Goal: Task Accomplishment & Management: Manage account settings

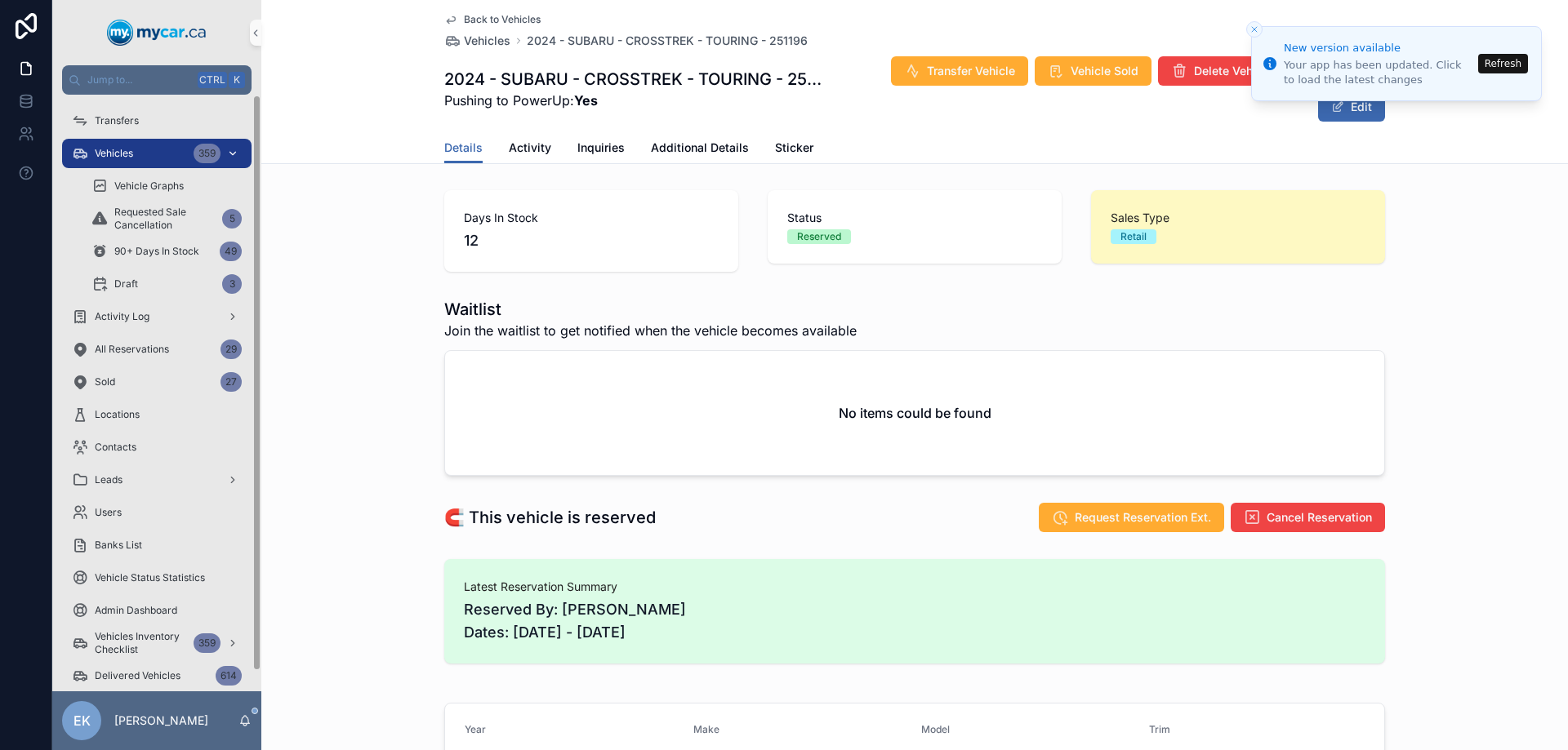
click at [124, 151] on span "Vehicles" at bounding box center [114, 153] width 39 height 13
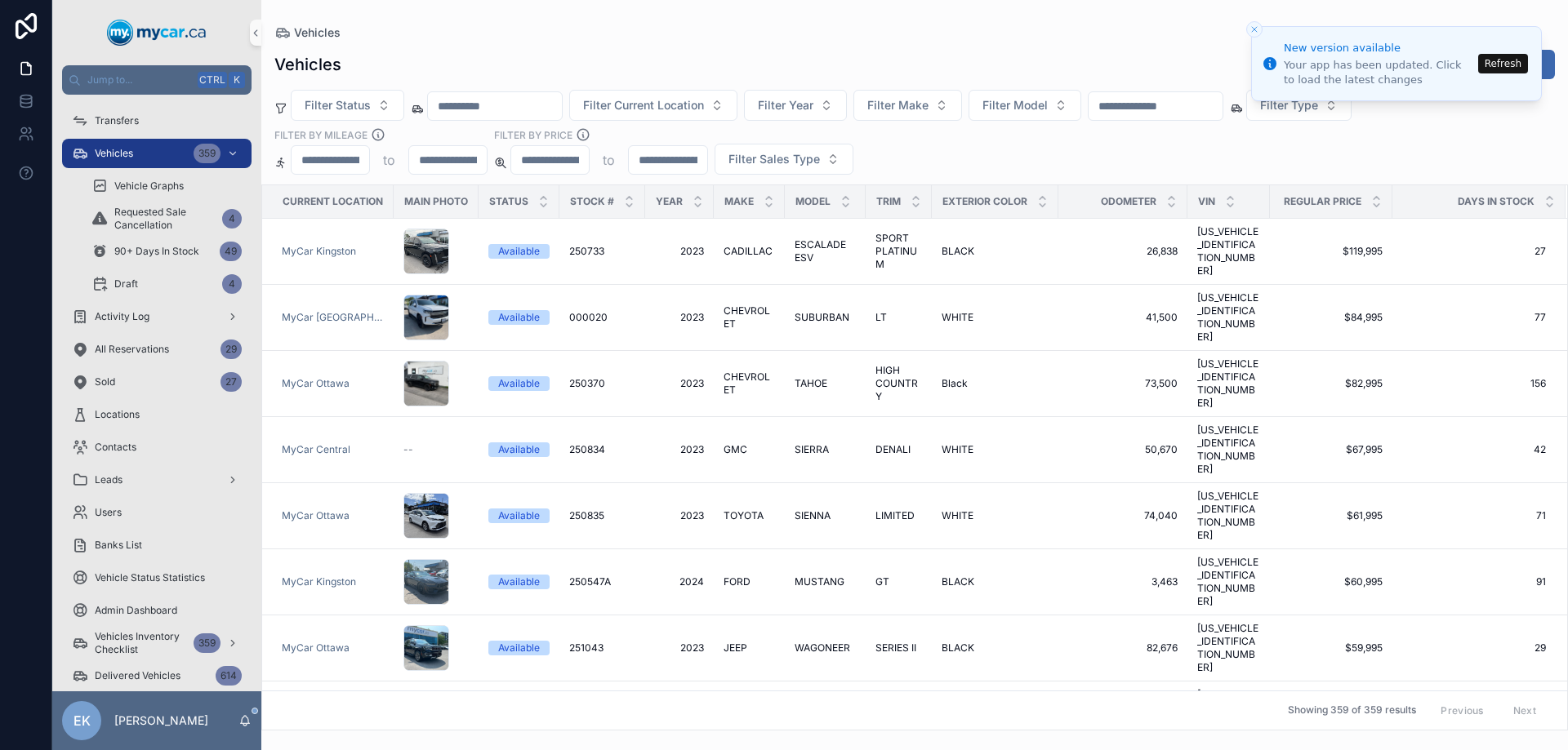
click at [1143, 114] on input "text" at bounding box center [1155, 106] width 134 height 22
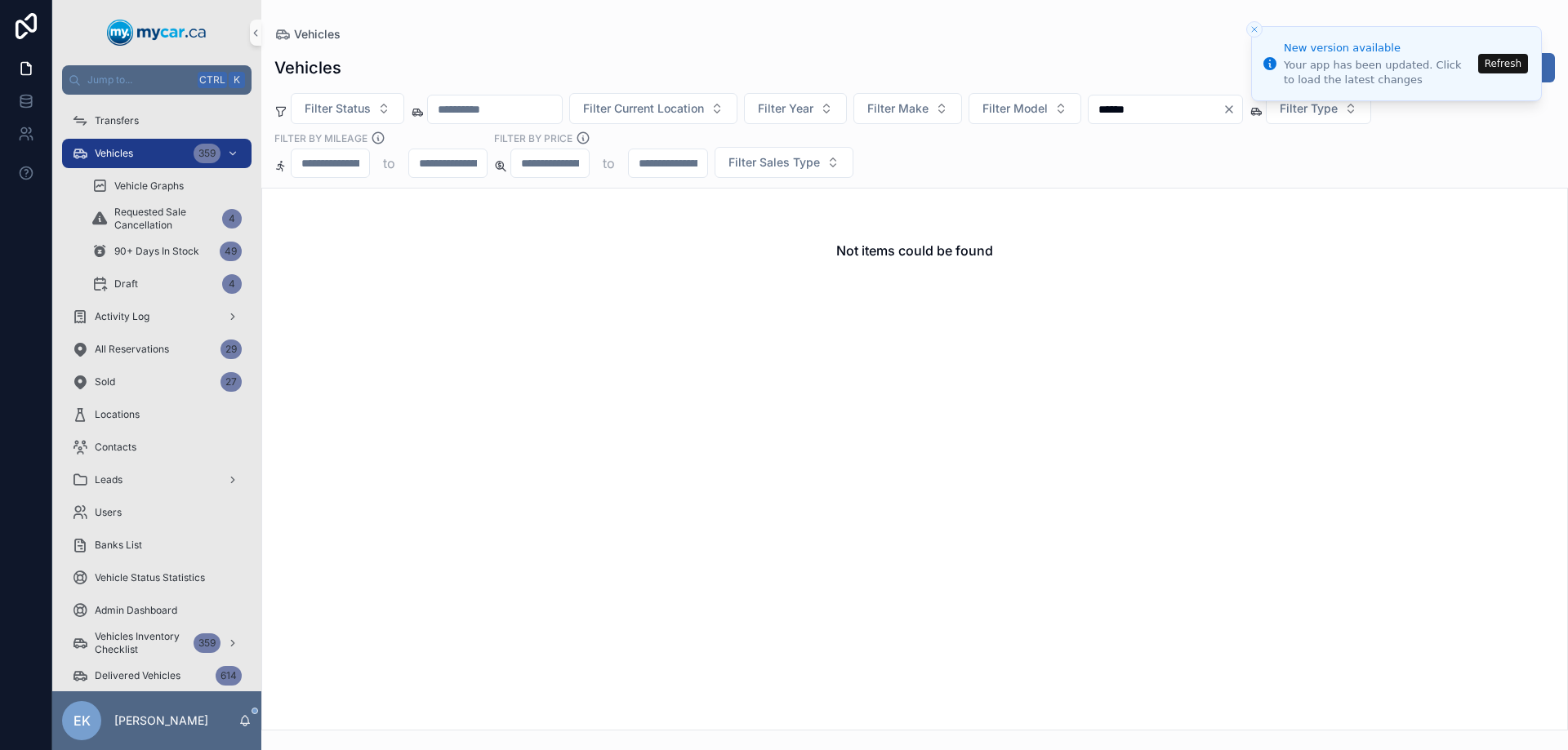
type input "******"
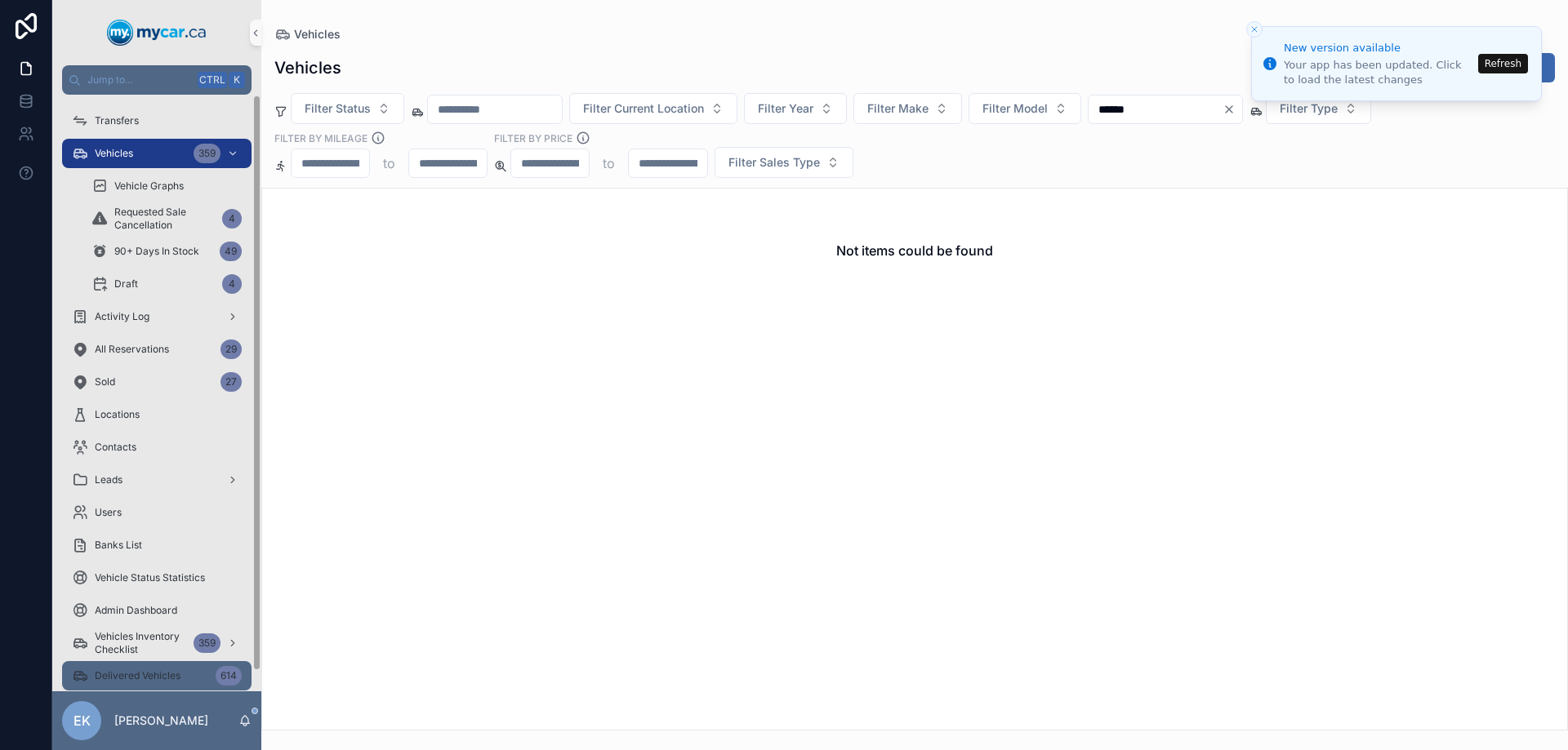
click at [141, 674] on span "Delivered Vehicles" at bounding box center [138, 676] width 86 height 13
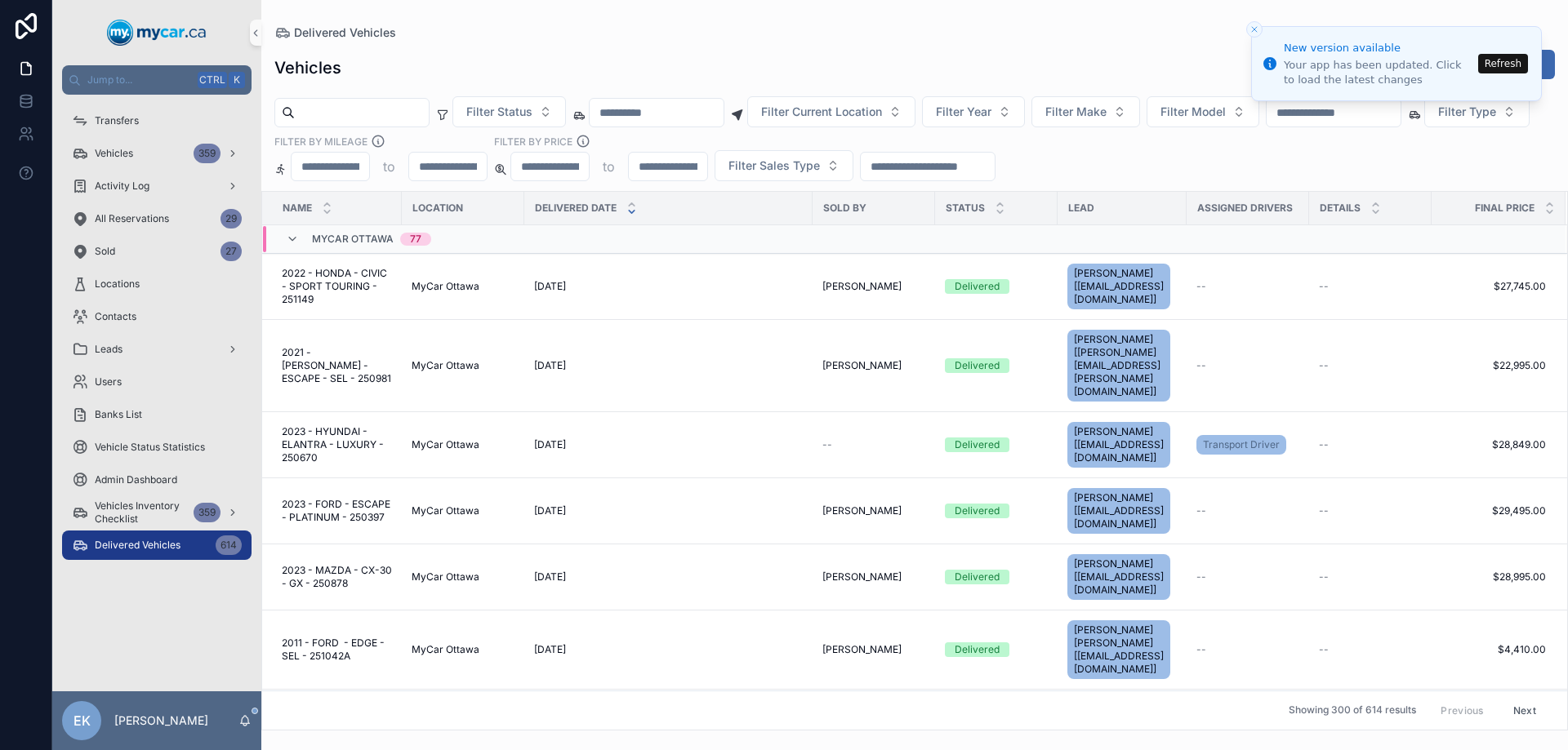
click at [1400, 114] on input "text" at bounding box center [1332, 112] width 134 height 22
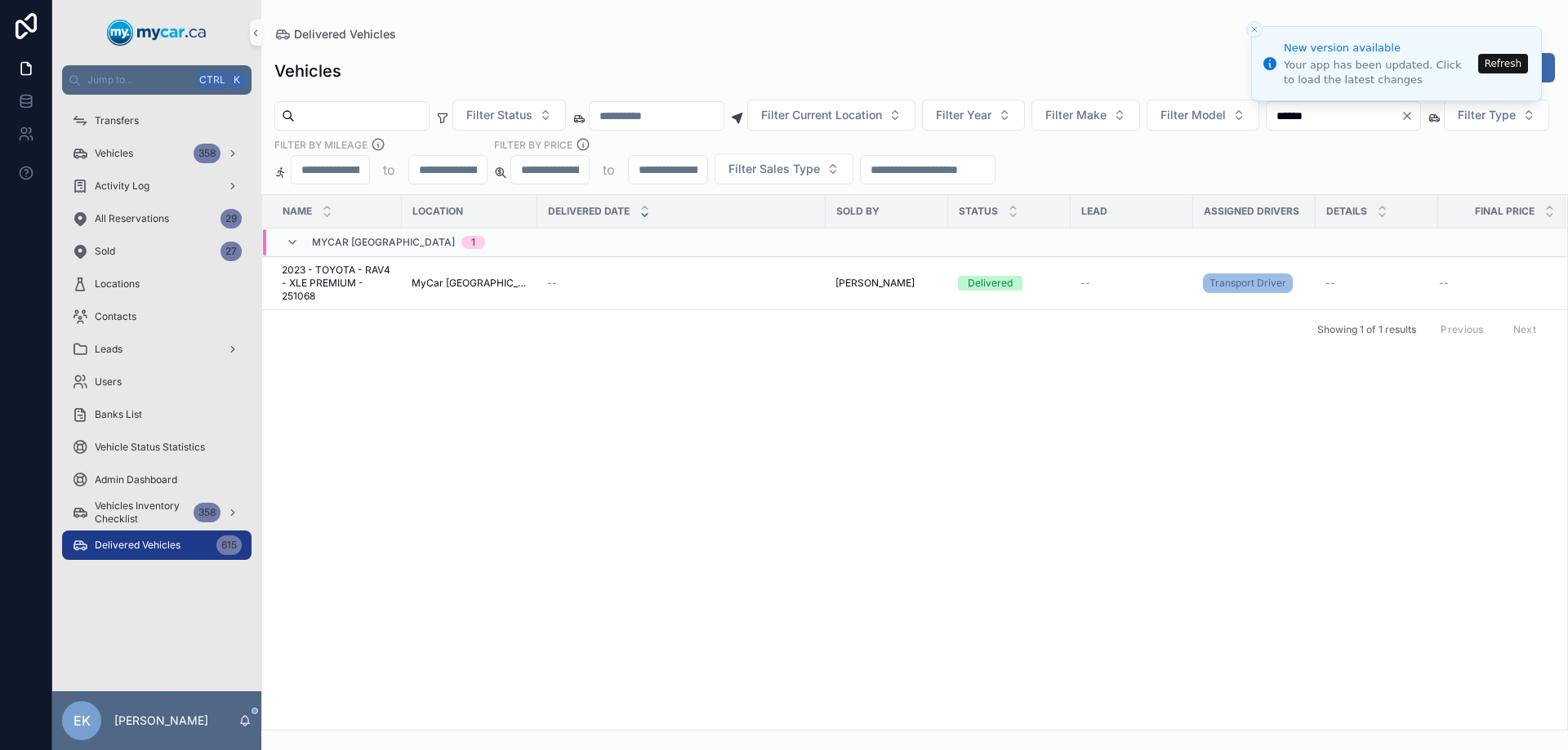
type input "******"
click at [153, 171] on link "Activity Log" at bounding box center [156, 185] width 189 height 30
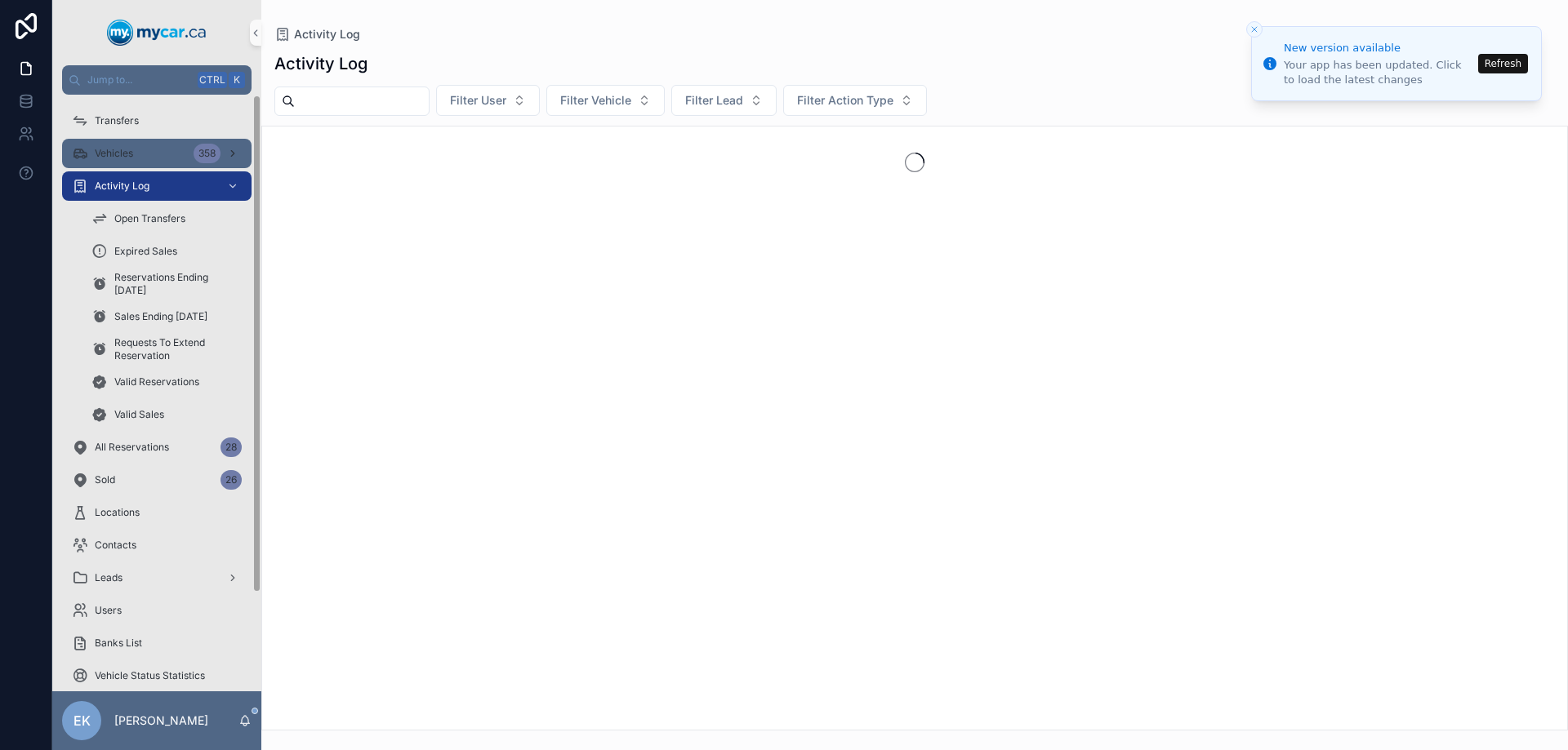
click at [147, 159] on div "Vehicles 358" at bounding box center [156, 153] width 169 height 26
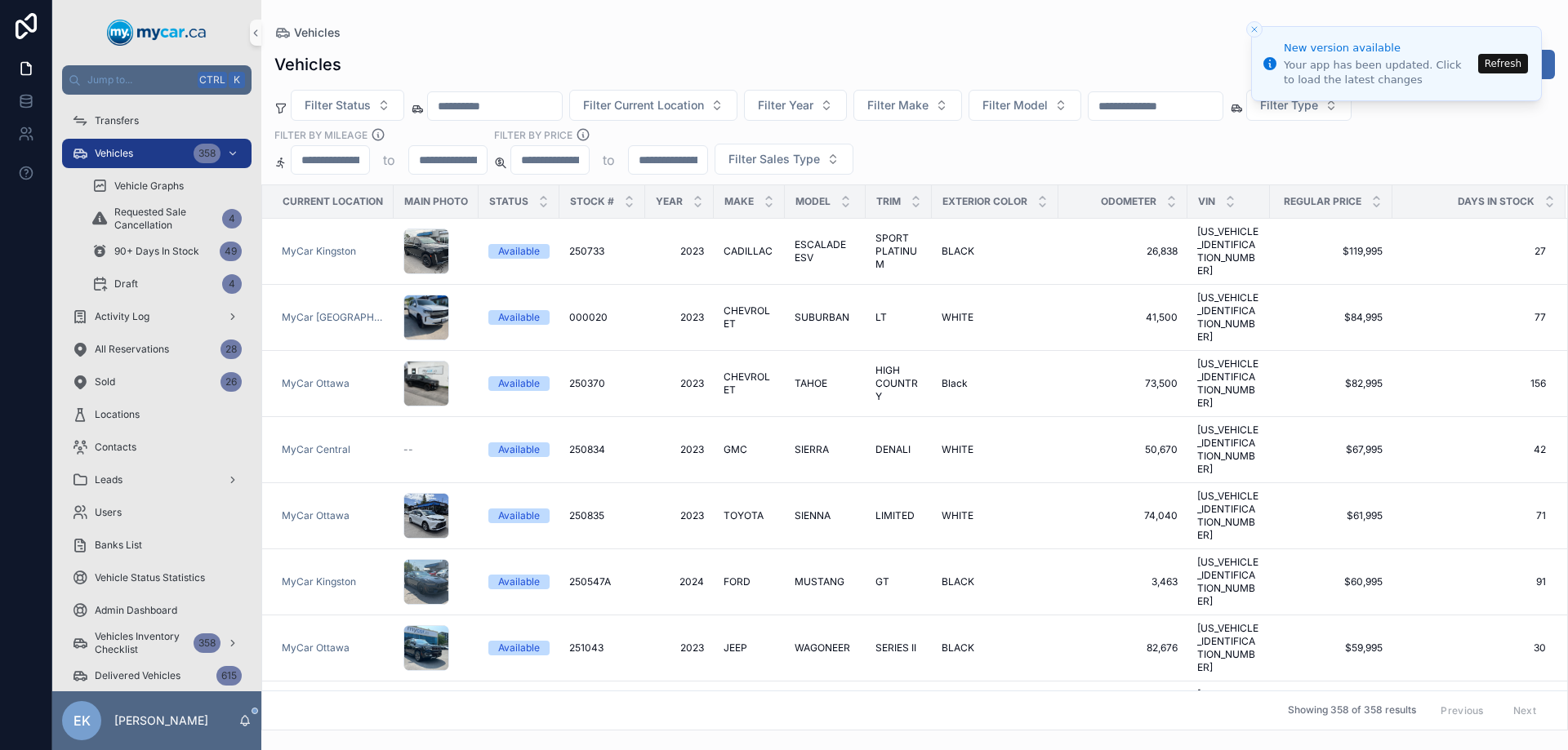
click at [1212, 113] on input "text" at bounding box center [1155, 106] width 134 height 22
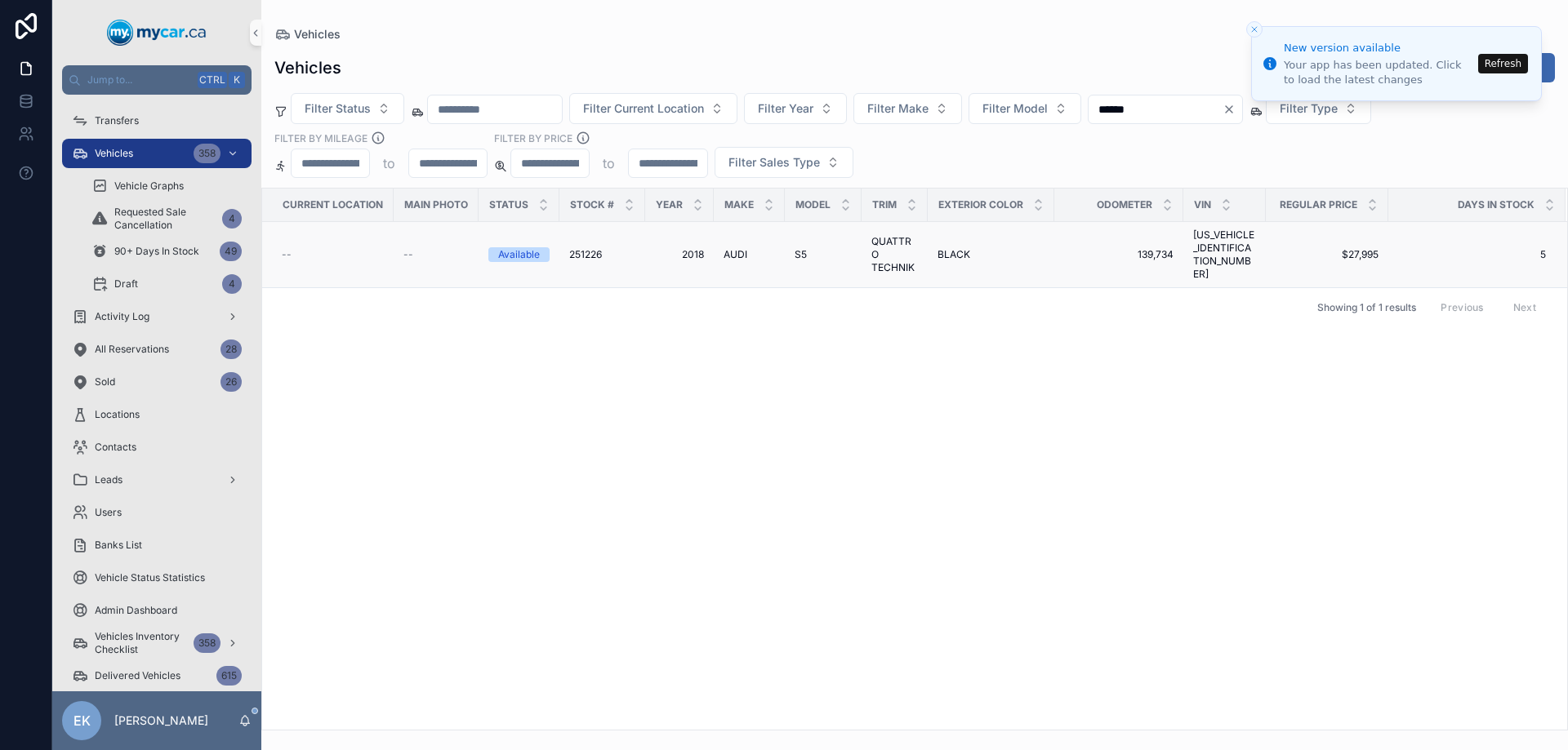
type input "******"
click at [874, 248] on span "QUATTRO TECHNIK" at bounding box center [895, 254] width 47 height 39
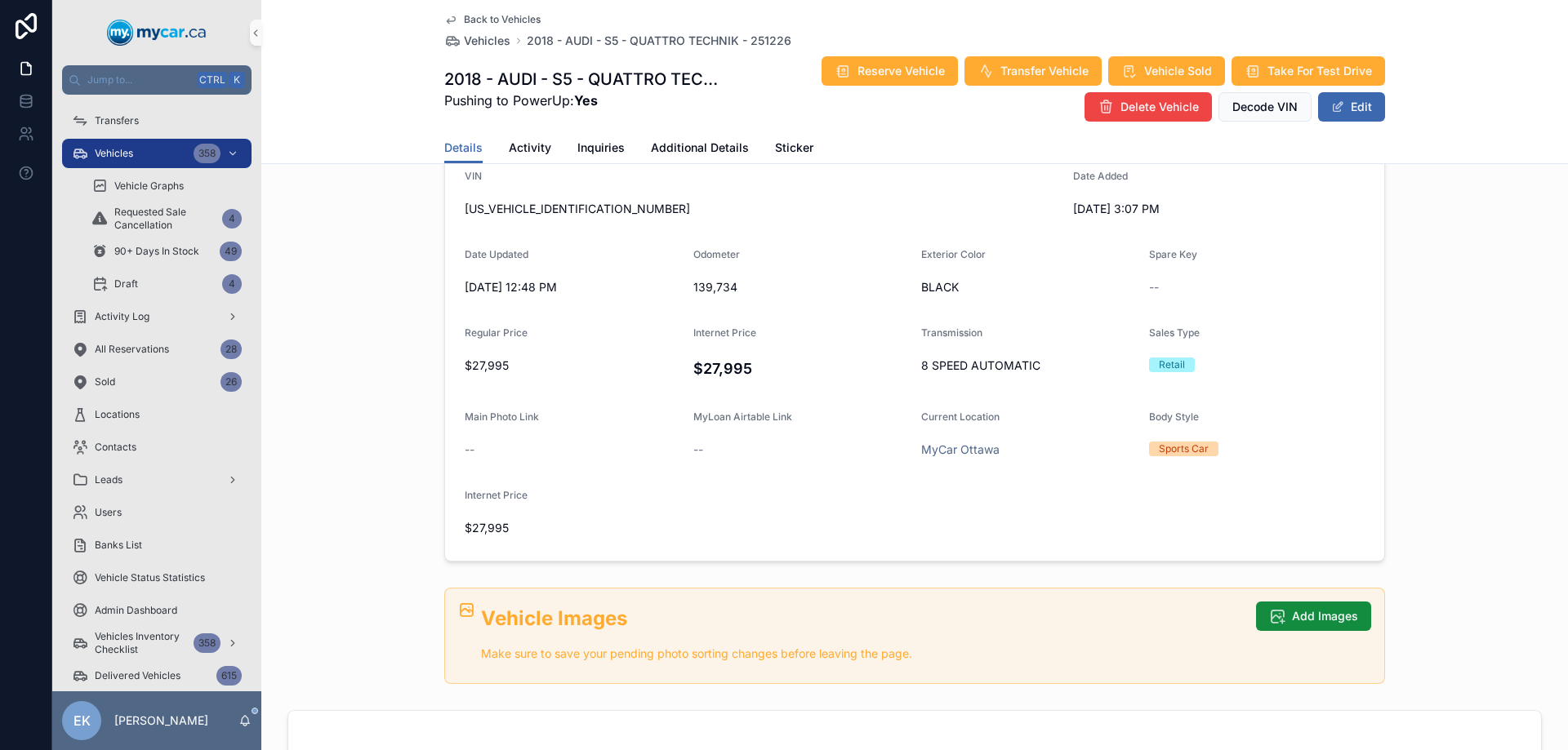
scroll to position [245, 0]
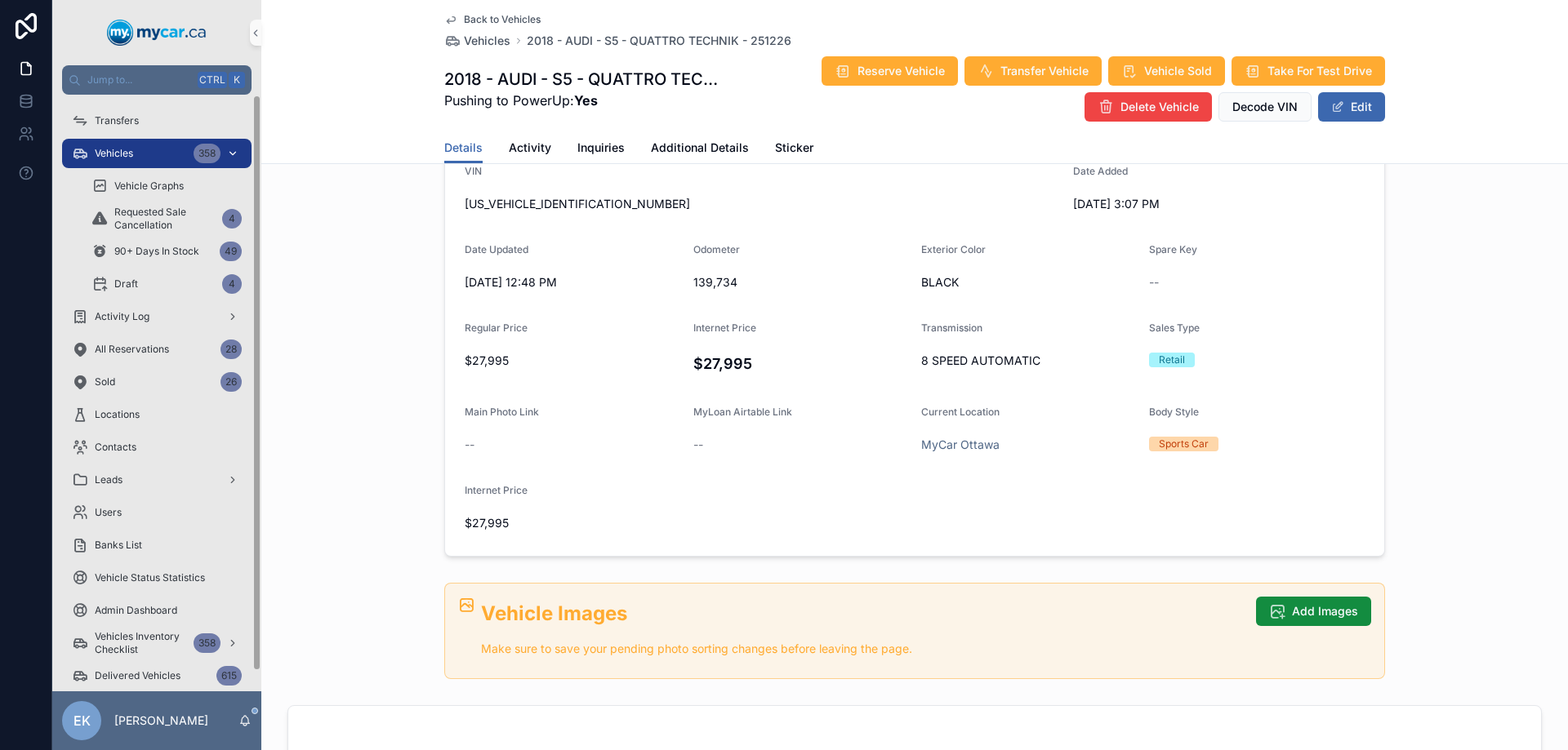
click at [129, 157] on span "Vehicles" at bounding box center [114, 153] width 39 height 13
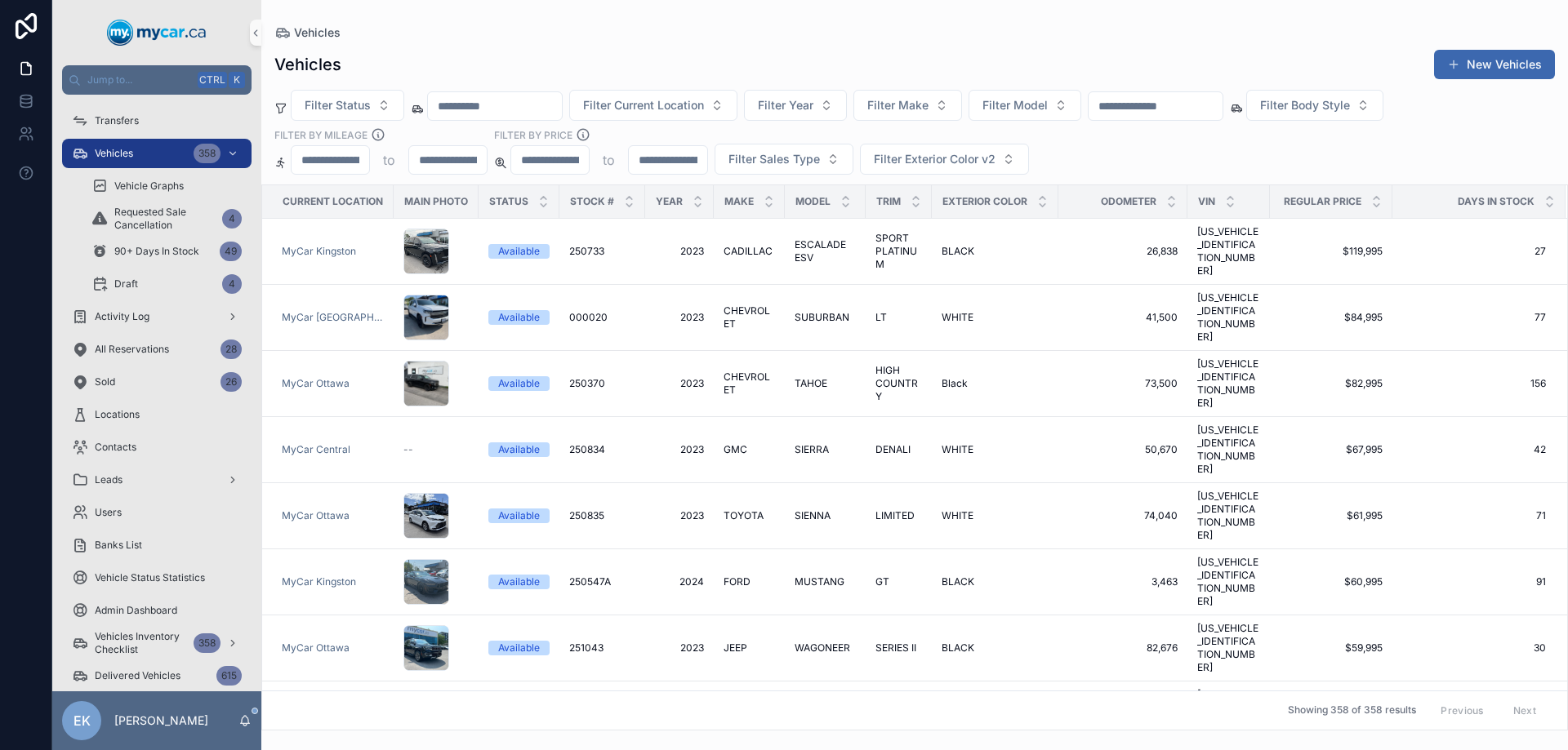
click at [1158, 111] on input "text" at bounding box center [1155, 106] width 134 height 22
type input "******"
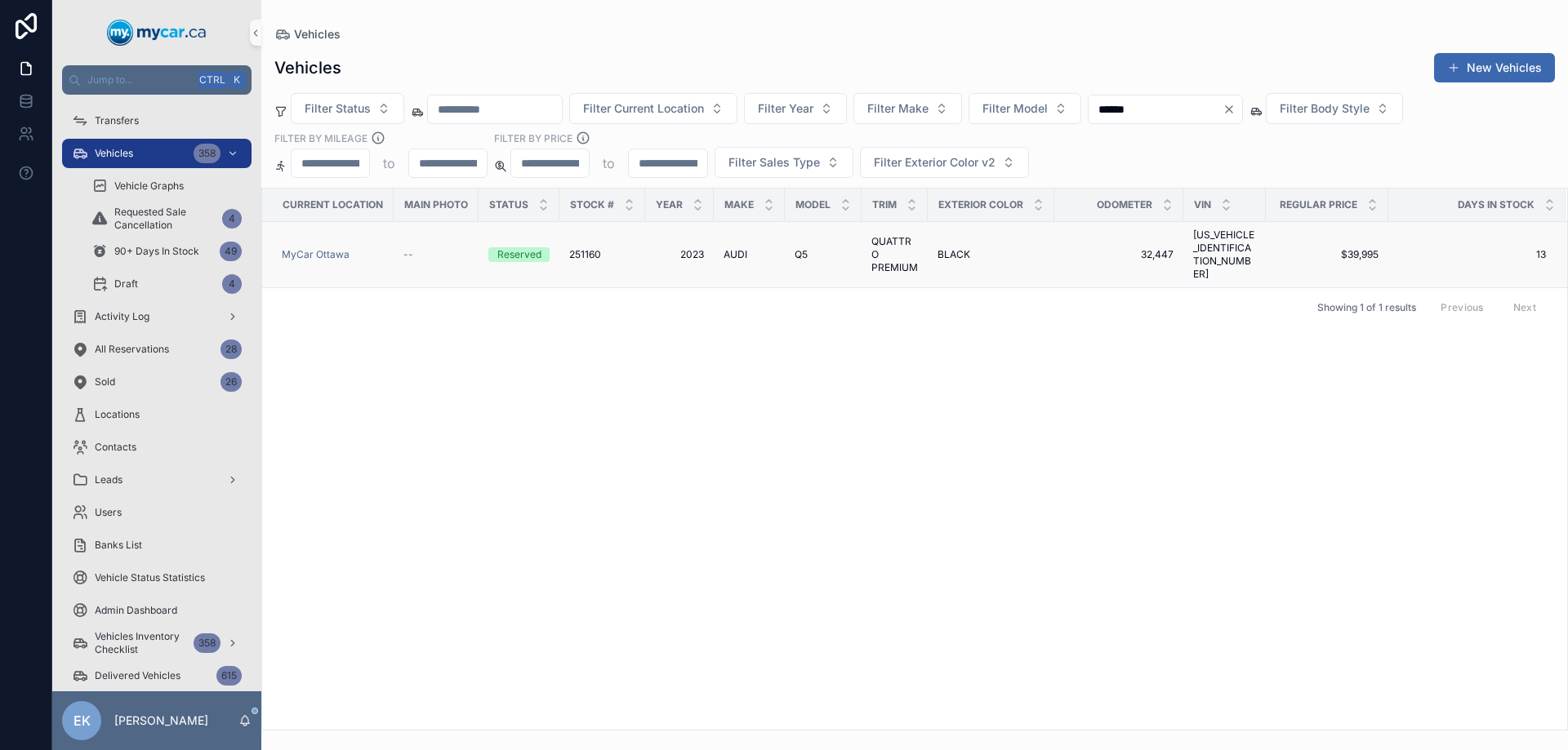
click at [879, 243] on span "QUATTRO PREMIUM" at bounding box center [895, 254] width 47 height 39
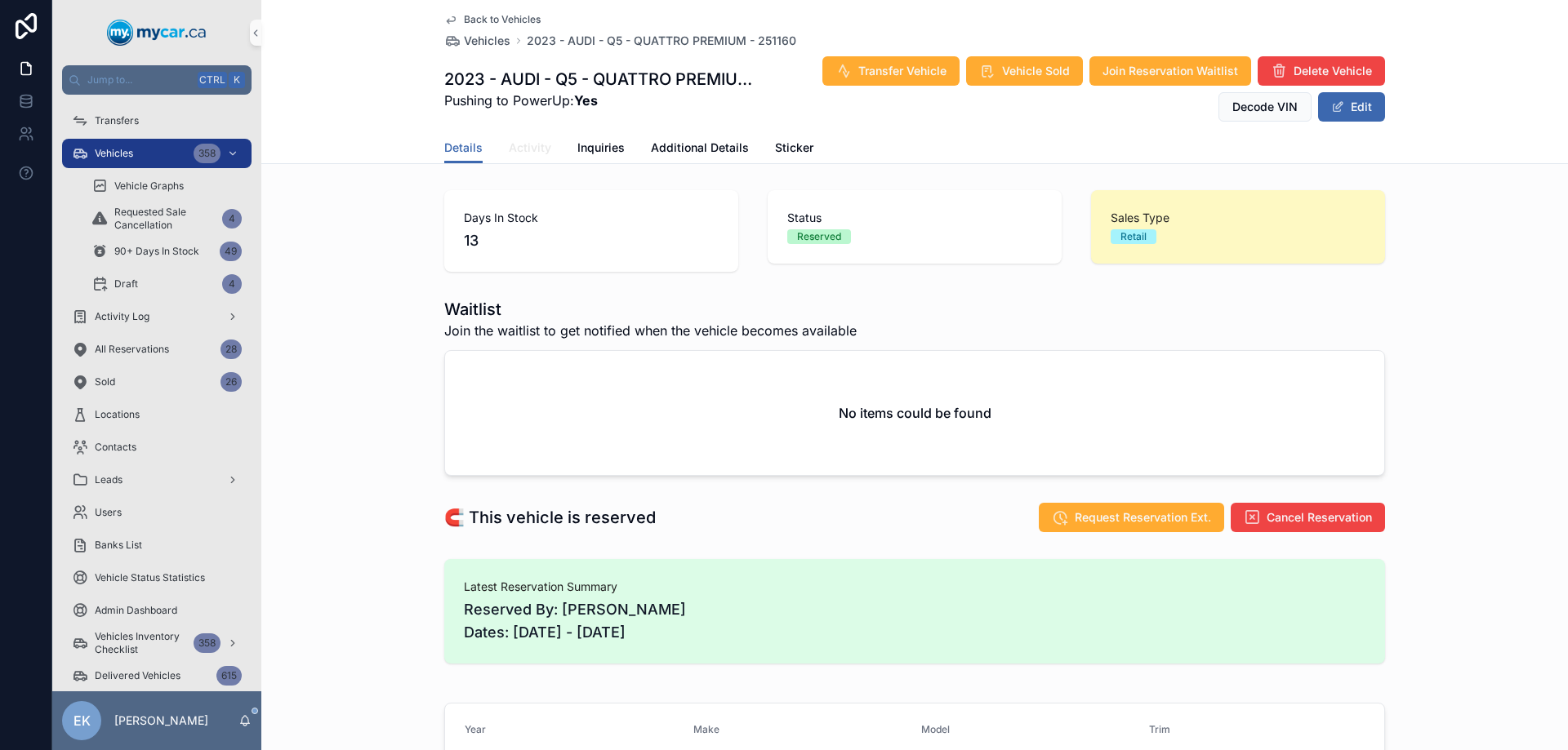
click at [521, 142] on span "Activity" at bounding box center [529, 148] width 42 height 16
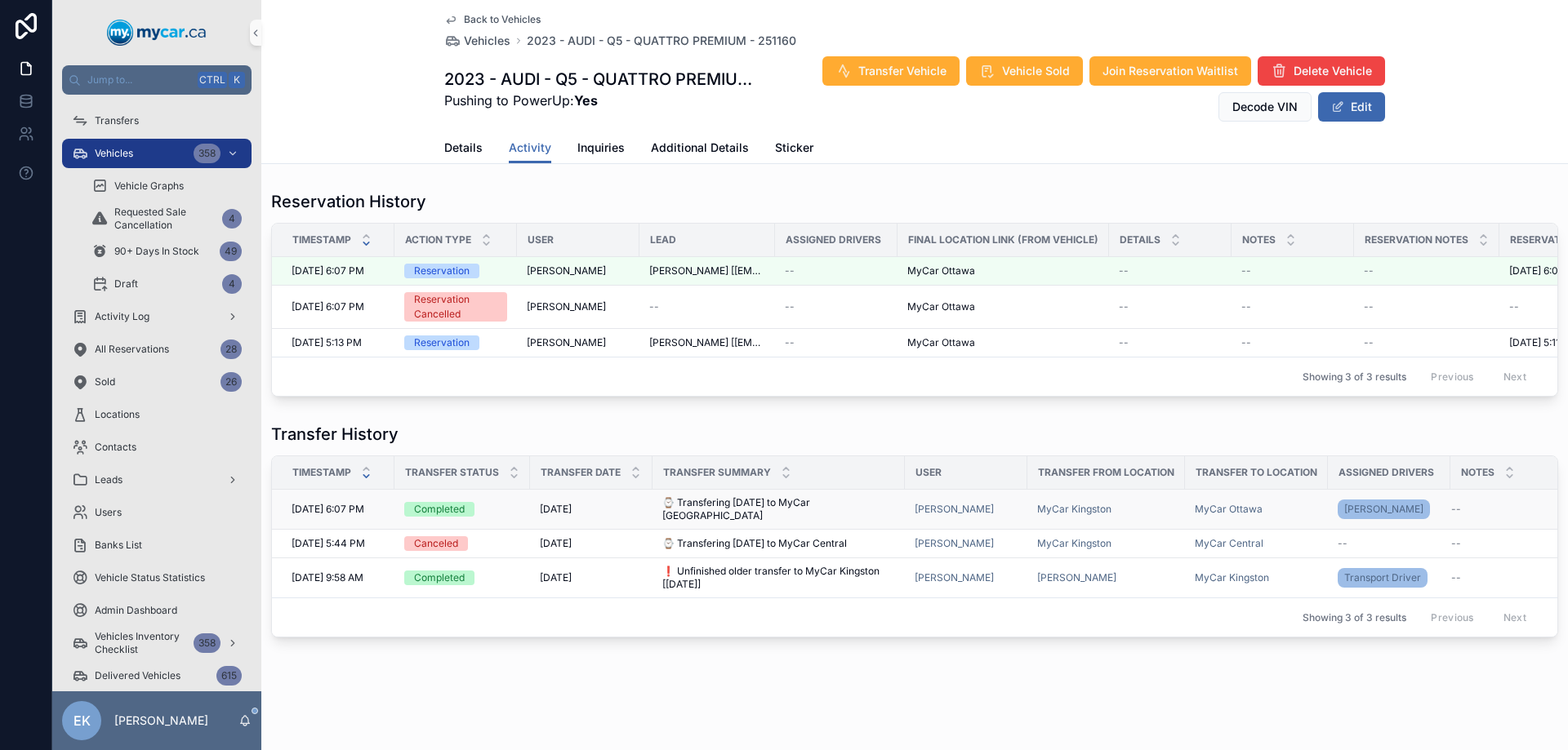
click at [732, 520] on span "⌚ Transfering today to MyCar Ottawa" at bounding box center [779, 509] width 233 height 26
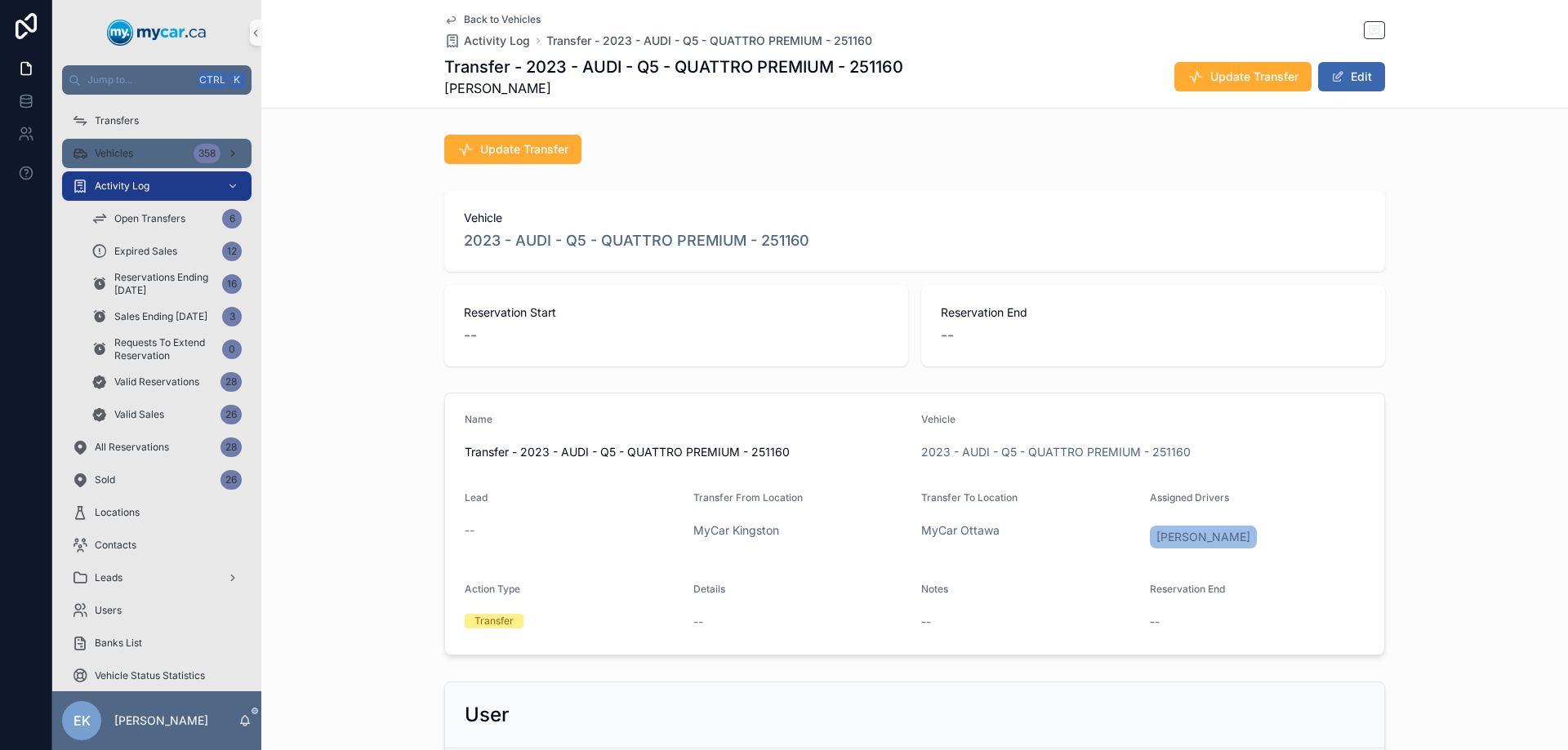
click at [109, 152] on span "Vehicles" at bounding box center [114, 153] width 39 height 13
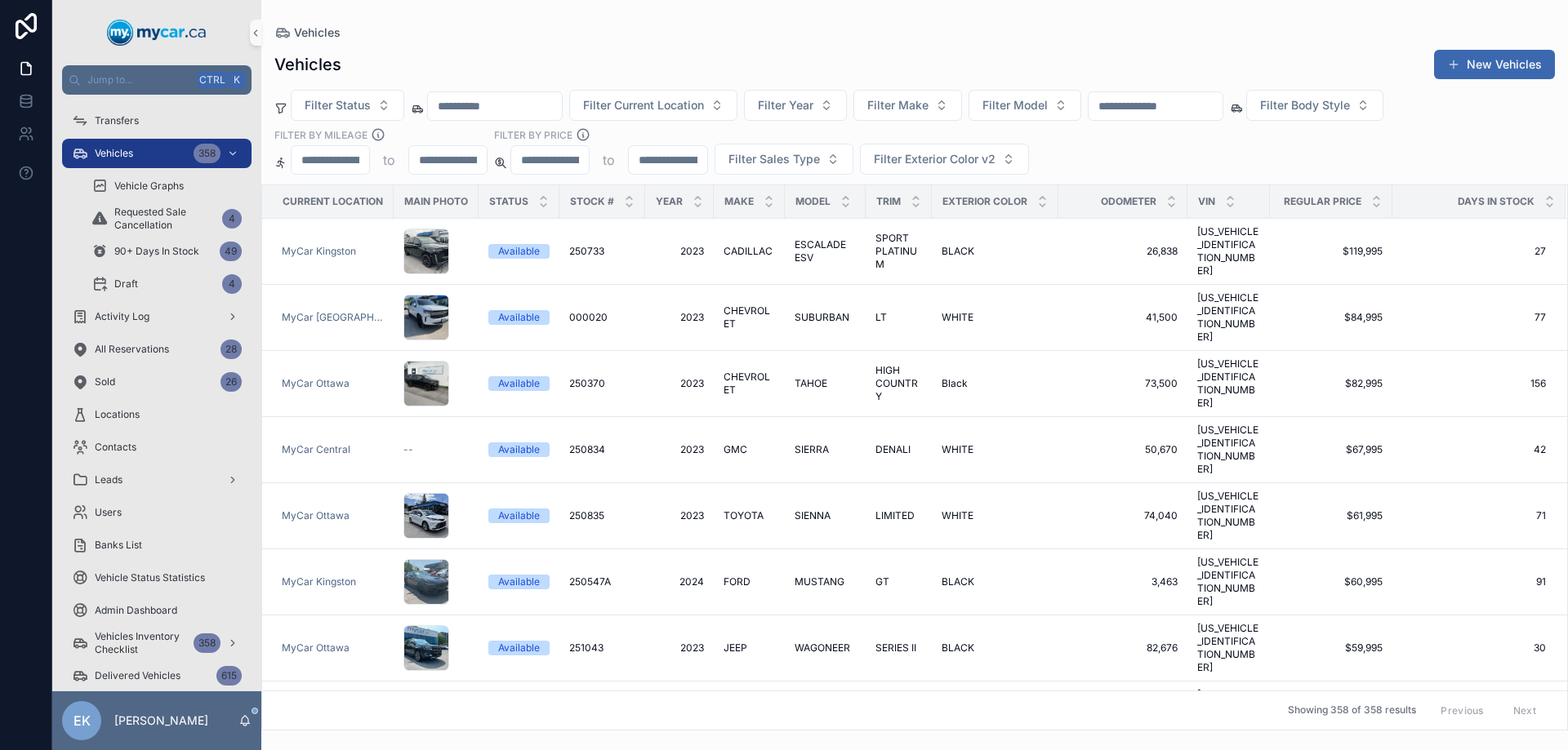
click at [1167, 105] on input "text" at bounding box center [1155, 106] width 134 height 22
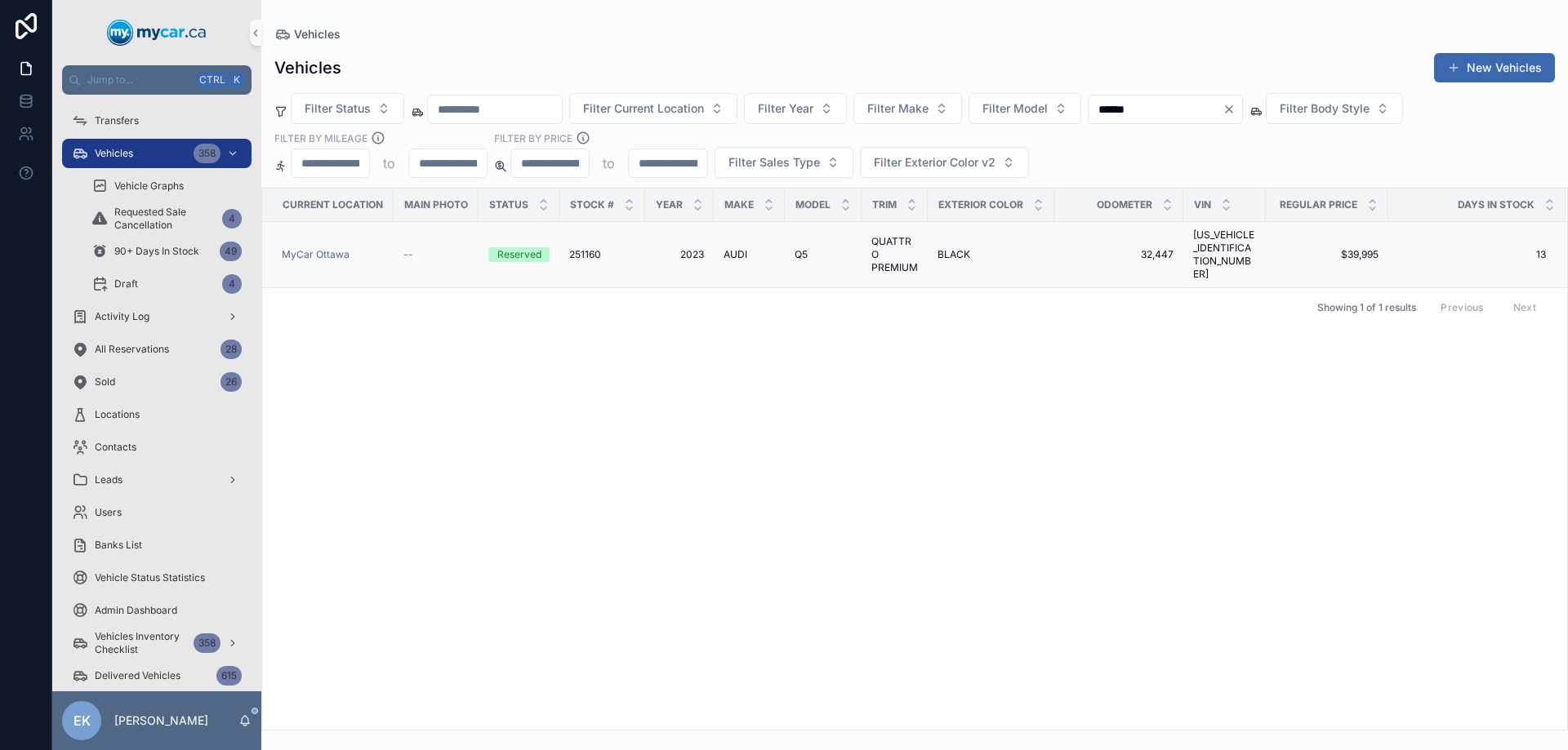
type input "******"
click at [741, 249] on span "AUDI" at bounding box center [735, 254] width 23 height 13
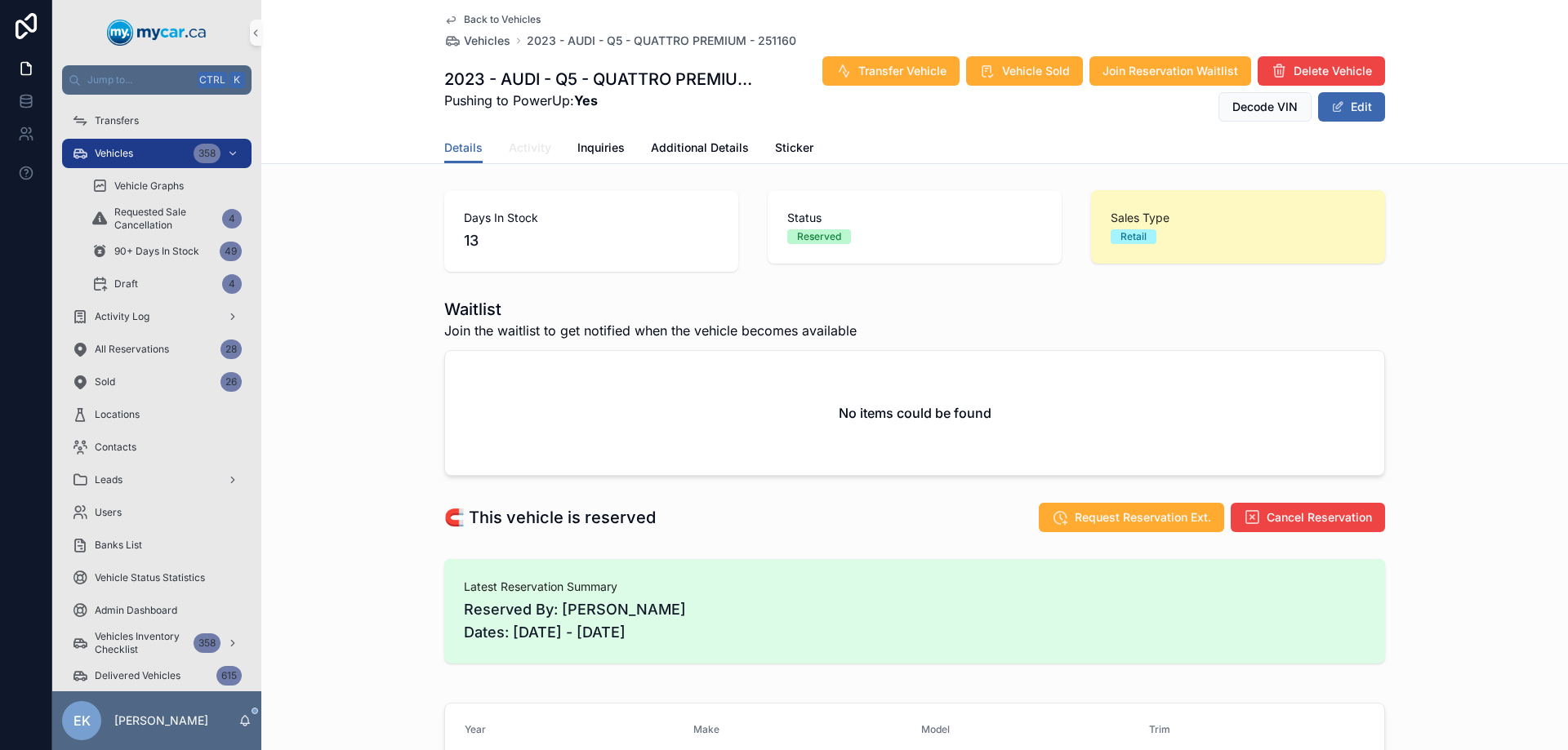
click at [535, 148] on span "Activity" at bounding box center [529, 148] width 42 height 16
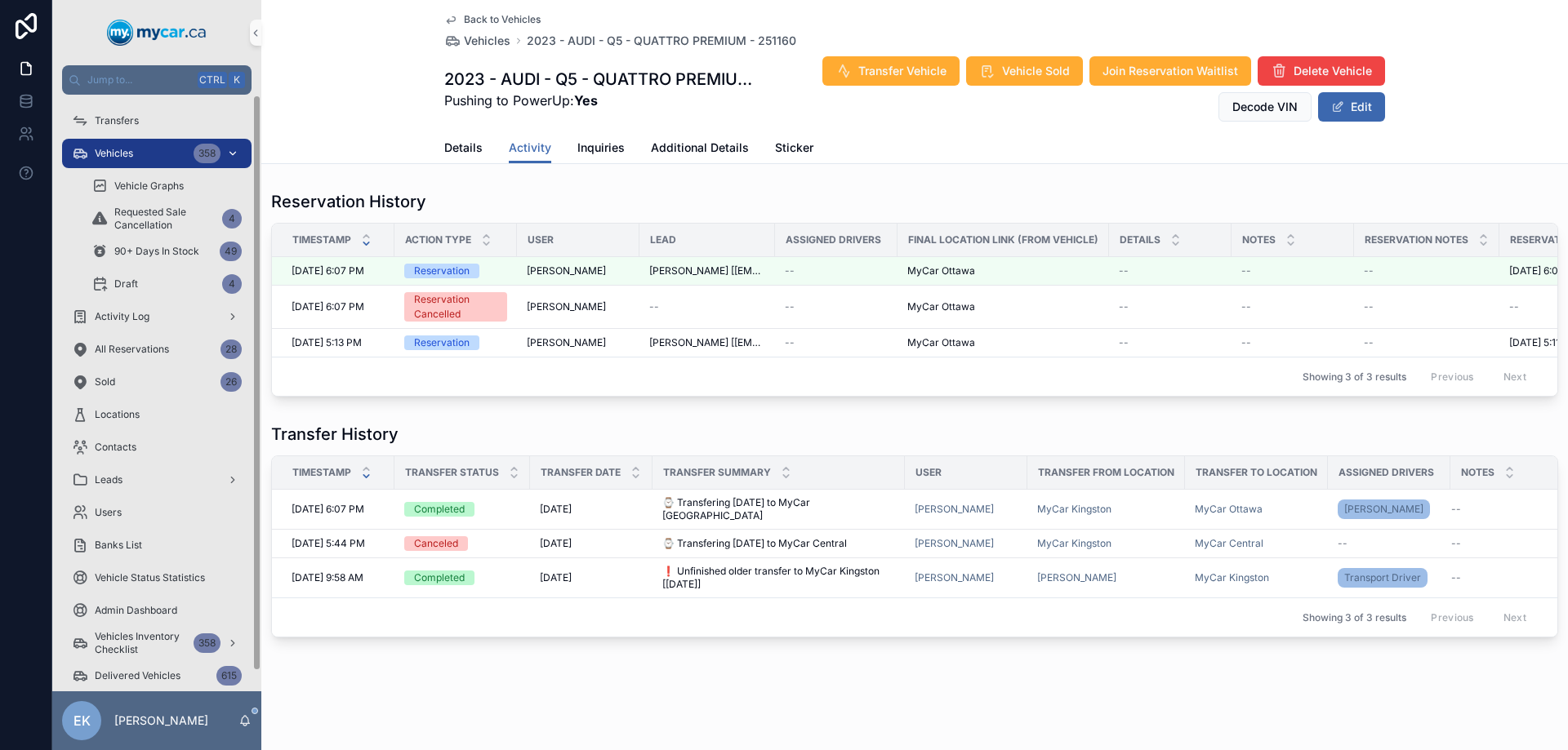
drag, startPoint x: 116, startPoint y: 169, endPoint x: 118, endPoint y: 159, distance: 10.2
click at [117, 167] on div "Vehicles 358 Vehicle Graphs Requested Sale Cancellation 4 90+ Days In Stock 49 …" at bounding box center [156, 219] width 209 height 163
click at [133, 154] on span "Vehicles" at bounding box center [114, 153] width 39 height 13
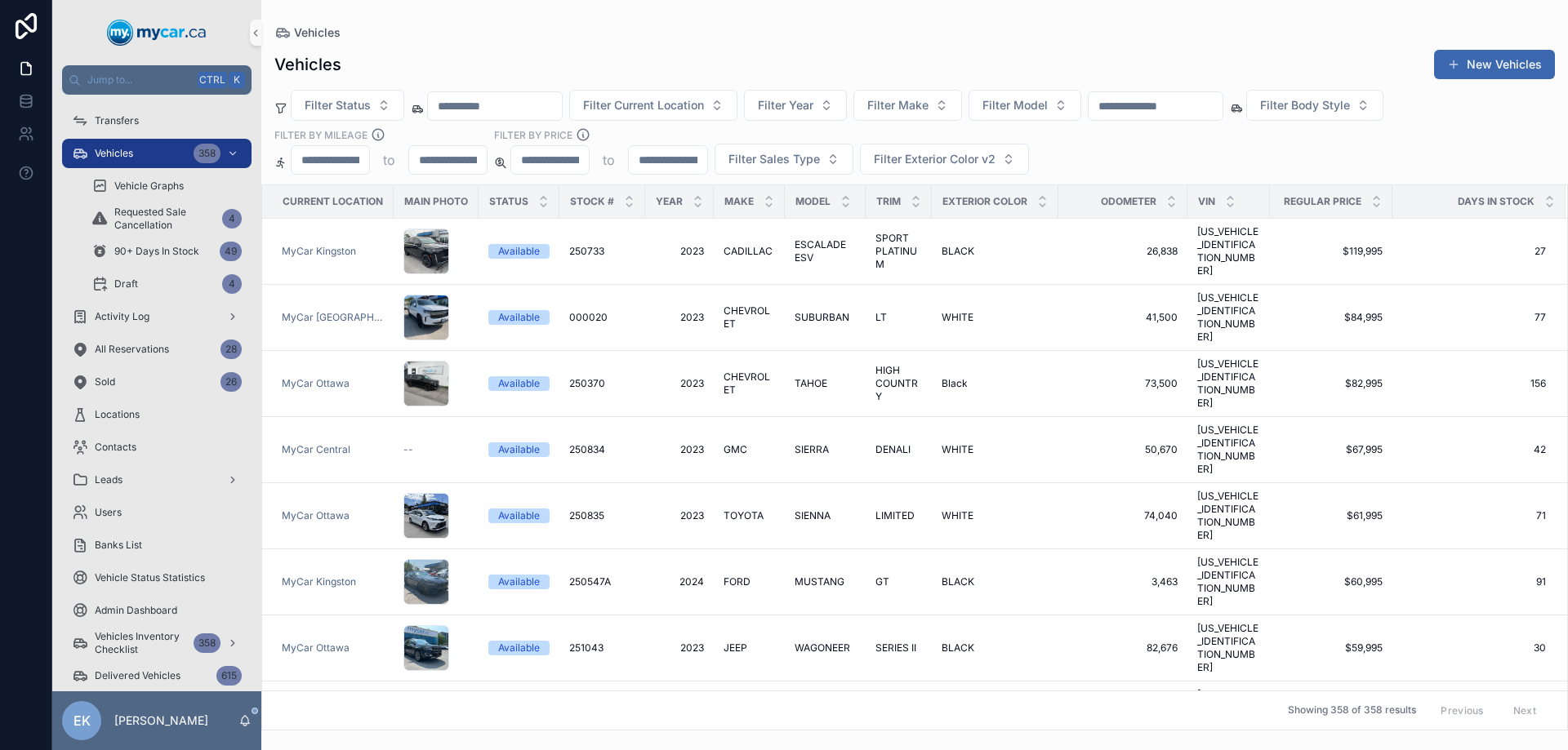
click at [1177, 105] on input "text" at bounding box center [1155, 106] width 134 height 22
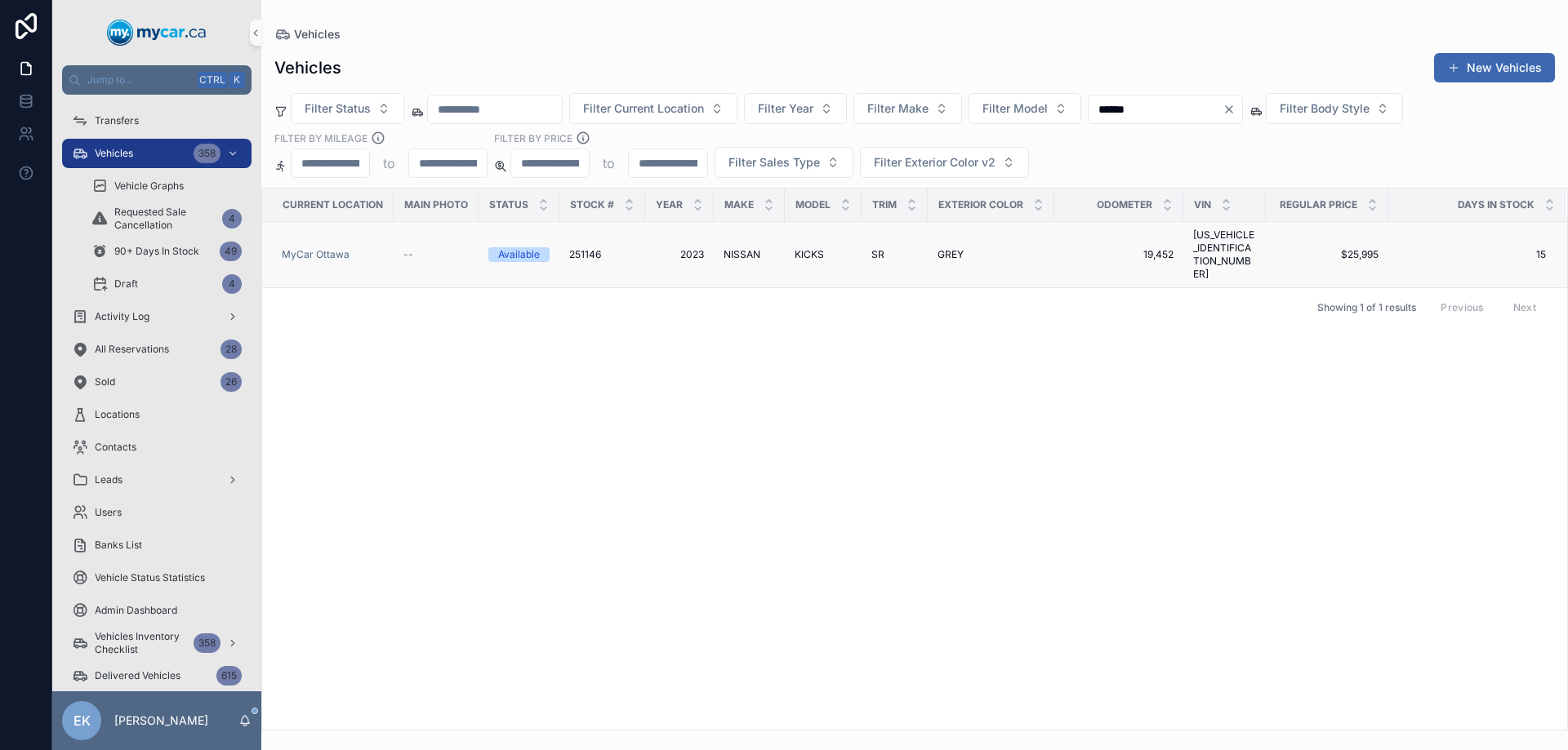
type input "******"
click at [735, 248] on span "NISSAN" at bounding box center [741, 254] width 37 height 13
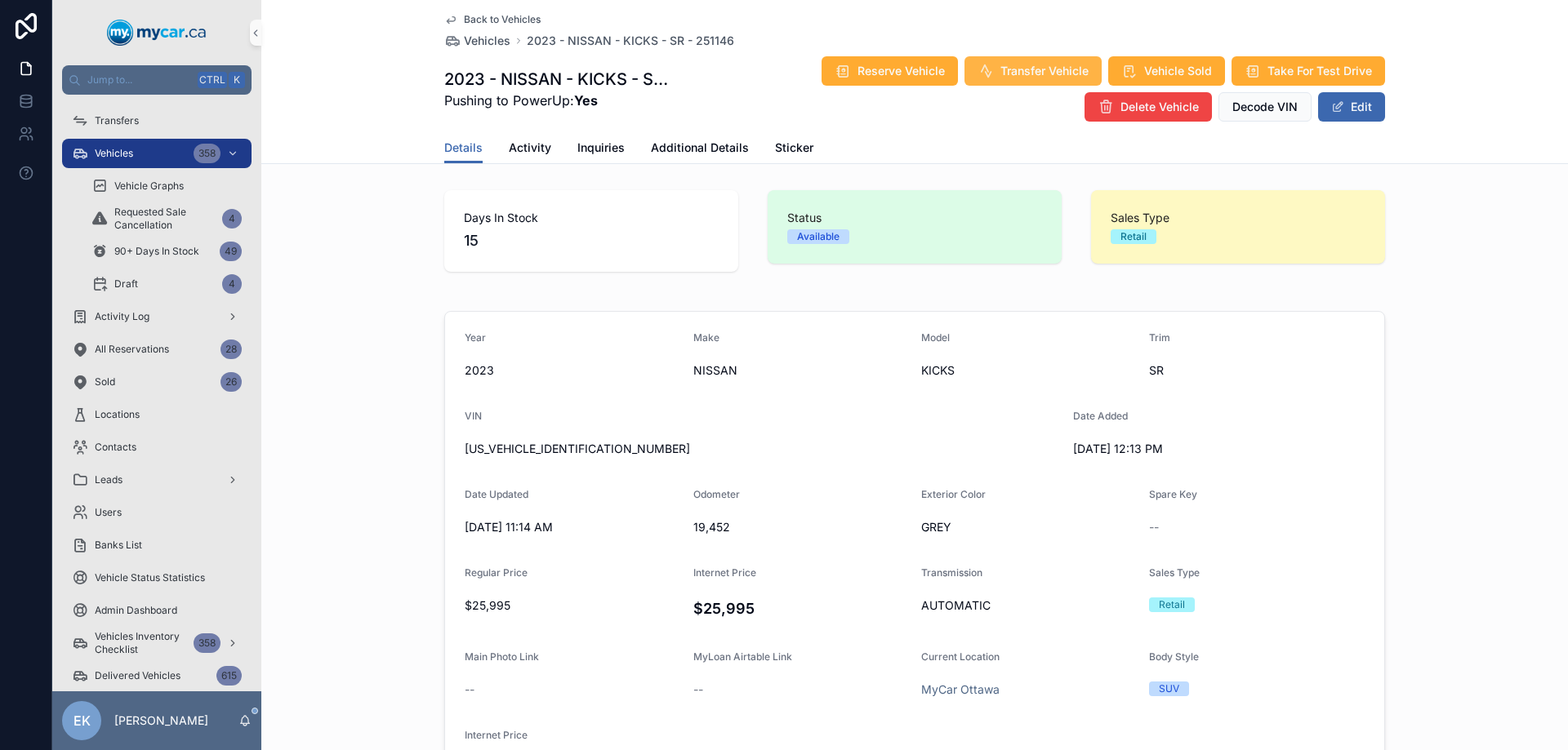
click at [1040, 65] on span "Transfer Vehicle" at bounding box center [1044, 71] width 88 height 16
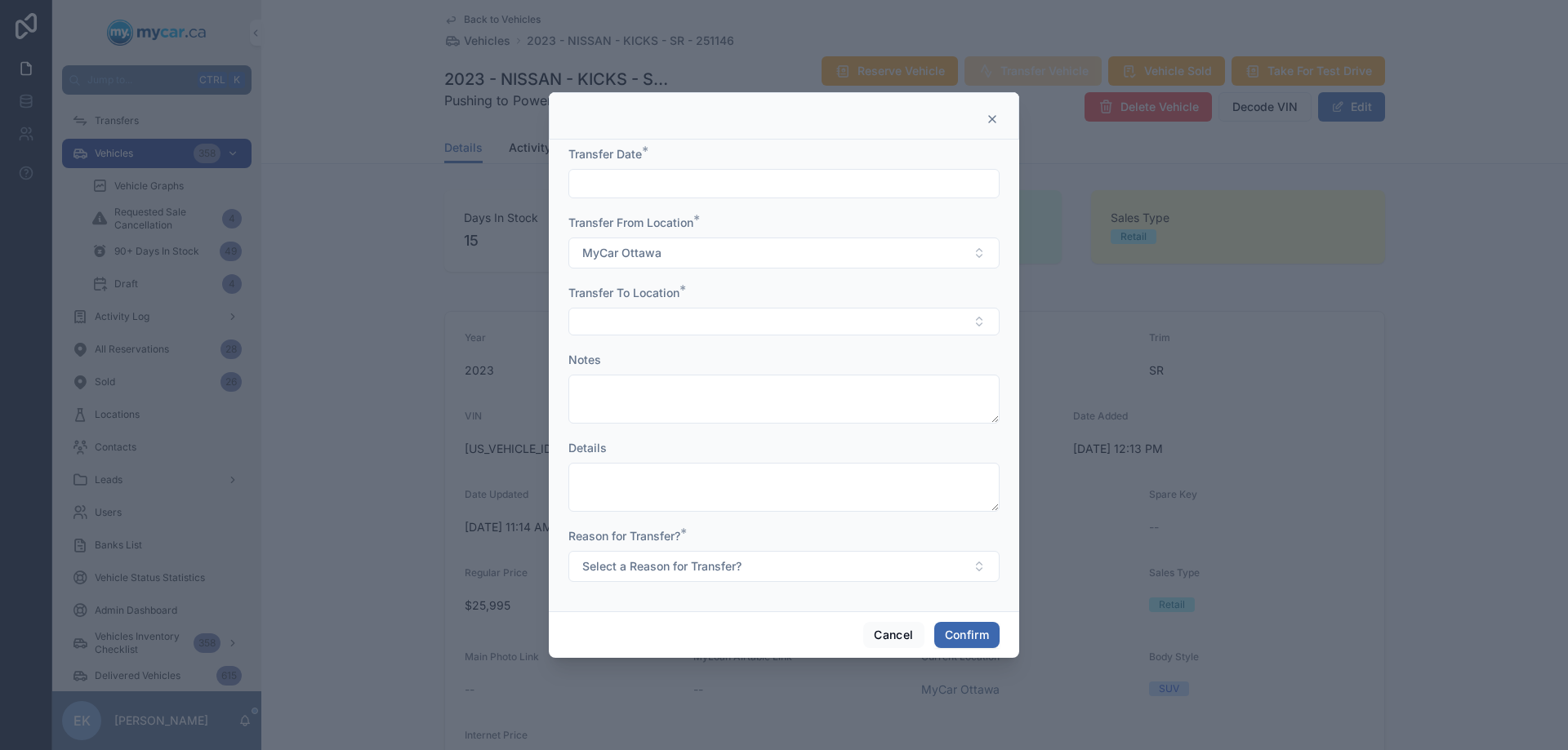
click at [620, 181] on input "text" at bounding box center [784, 183] width 429 height 22
click at [814, 315] on button "4" at bounding box center [813, 319] width 30 height 30
type input "********"
click at [616, 323] on button "Select Button" at bounding box center [784, 321] width 431 height 28
click at [632, 442] on span "MyCar [GEOGRAPHIC_DATA]" at bounding box center [657, 438] width 156 height 16
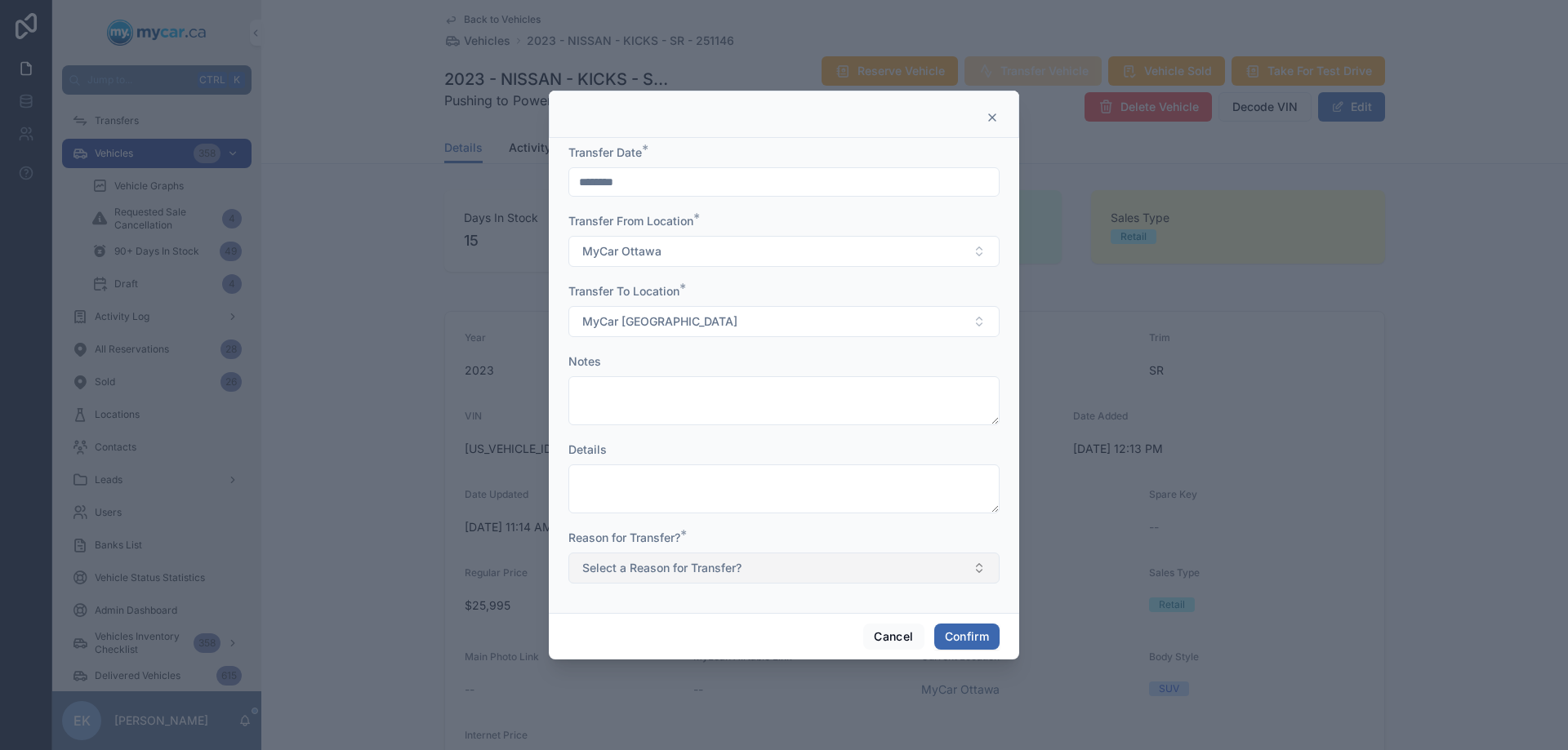
click at [659, 567] on span "Select a Reason for Transfer?" at bounding box center [662, 568] width 160 height 16
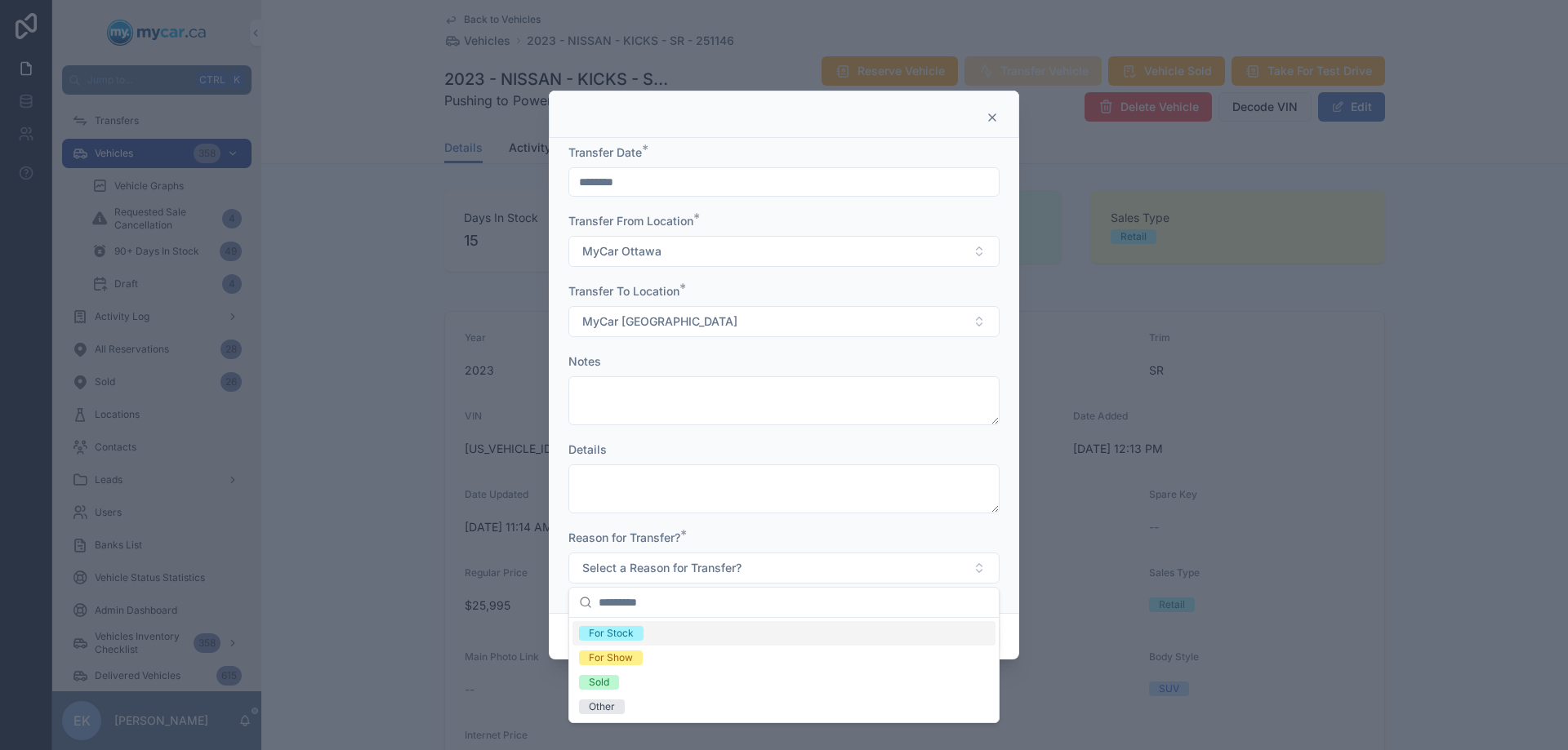
click at [608, 636] on div "For Stock" at bounding box center [611, 634] width 45 height 14
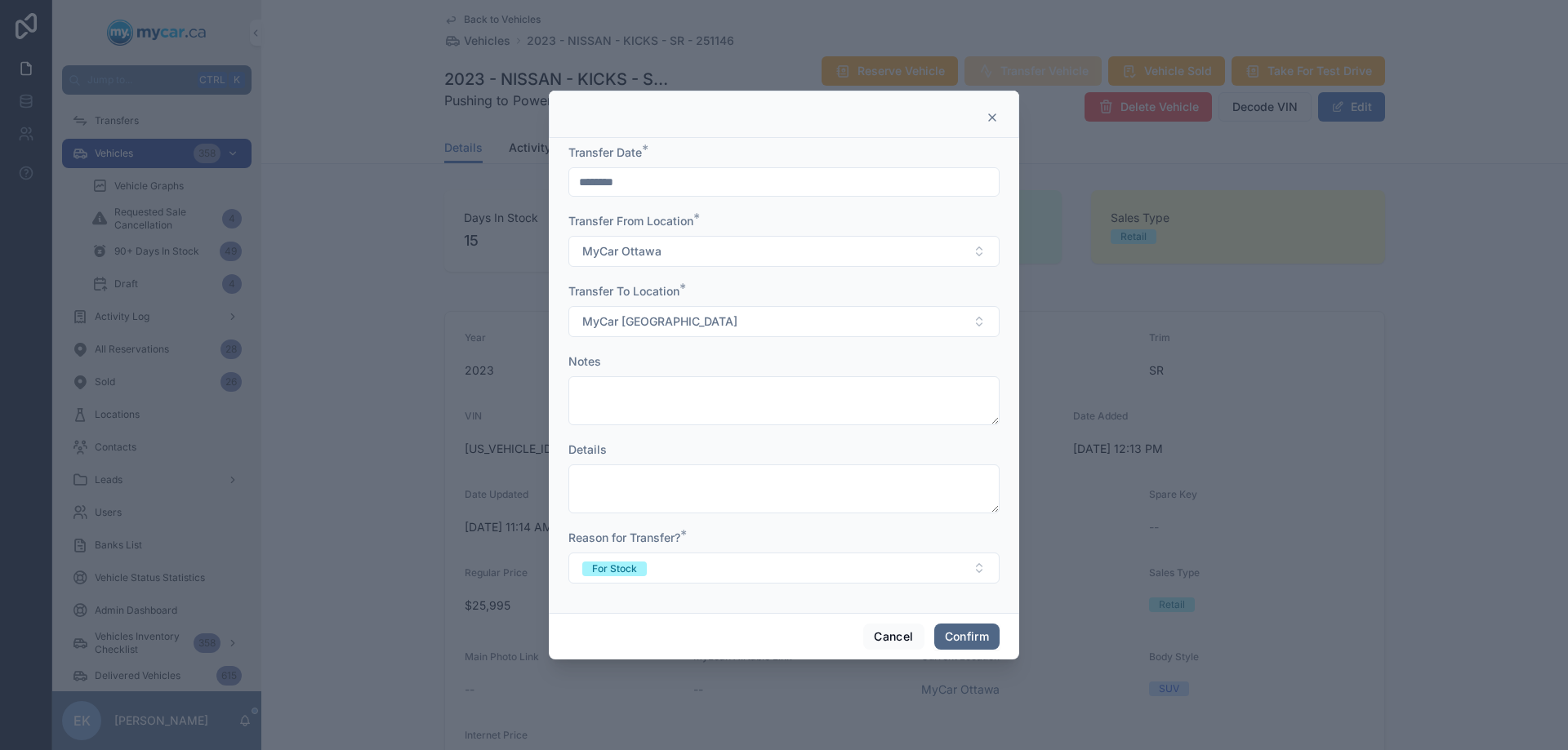
click at [965, 634] on button "Confirm" at bounding box center [966, 636] width 65 height 26
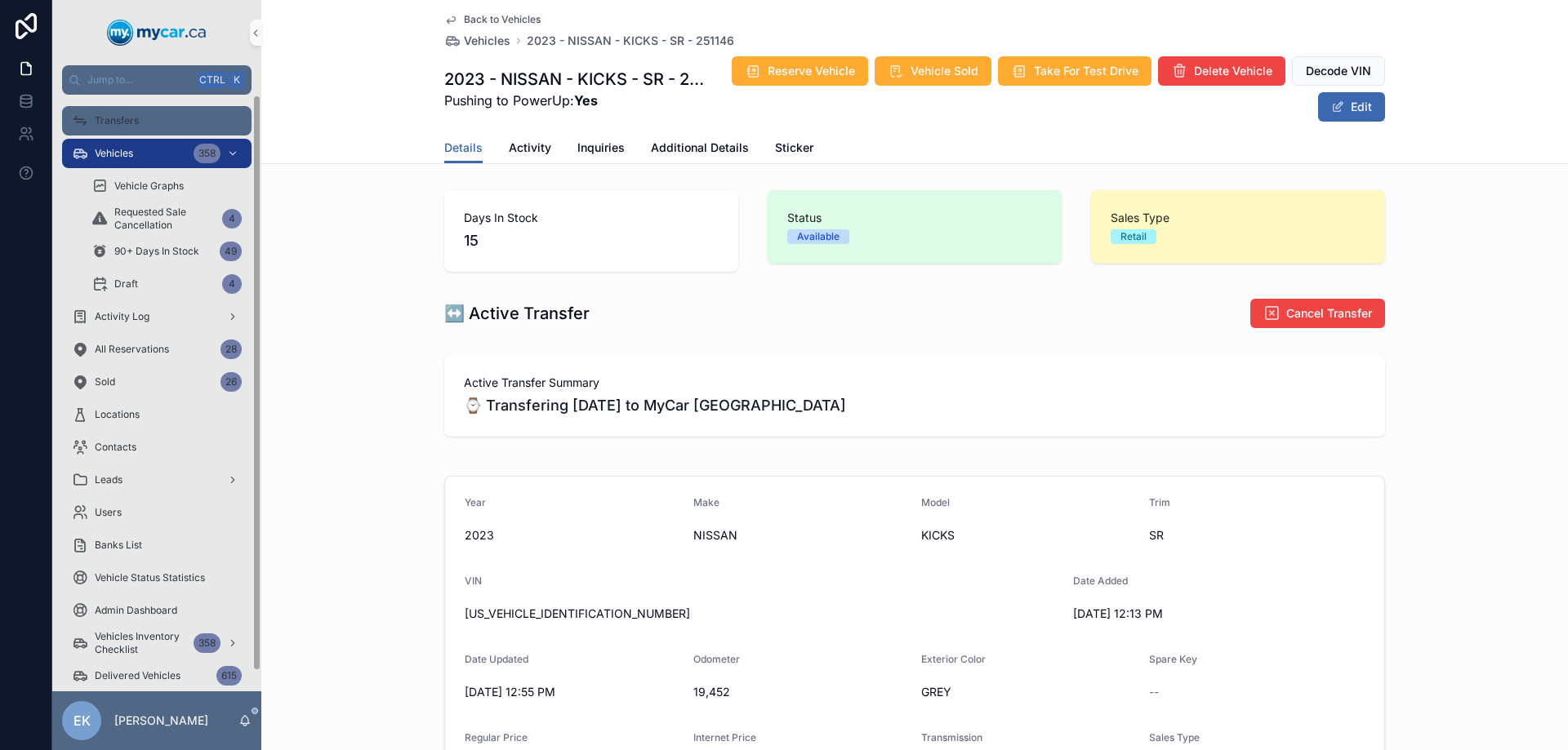
click at [110, 125] on span "Transfers" at bounding box center [117, 120] width 44 height 13
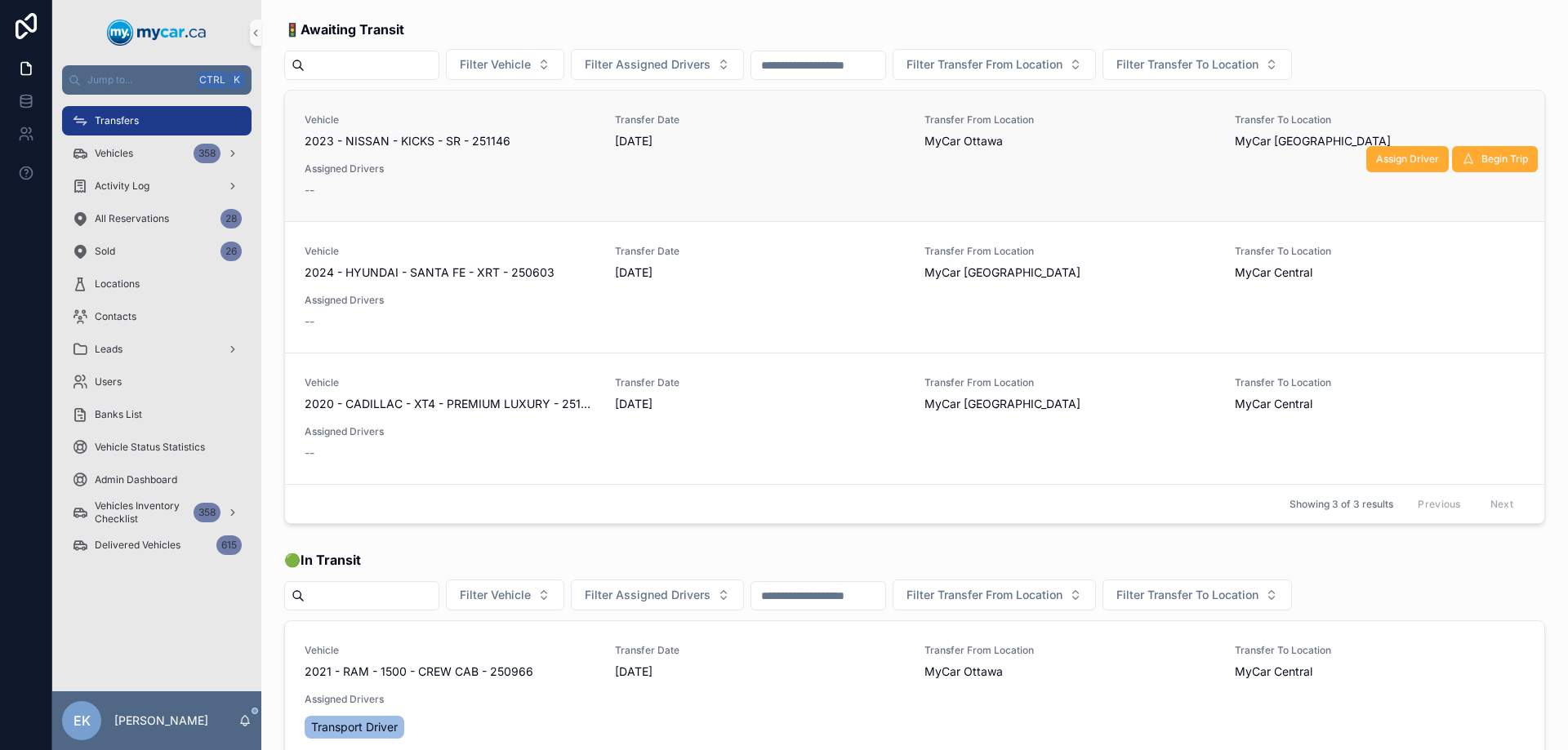
click at [395, 130] on div "Vehicle 2023 - NISSAN - KICKS - SR - 251146" at bounding box center [450, 132] width 290 height 36
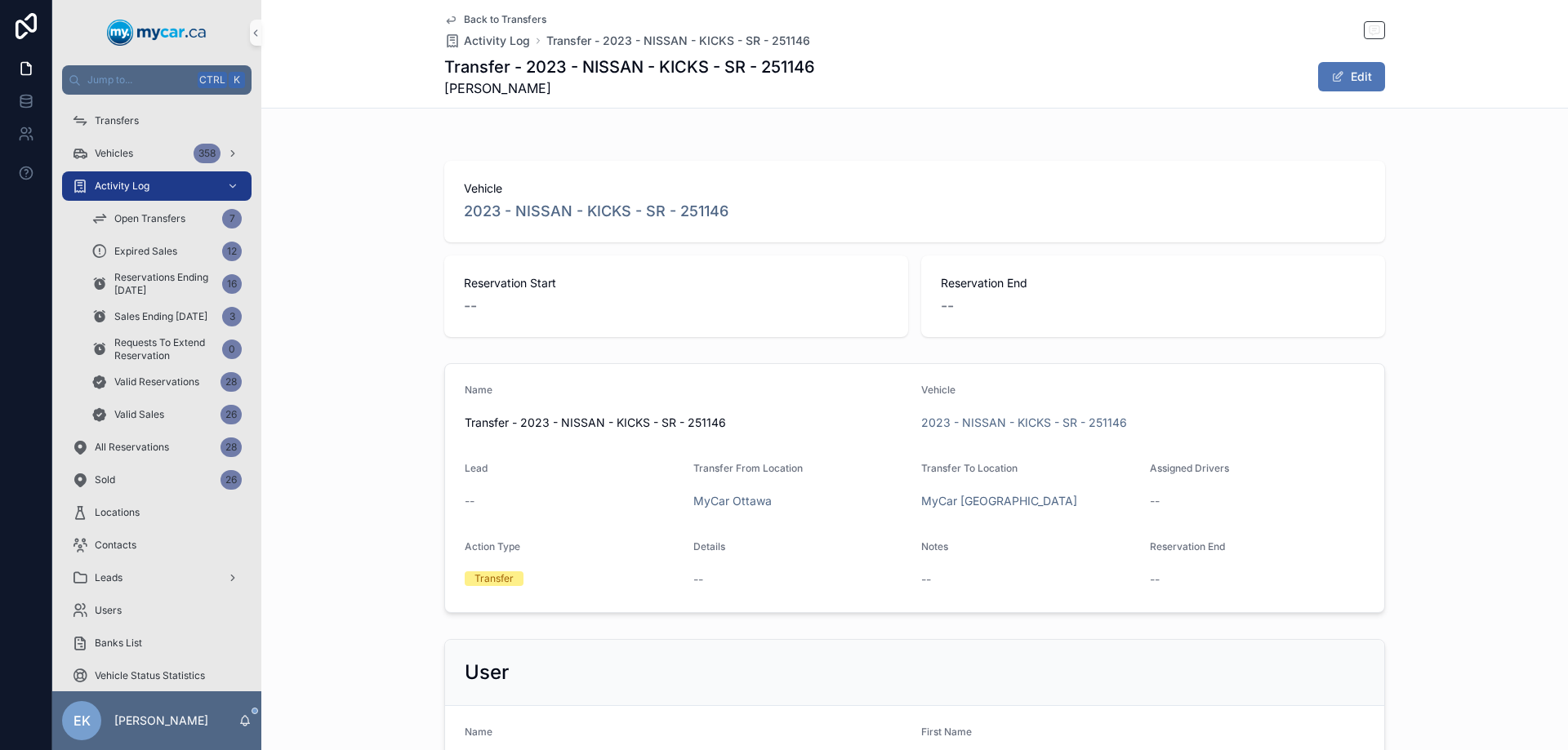
click at [1340, 72] on button "Edit" at bounding box center [1351, 76] width 67 height 30
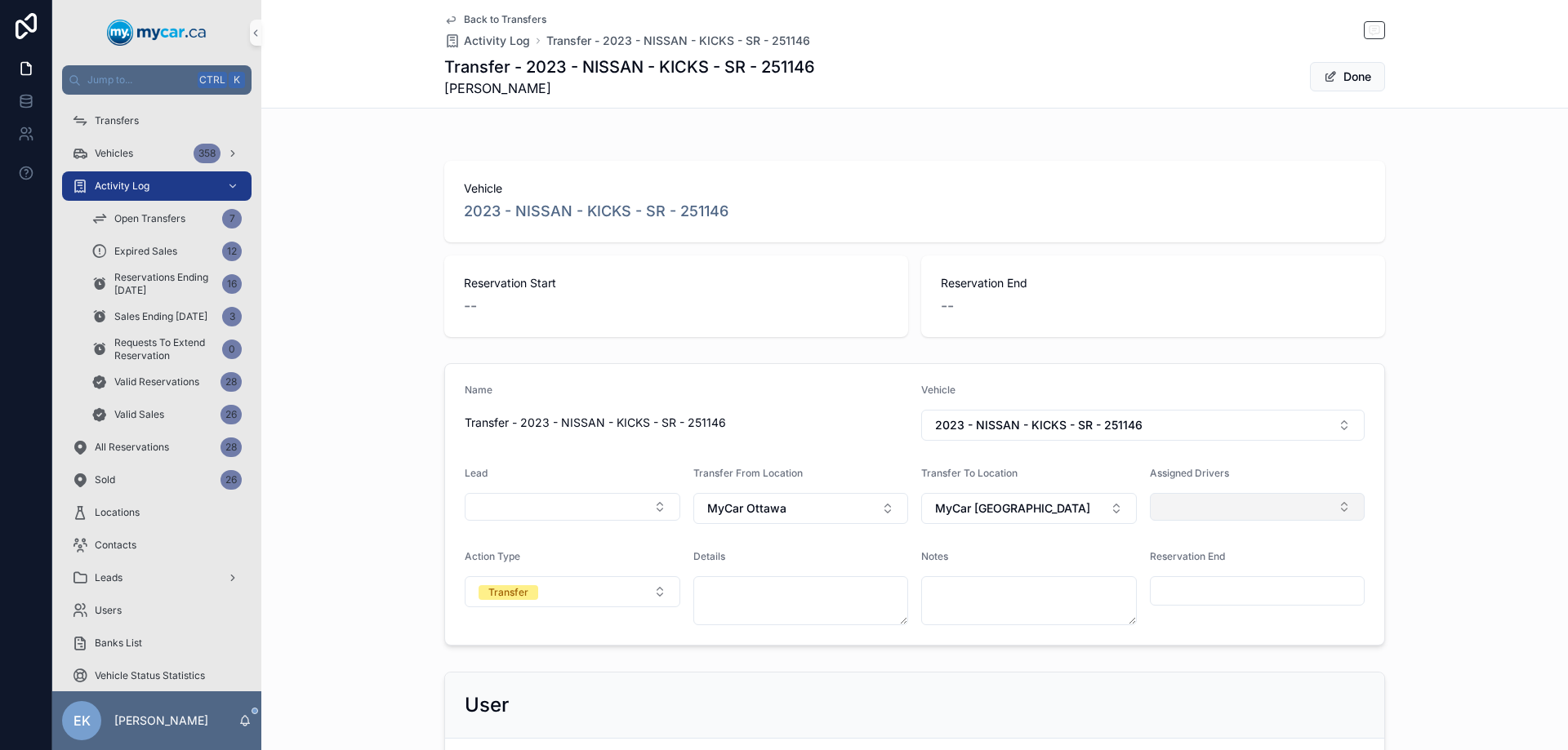
click at [1329, 498] on button "Select Button" at bounding box center [1257, 506] width 215 height 28
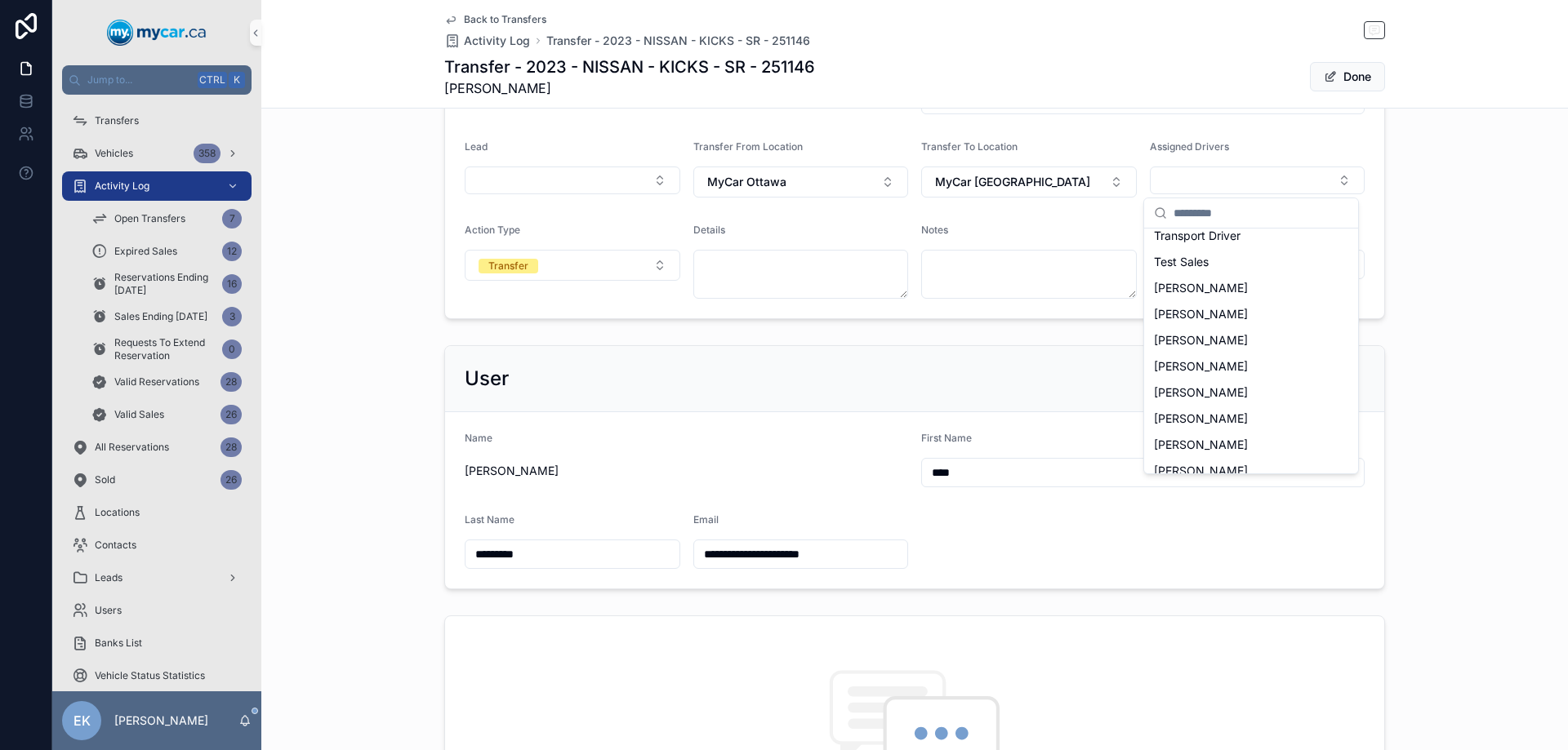
scroll to position [245, 0]
click at [1205, 446] on span "James Boyd" at bounding box center [1200, 444] width 94 height 16
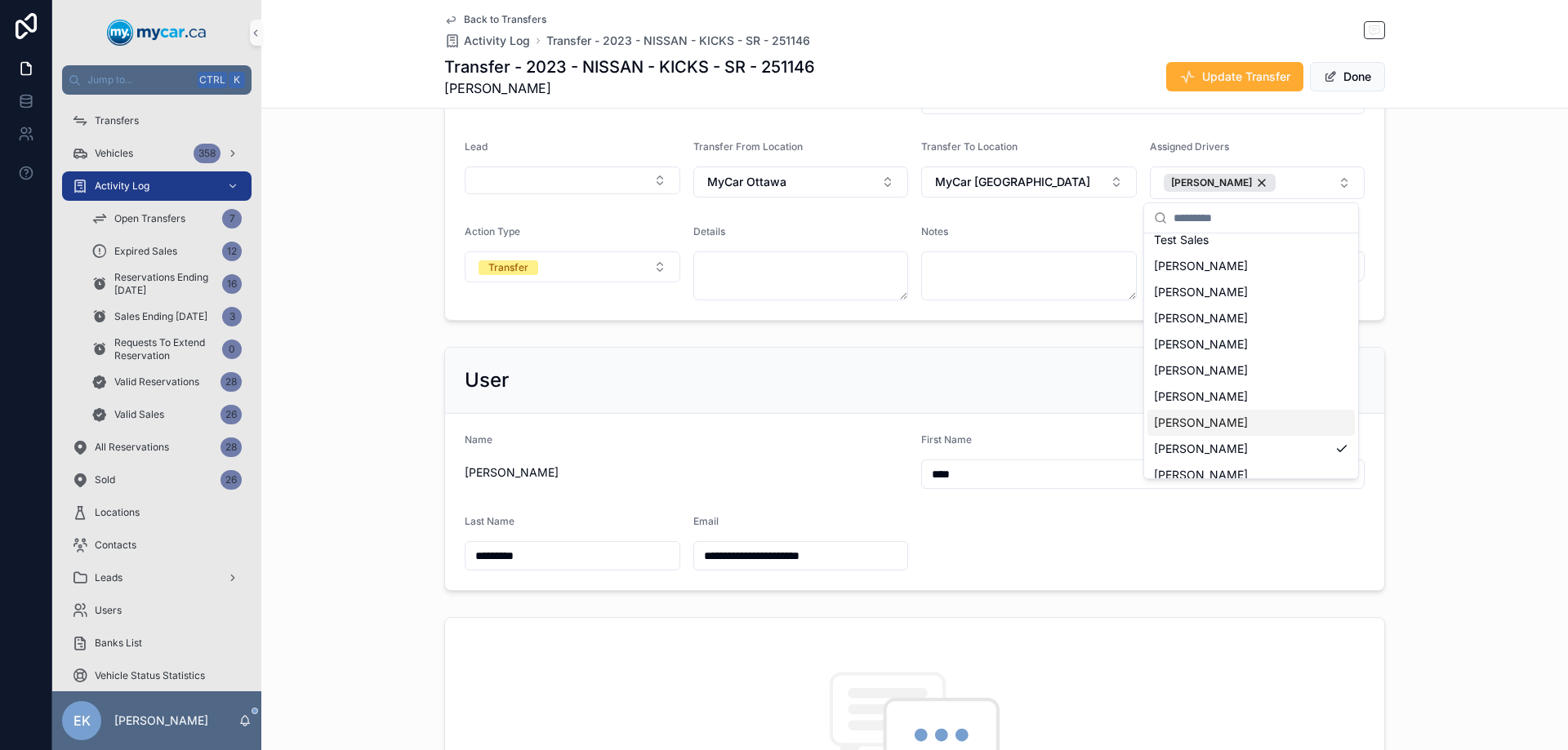
click at [969, 229] on div "Notes" at bounding box center [1028, 235] width 215 height 20
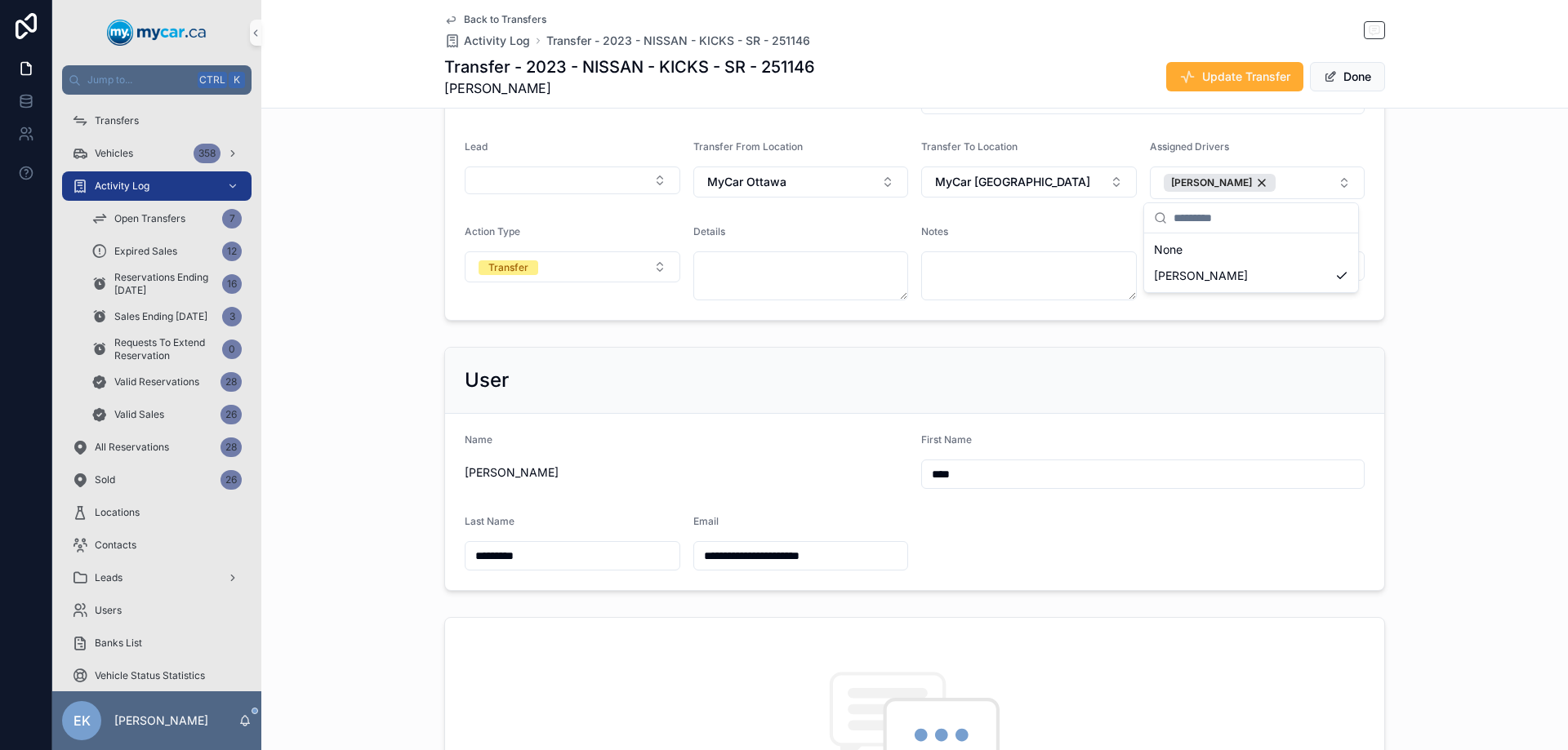
scroll to position [0, 0]
click at [1234, 75] on span "Update Transfer" at bounding box center [1246, 76] width 88 height 16
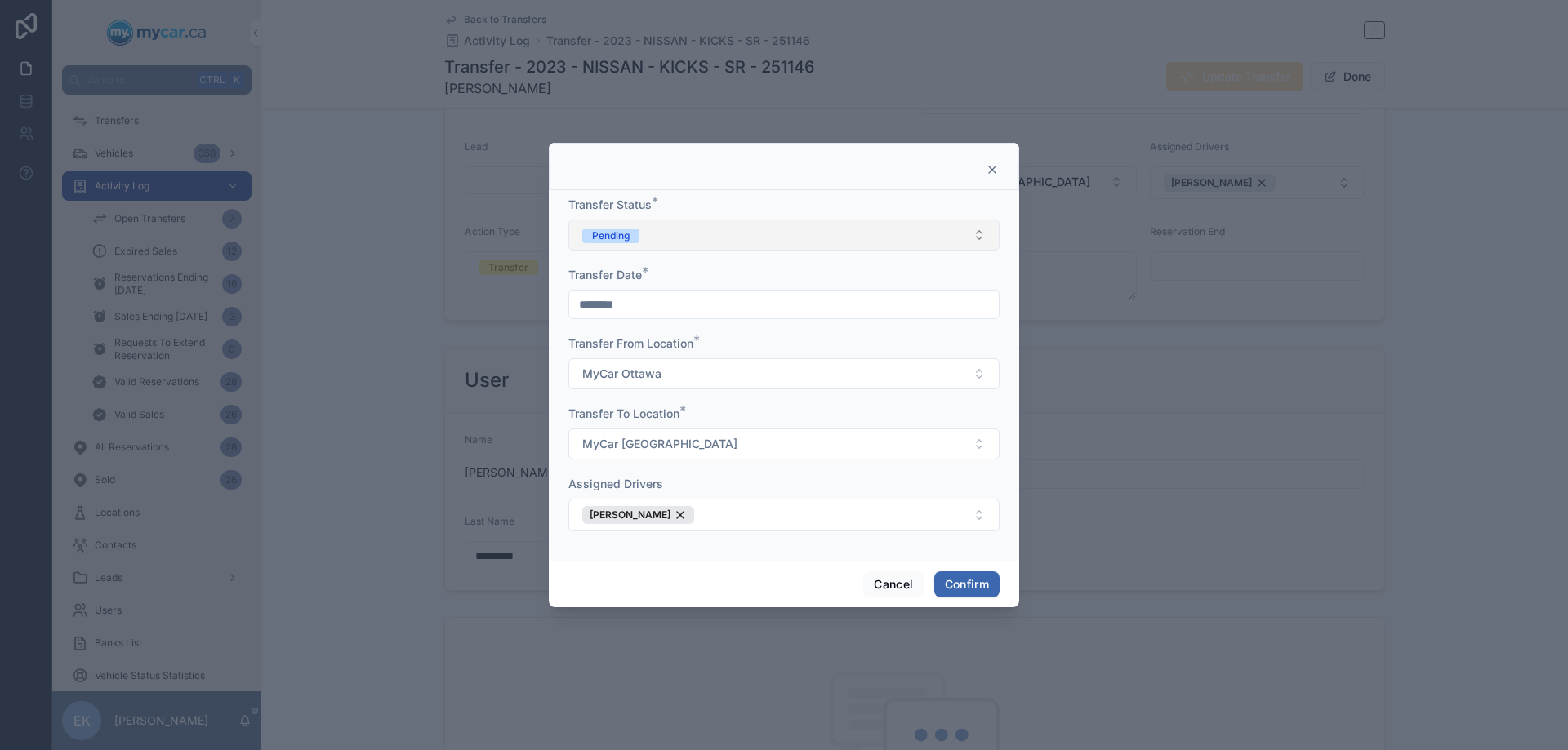
click at [633, 224] on button "Pending" at bounding box center [784, 235] width 431 height 31
click at [628, 323] on div "In Transit" at bounding box center [610, 324] width 42 height 14
click at [966, 581] on button "Confirm" at bounding box center [966, 583] width 65 height 26
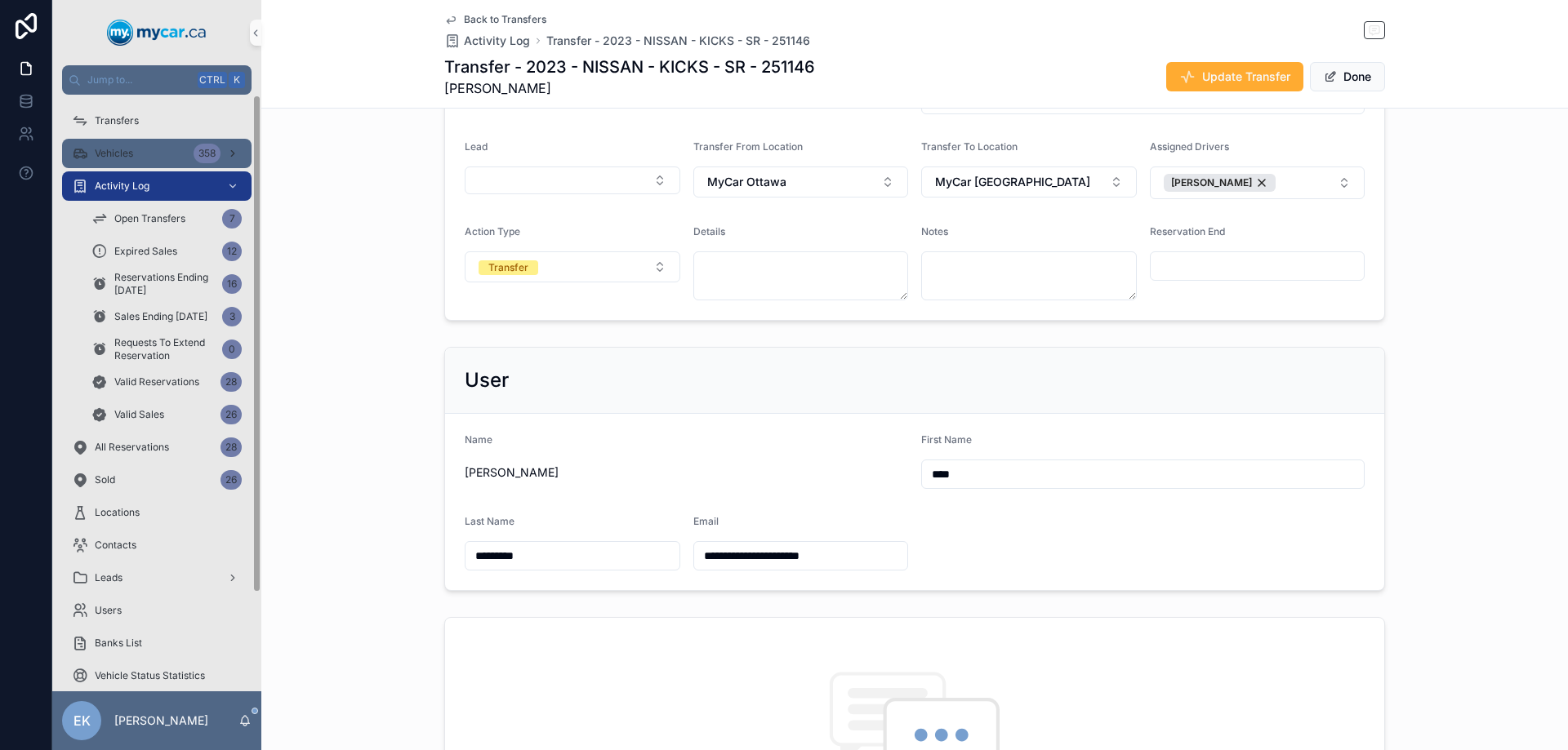
click at [108, 157] on span "Vehicles" at bounding box center [114, 153] width 39 height 13
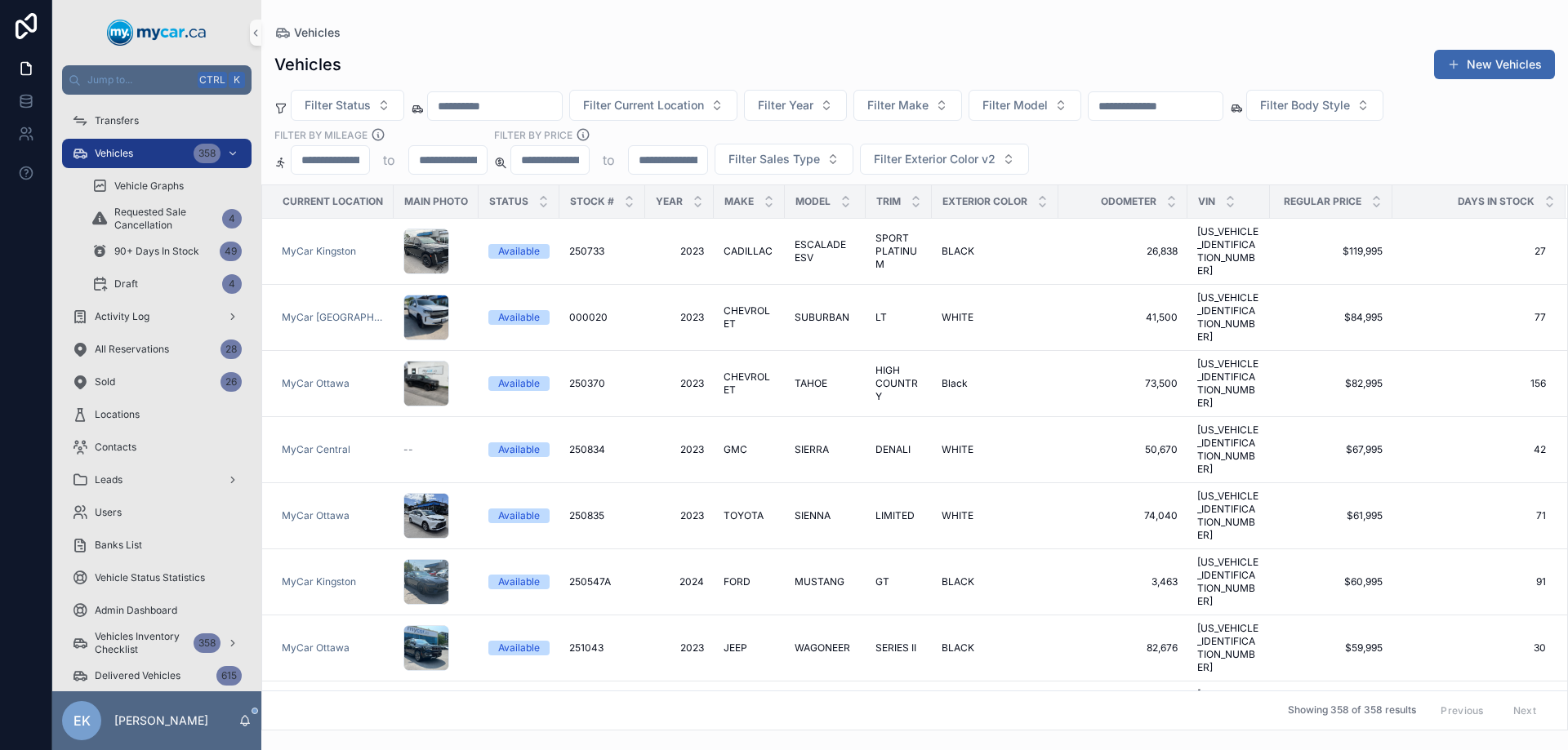
click at [1190, 97] on input "text" at bounding box center [1155, 106] width 134 height 22
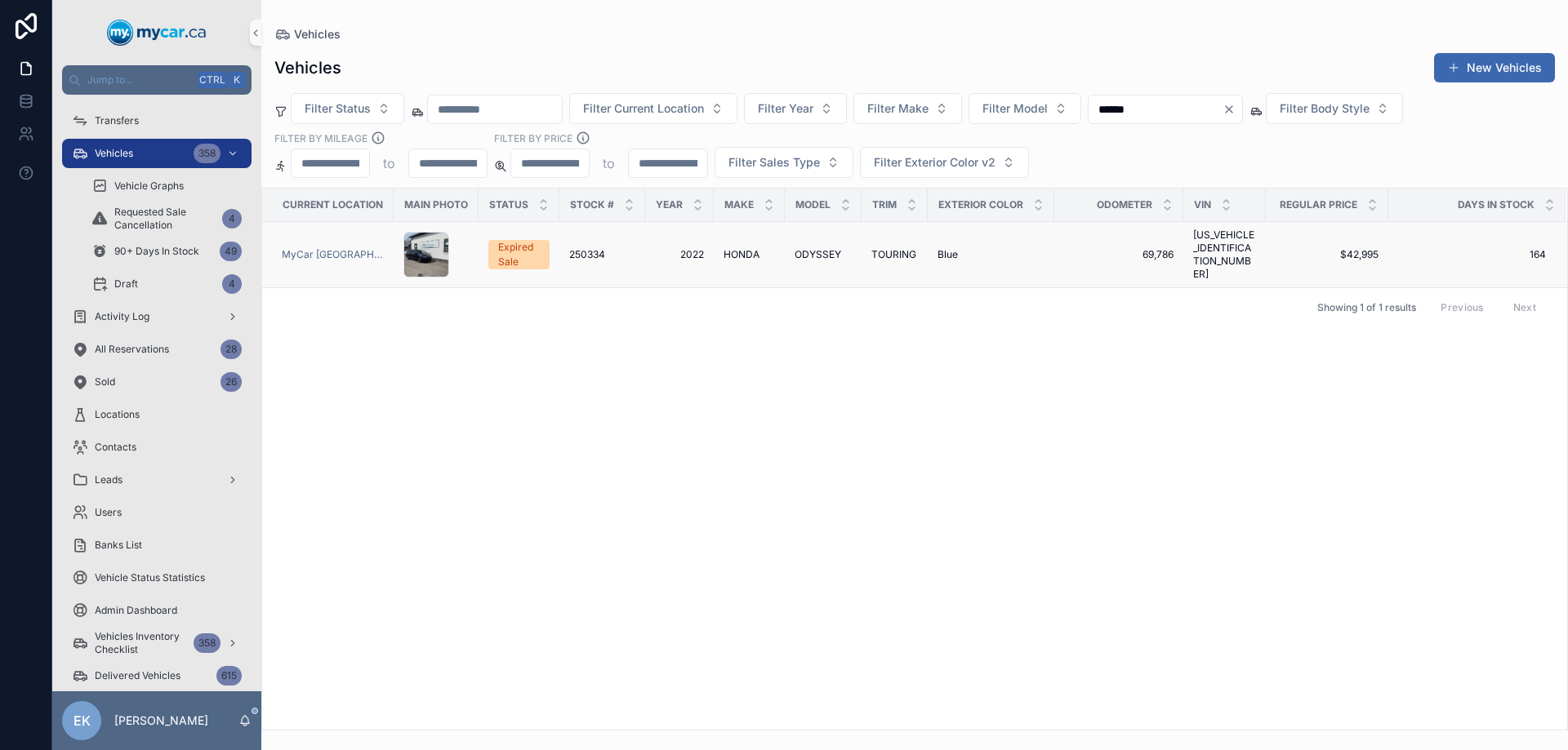
type input "******"
click at [811, 248] on span "ODYSSEY" at bounding box center [818, 254] width 47 height 13
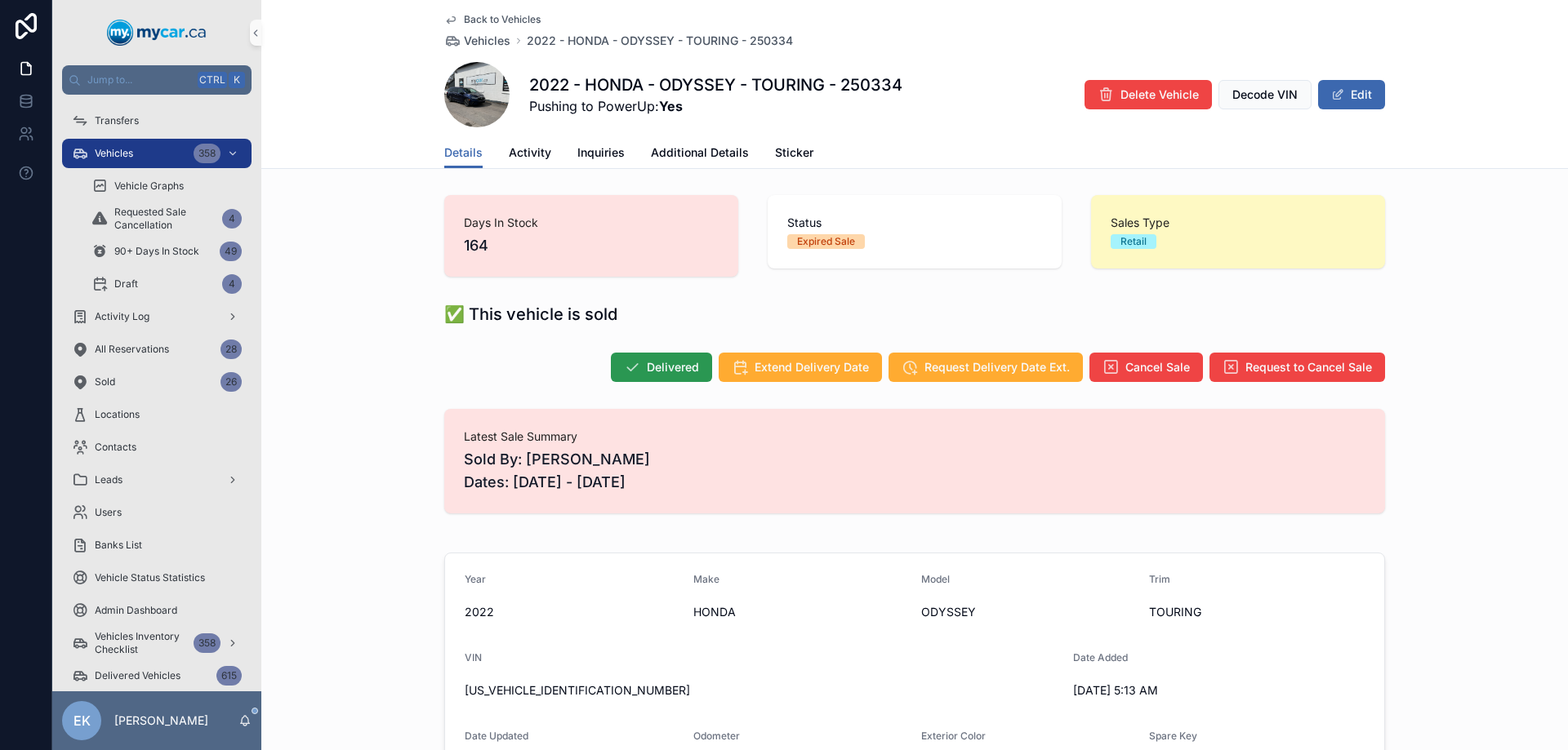
click at [664, 356] on button "Delivered" at bounding box center [661, 366] width 101 height 30
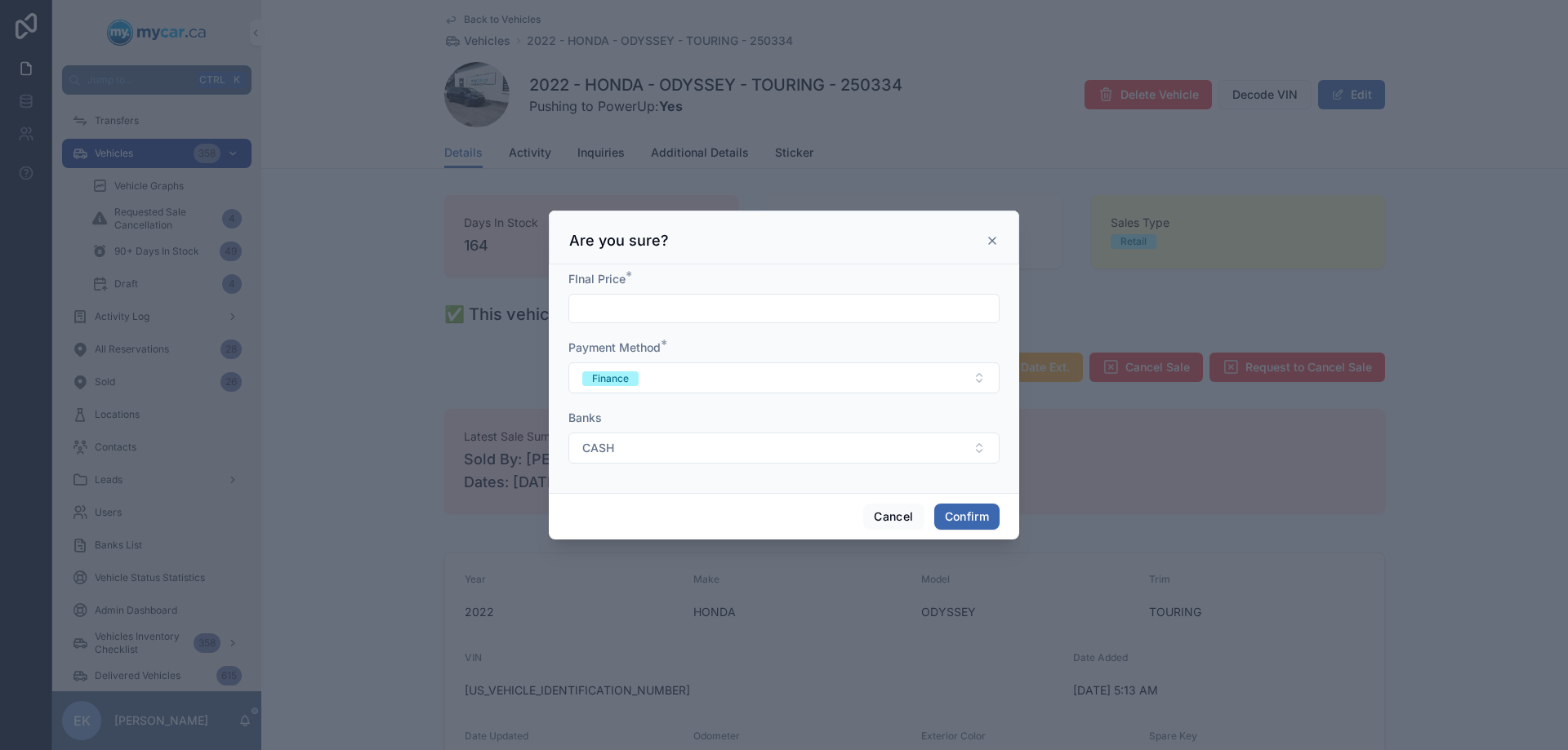
click at [642, 308] on input "text" at bounding box center [784, 307] width 429 height 22
type input "*****"
click at [983, 522] on button "Confirm" at bounding box center [966, 516] width 65 height 26
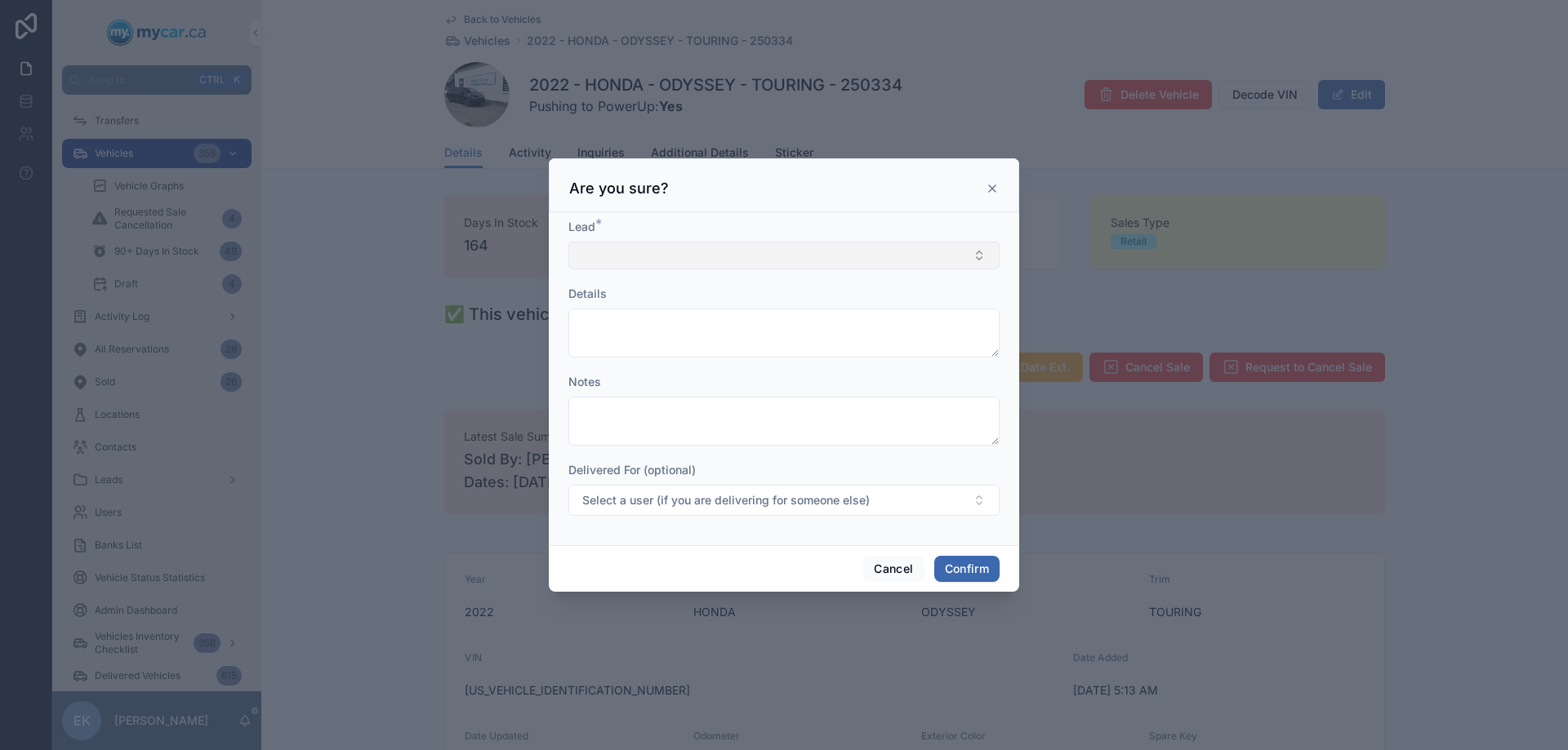
click at [646, 255] on button "Select Button" at bounding box center [784, 255] width 431 height 28
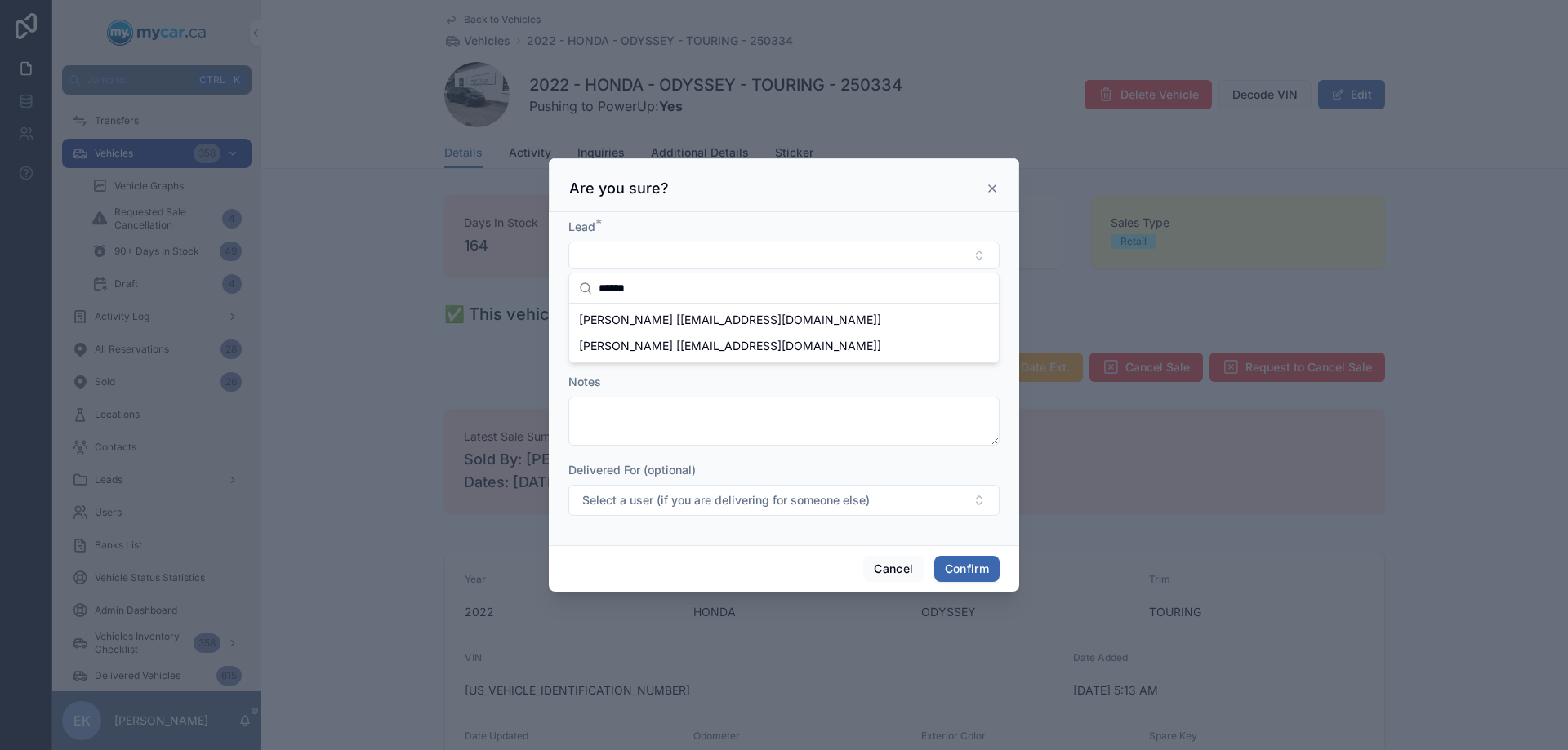
type input "******"
click at [646, 324] on span "JUSTEN GRIFFITHS [meschars123@gmail.com]" at bounding box center [730, 320] width 302 height 16
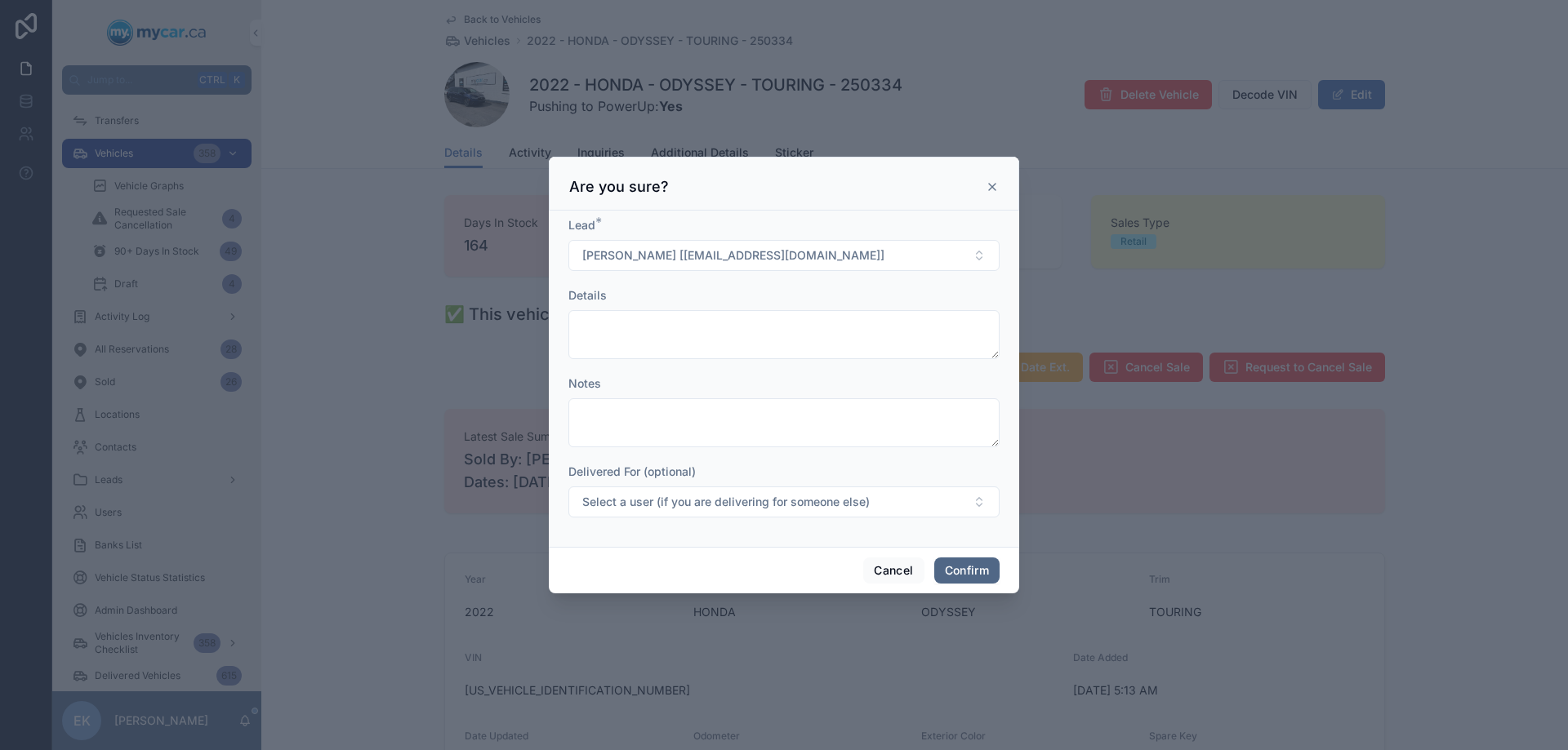
click at [965, 561] on button "Confirm" at bounding box center [966, 570] width 65 height 26
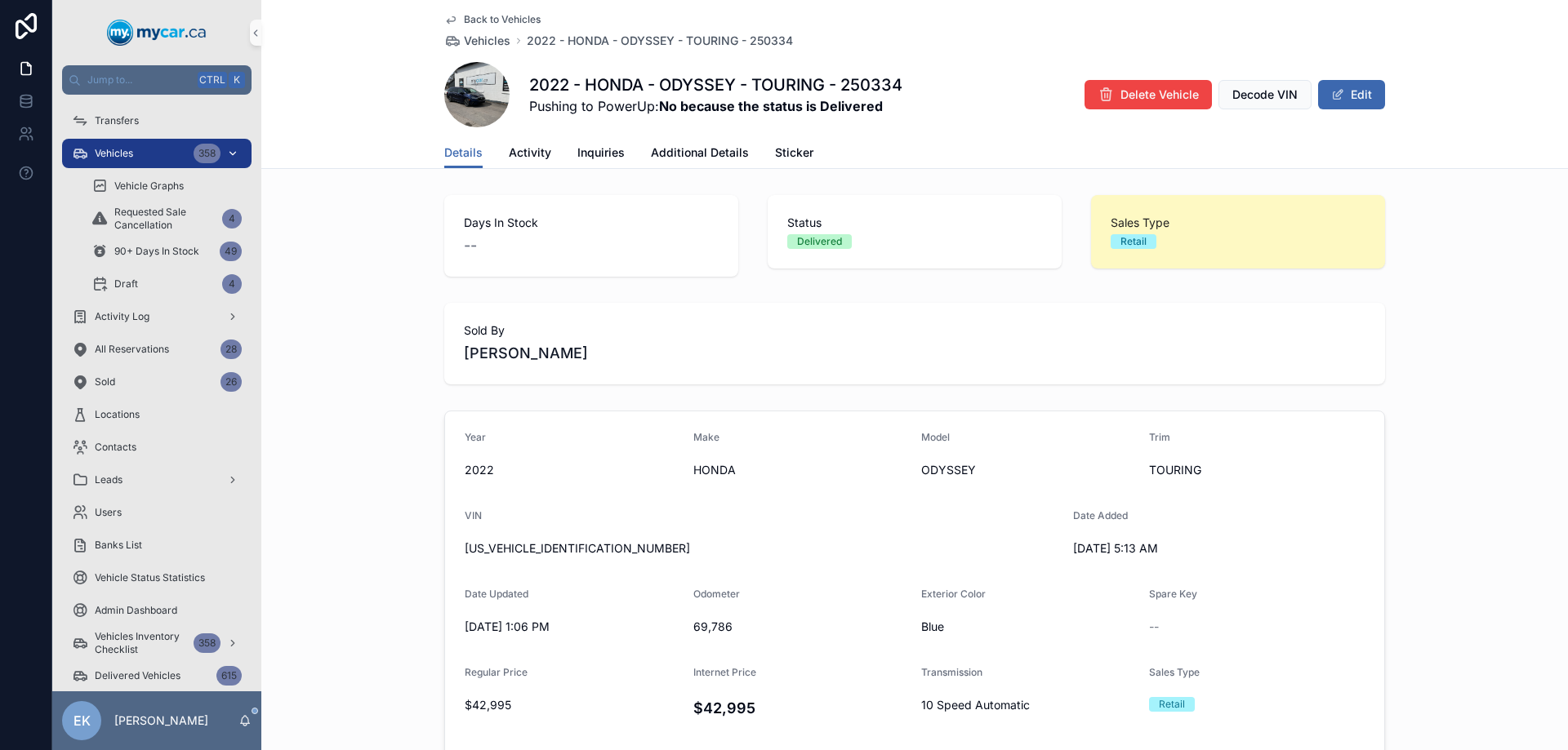
click at [121, 159] on span "Vehicles" at bounding box center [114, 153] width 39 height 13
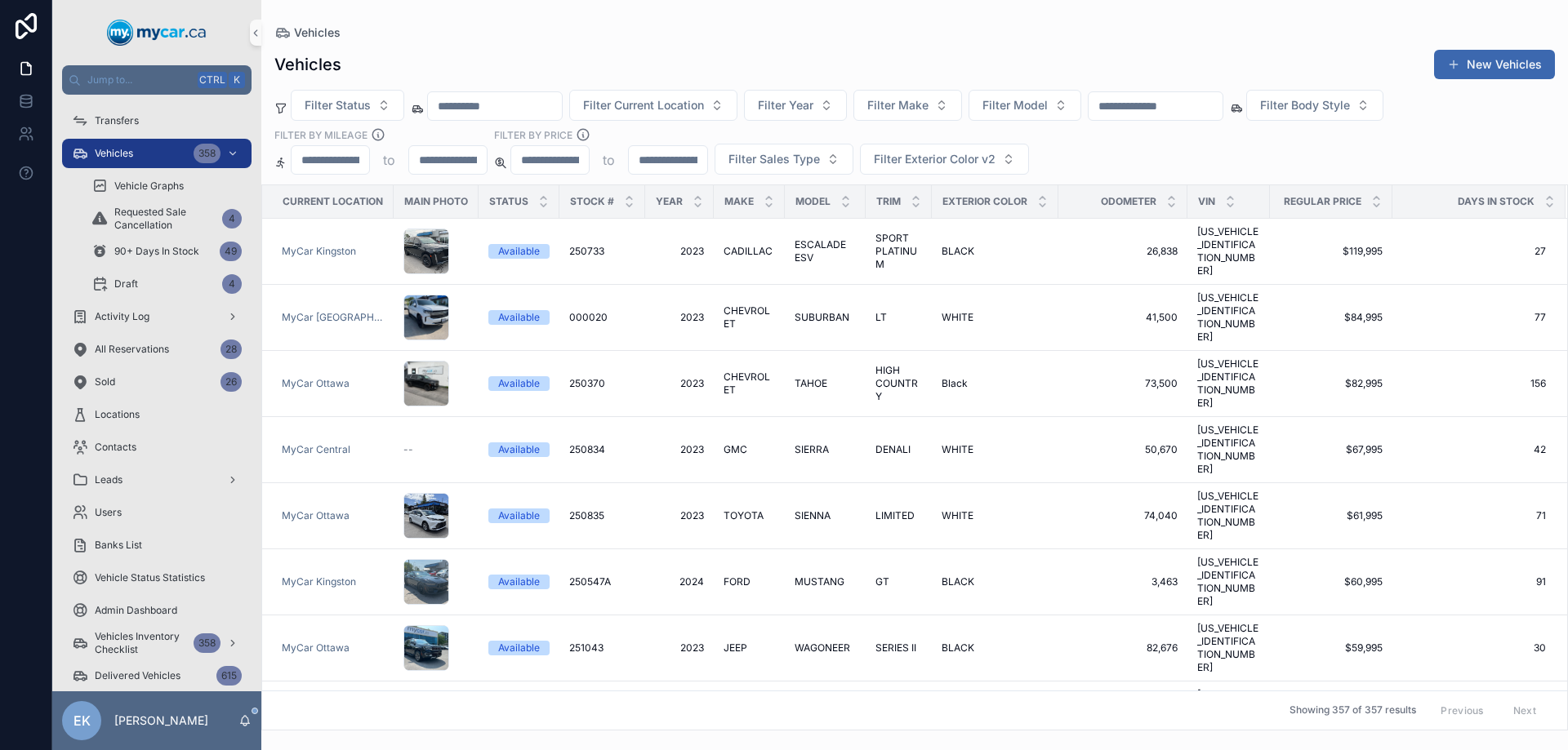
click at [1222, 106] on input "text" at bounding box center [1155, 106] width 134 height 22
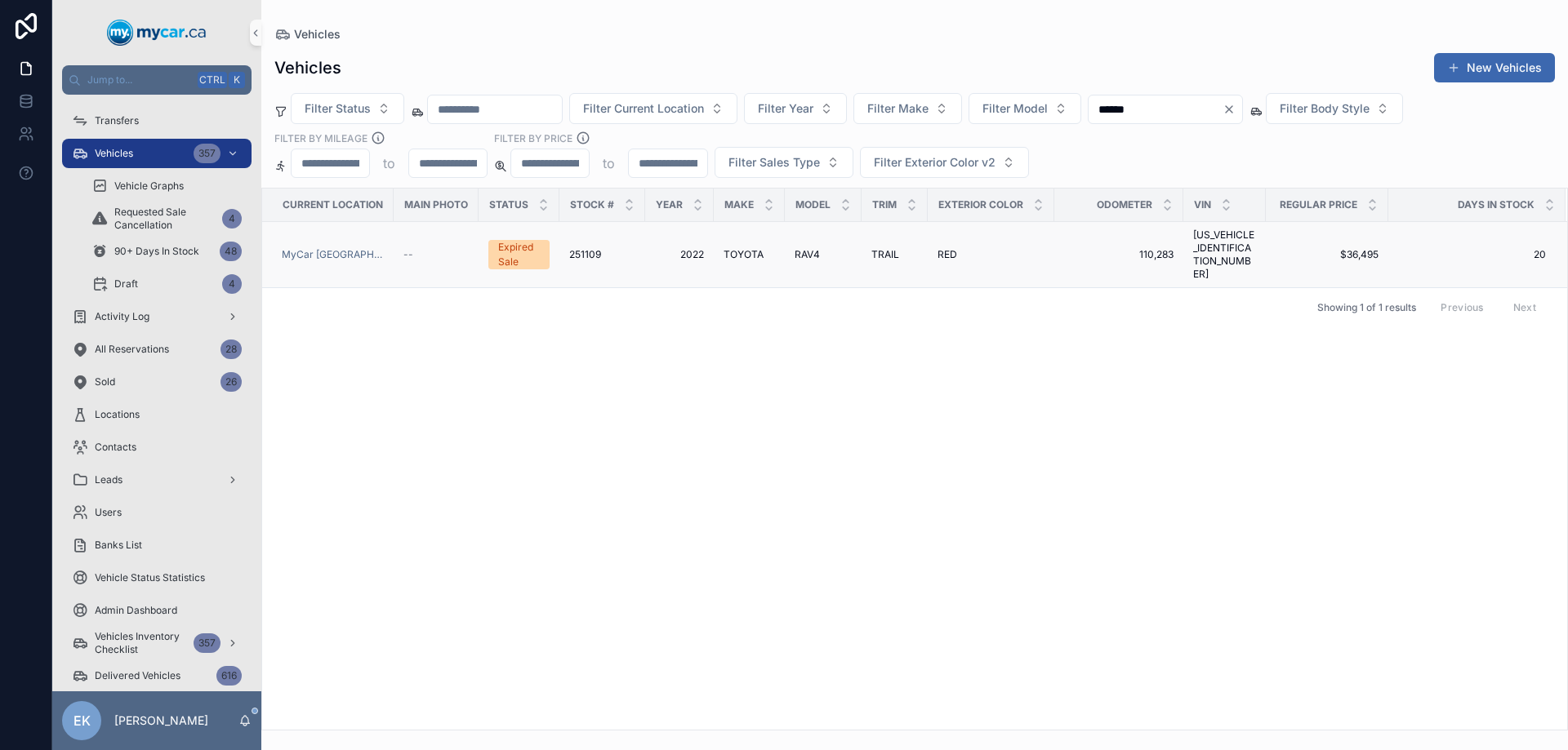
type input "******"
click at [884, 248] on span "TRAIL" at bounding box center [885, 254] width 28 height 13
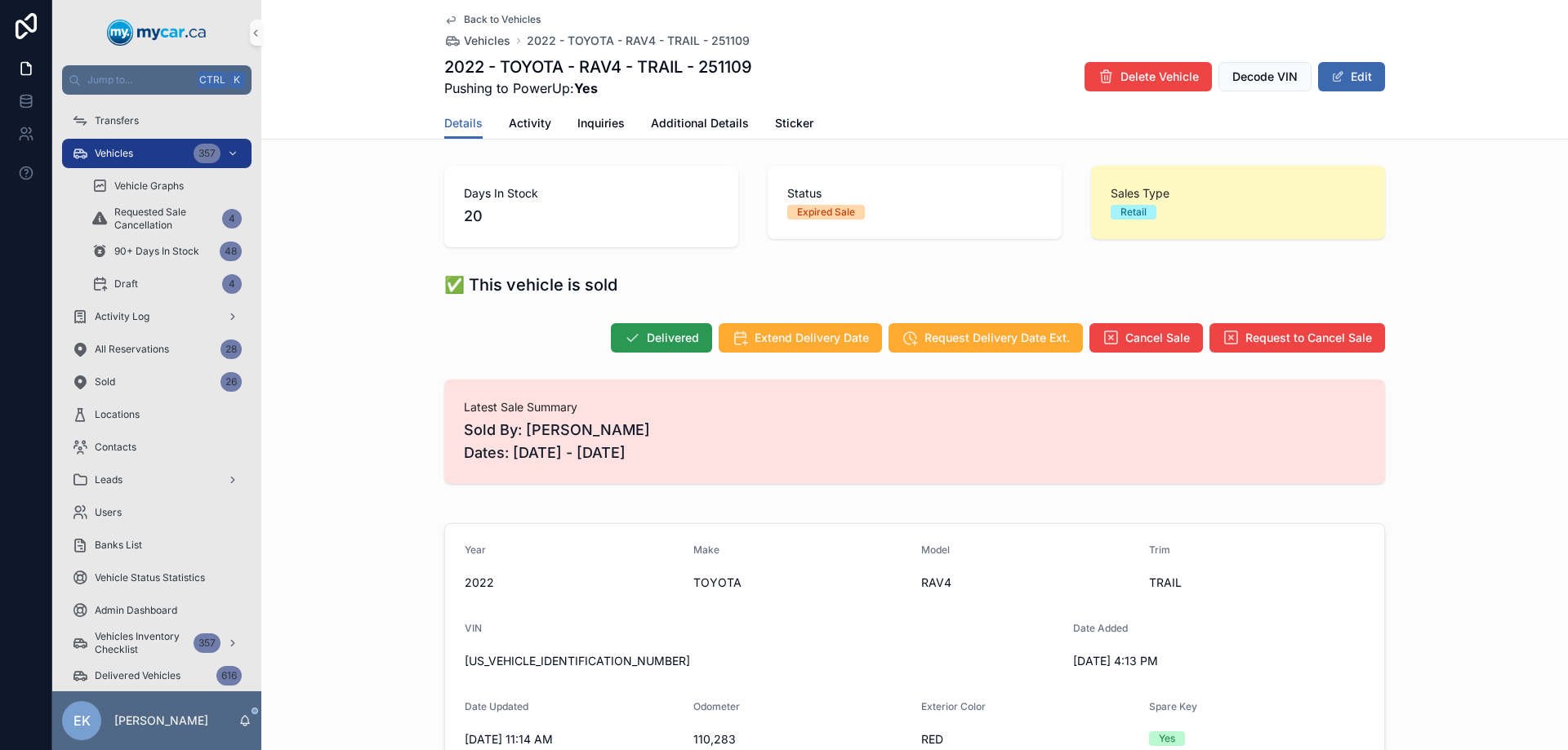
click at [655, 341] on span "Delivered" at bounding box center [672, 338] width 52 height 16
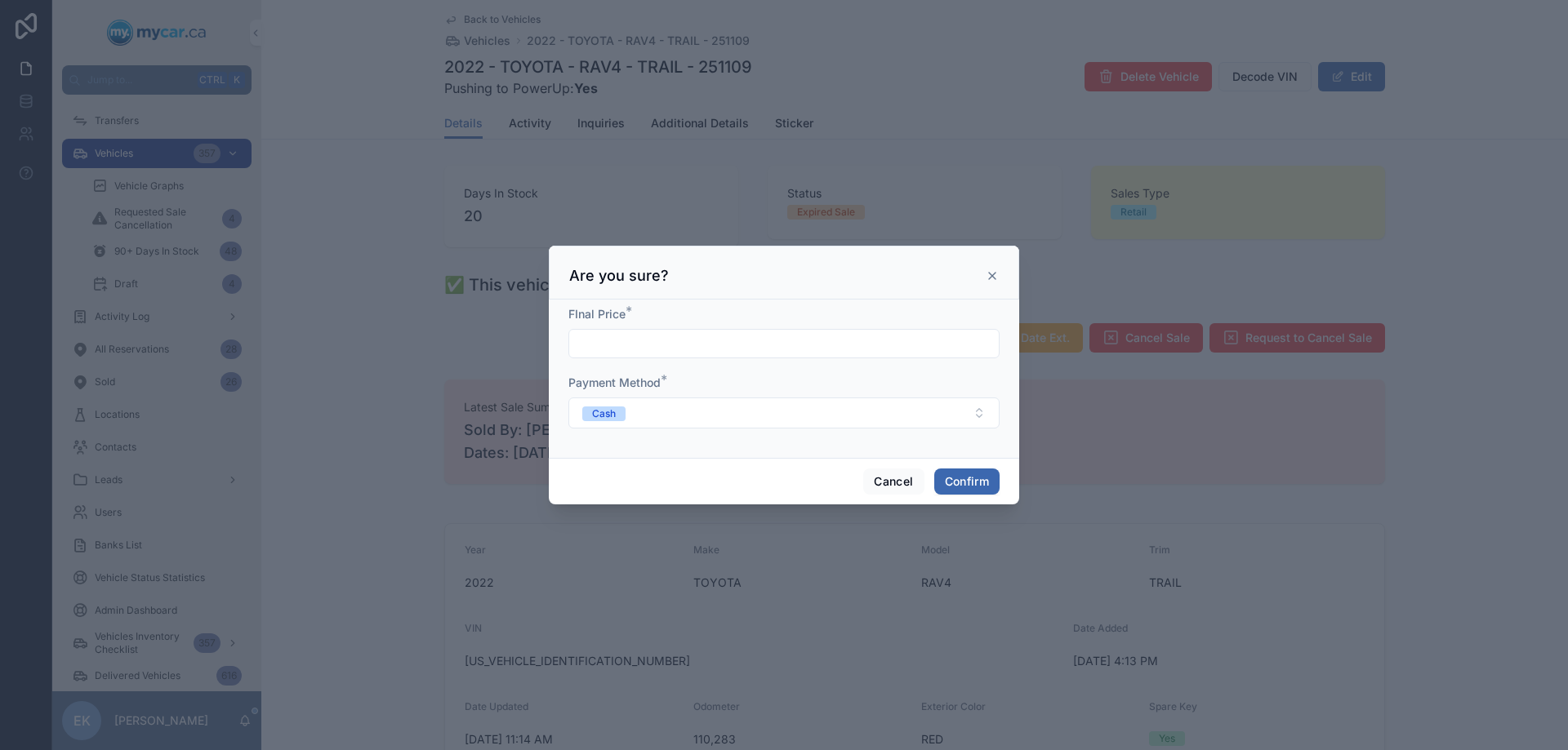
click at [626, 332] on div at bounding box center [784, 343] width 431 height 30
click at [624, 339] on input "text" at bounding box center [784, 343] width 429 height 22
type input "*****"
click at [973, 473] on button "Confirm" at bounding box center [966, 481] width 65 height 26
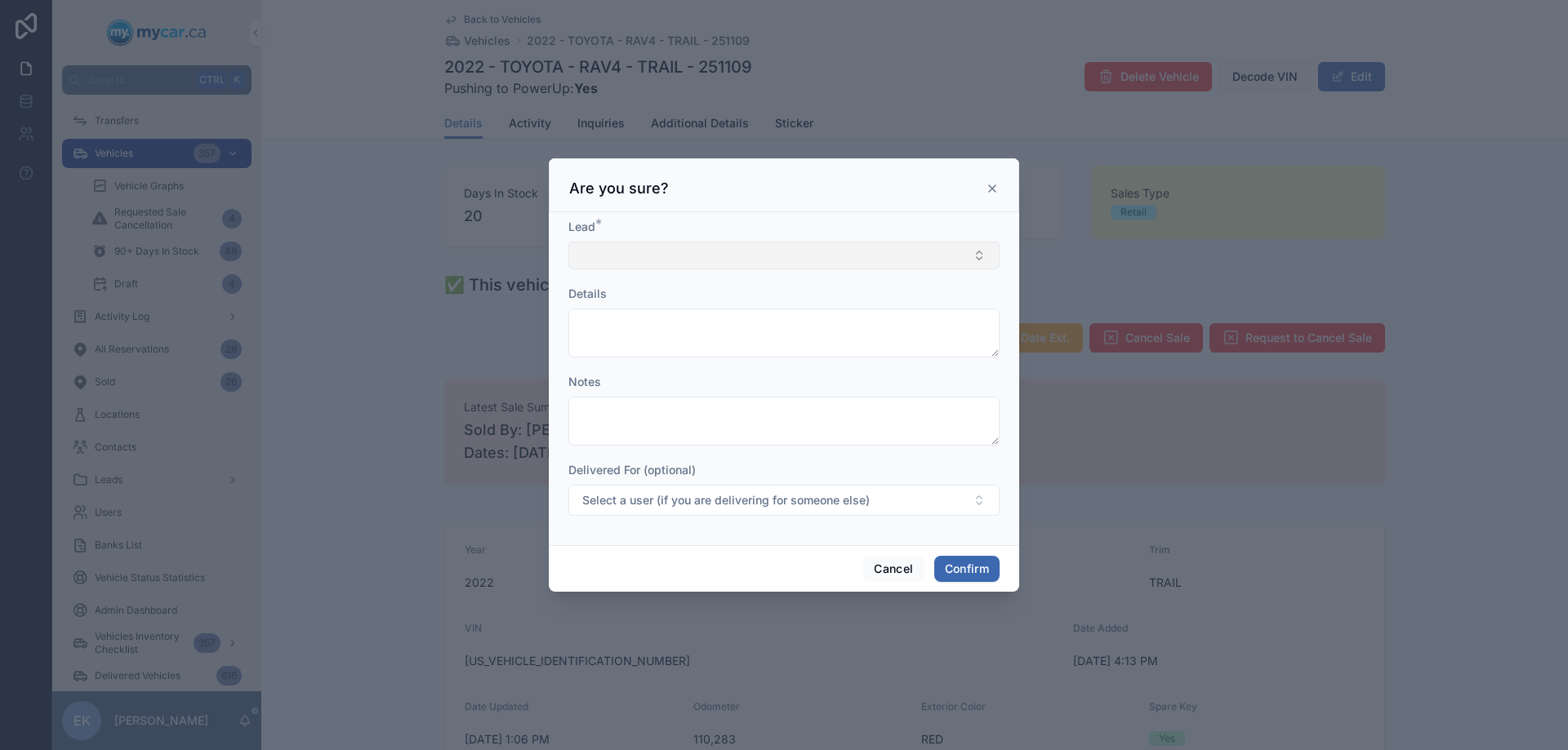
click at [613, 258] on button "Select Button" at bounding box center [784, 255] width 431 height 28
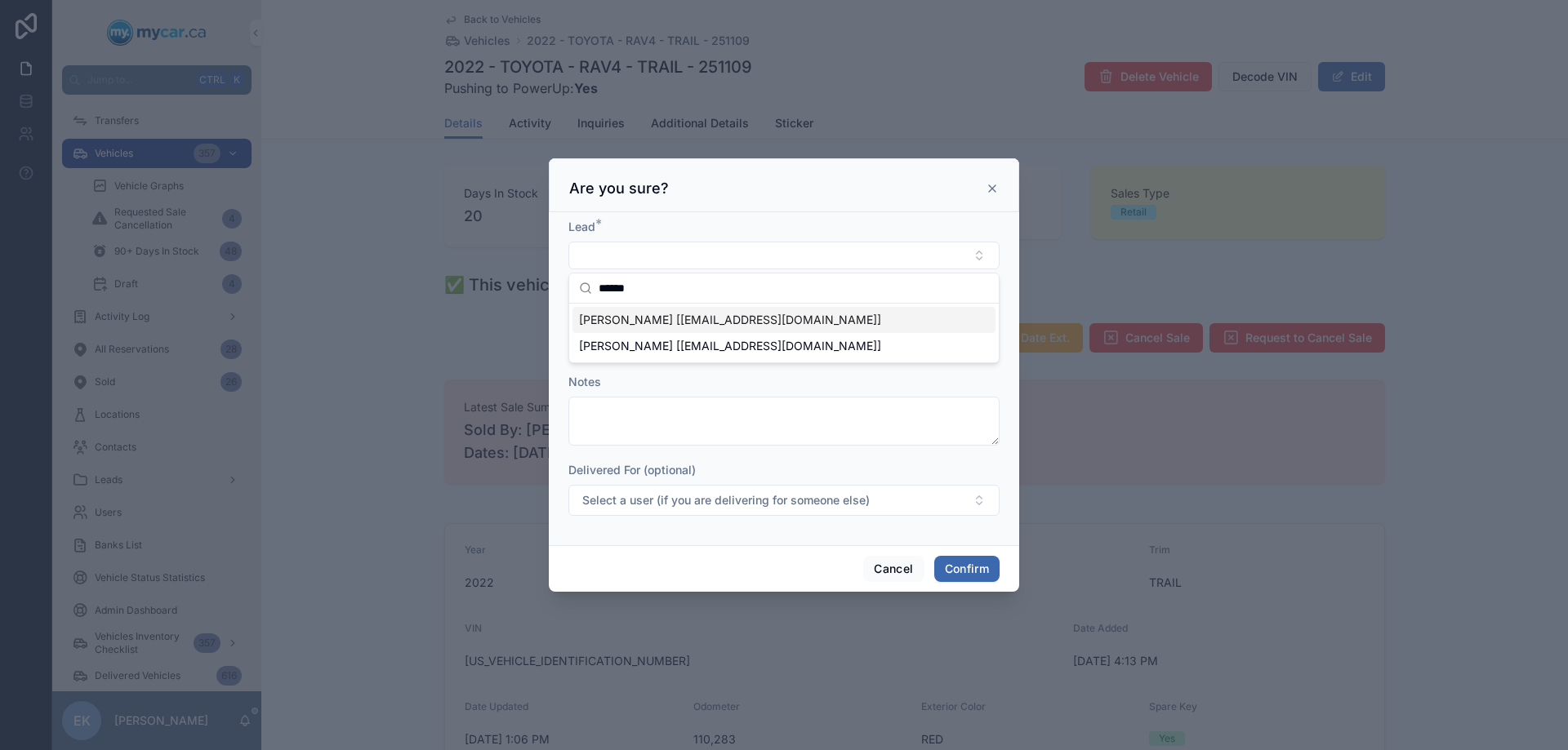
type input "******"
click at [628, 315] on span "JUSTEN GRIFFITHS [meschars123@gmail.com]" at bounding box center [730, 320] width 302 height 16
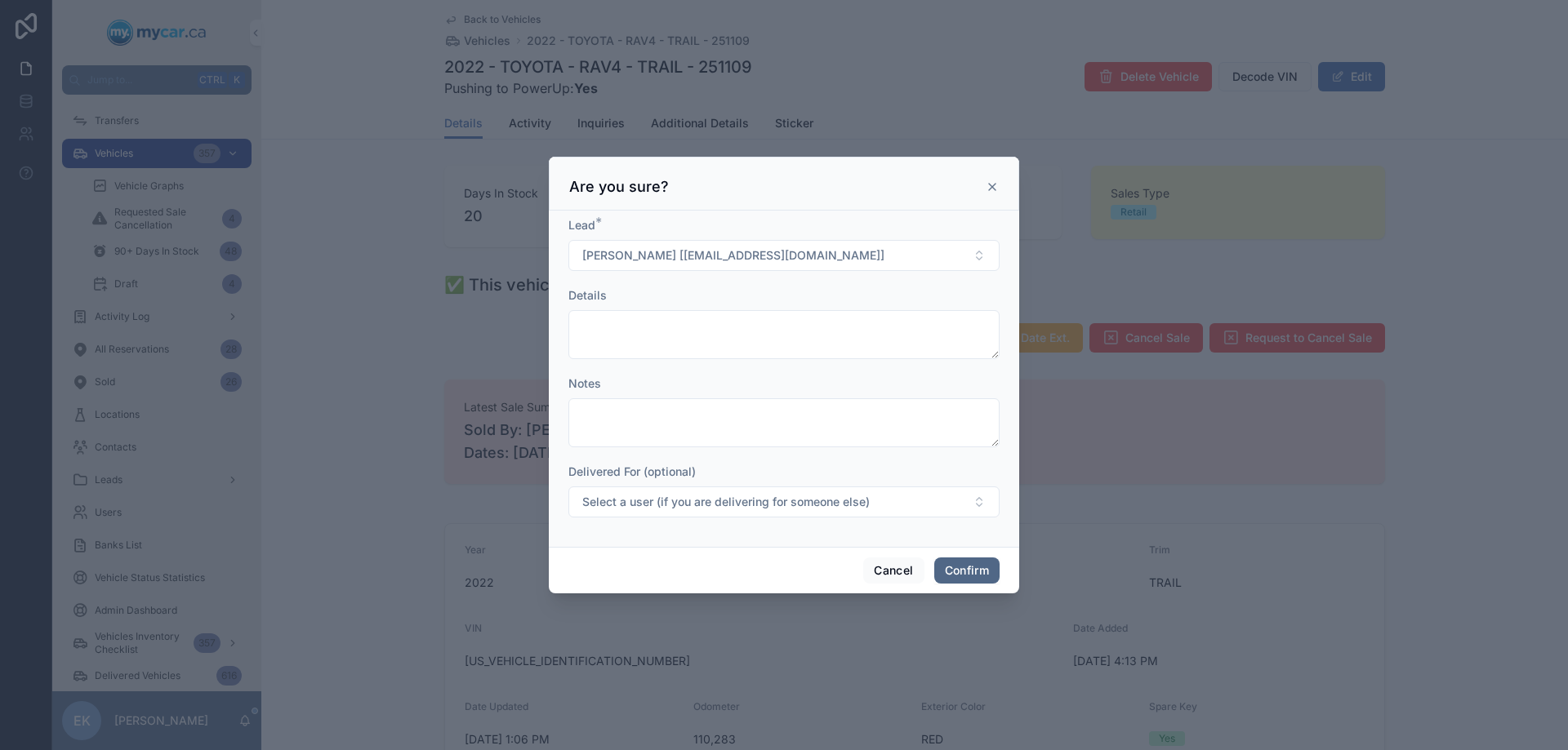
click at [988, 579] on button "Confirm" at bounding box center [966, 570] width 65 height 26
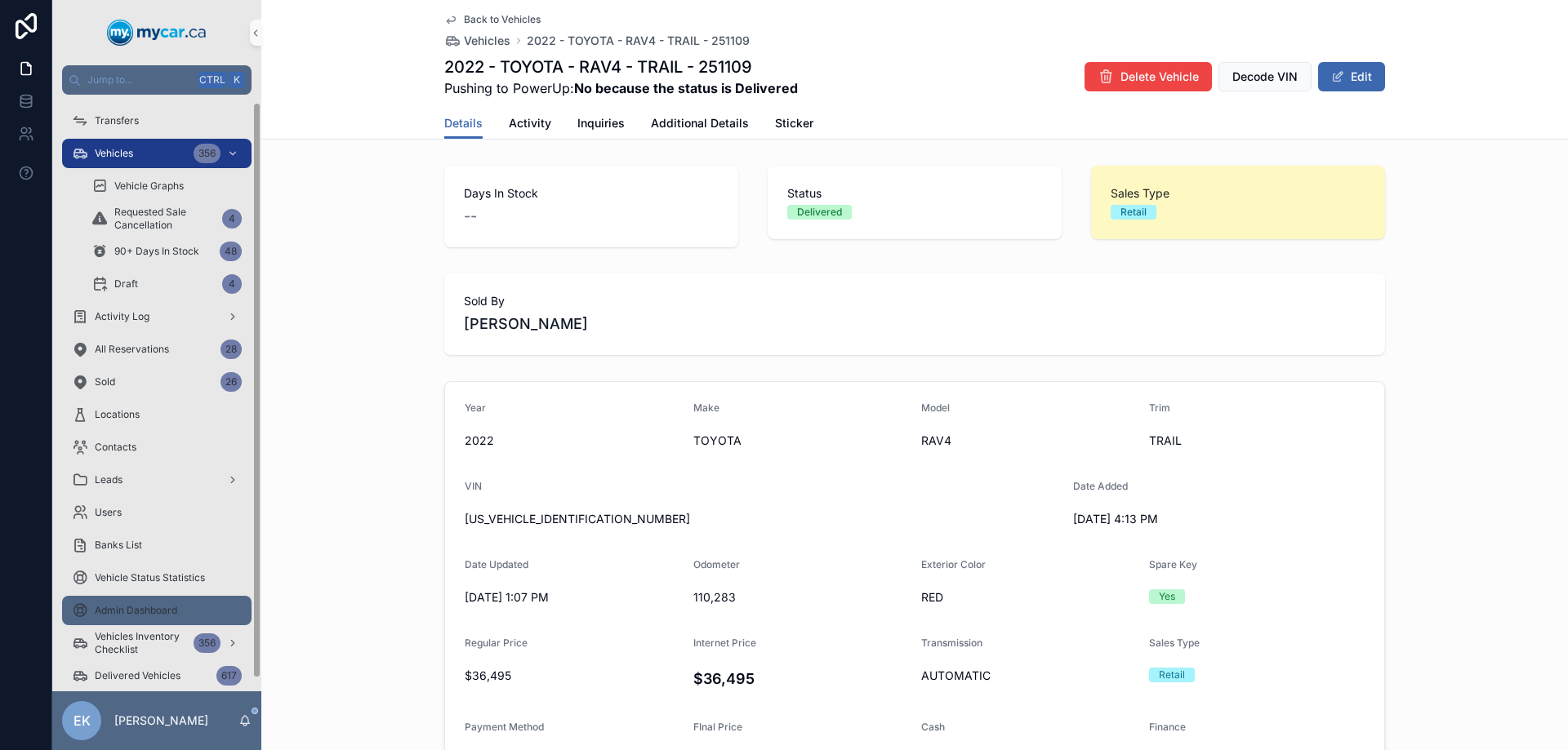
scroll to position [21, 0]
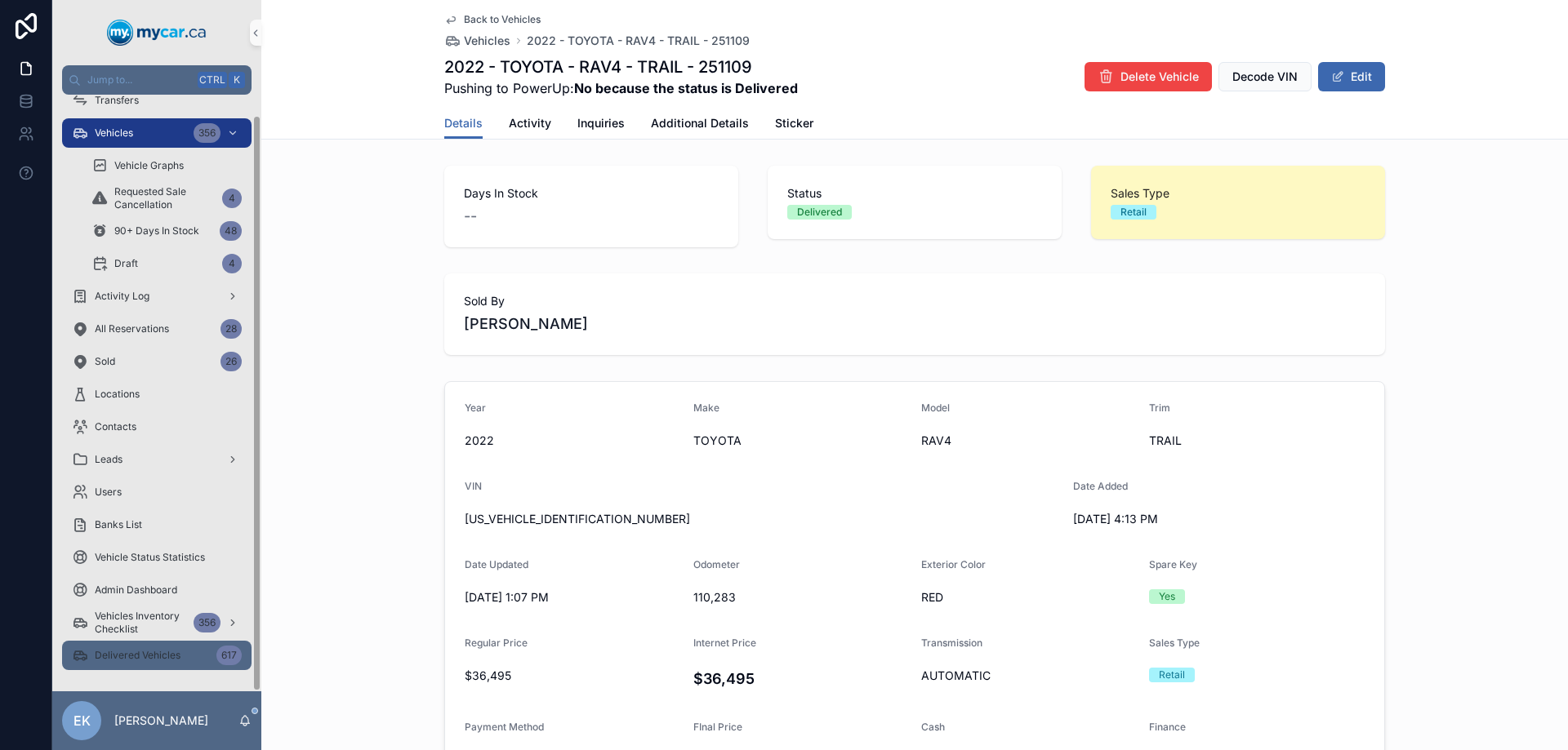
click at [126, 648] on div "Delivered Vehicles 617" at bounding box center [156, 655] width 169 height 26
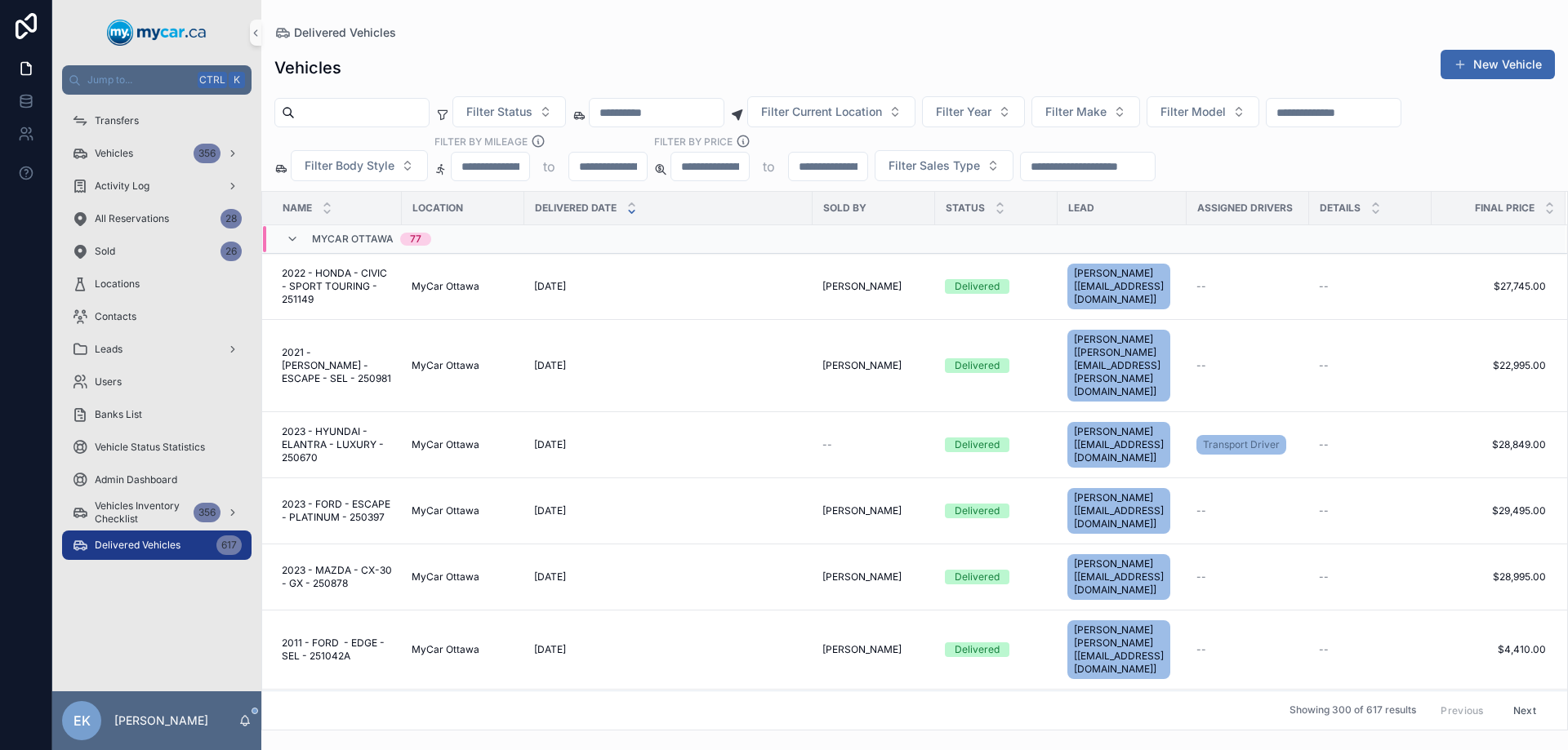
click at [1397, 115] on input "text" at bounding box center [1332, 112] width 134 height 22
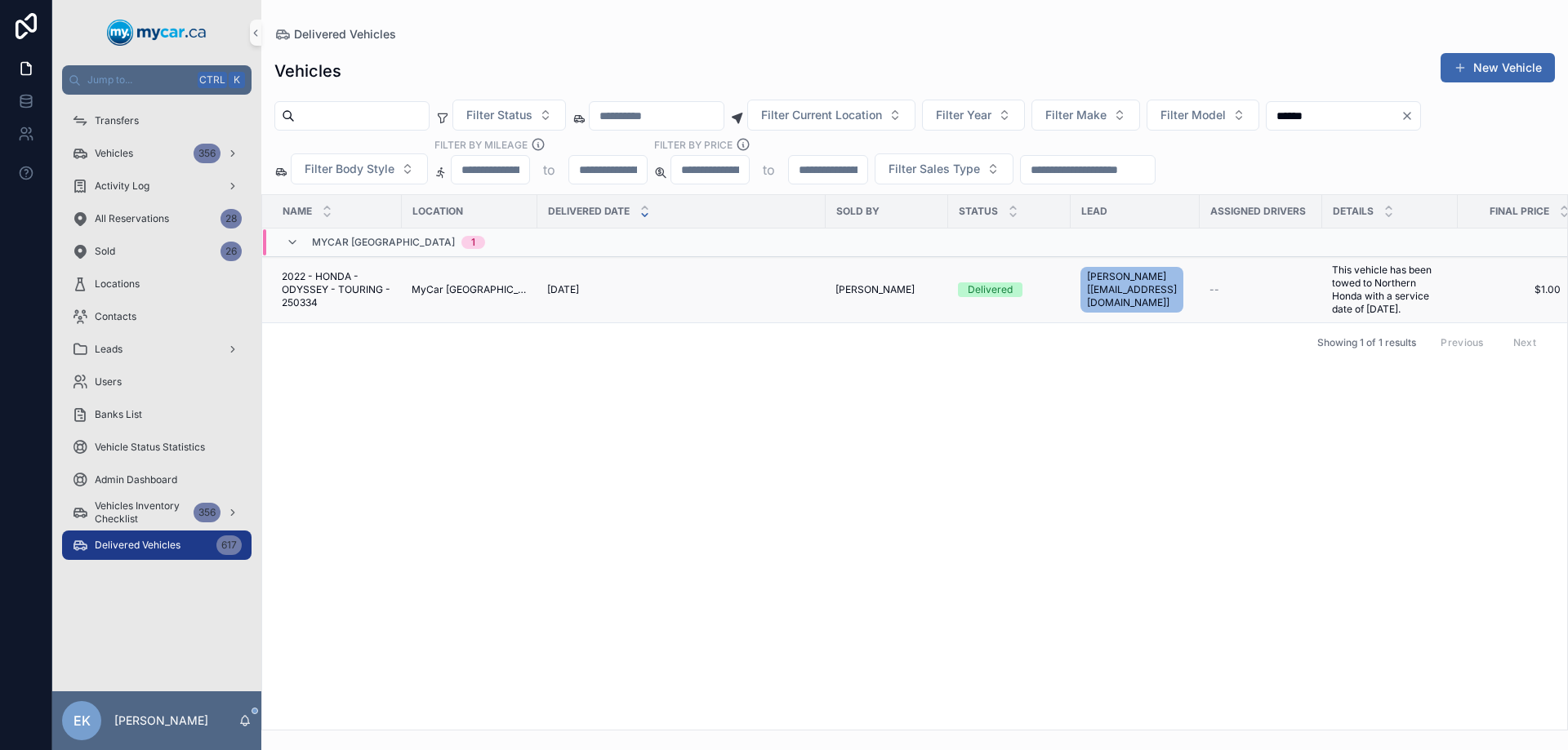
type input "******"
click at [455, 288] on span "MyCar [GEOGRAPHIC_DATA]" at bounding box center [469, 289] width 116 height 13
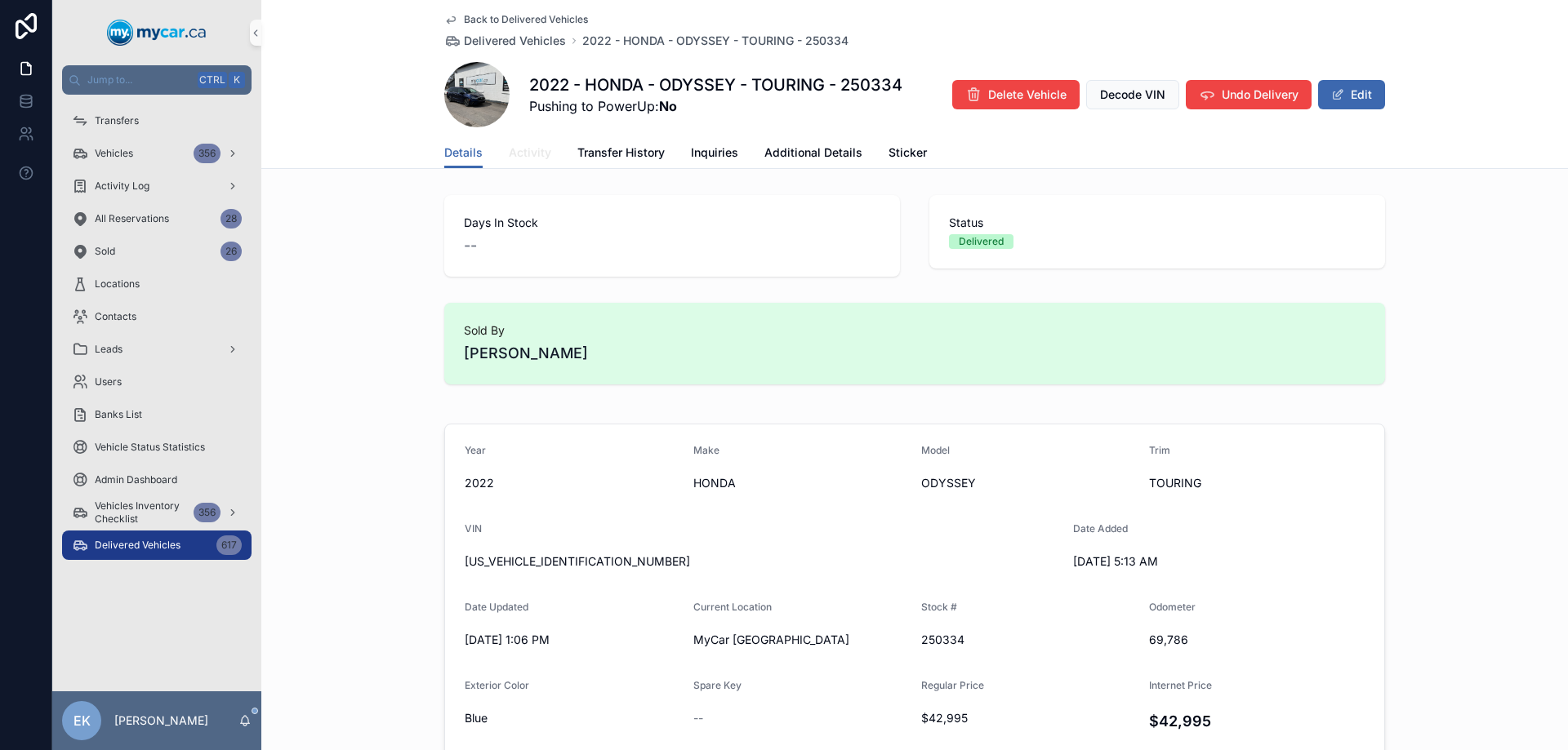
click at [515, 152] on span "Activity" at bounding box center [529, 152] width 42 height 16
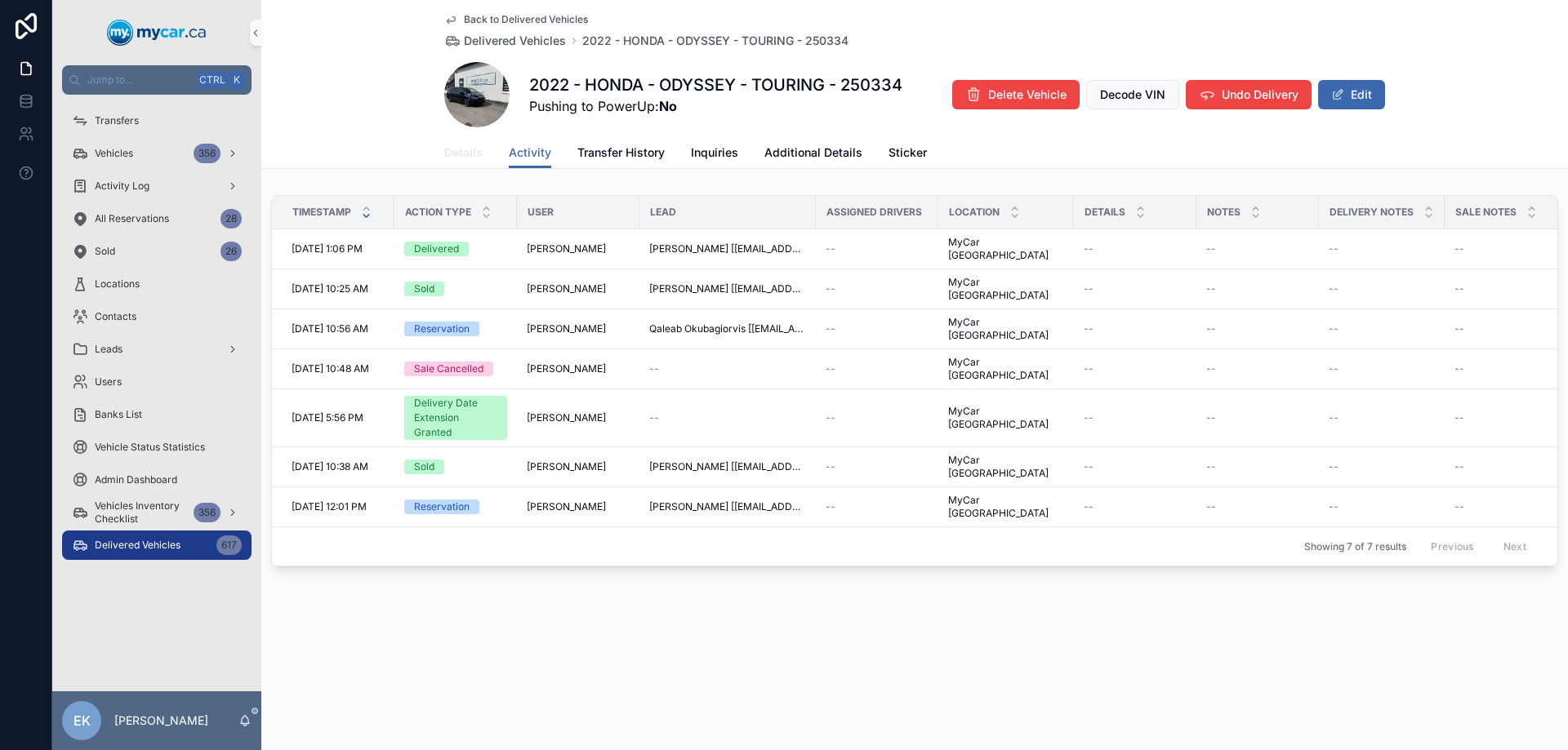
click at [463, 149] on span "Details" at bounding box center [463, 152] width 39 height 16
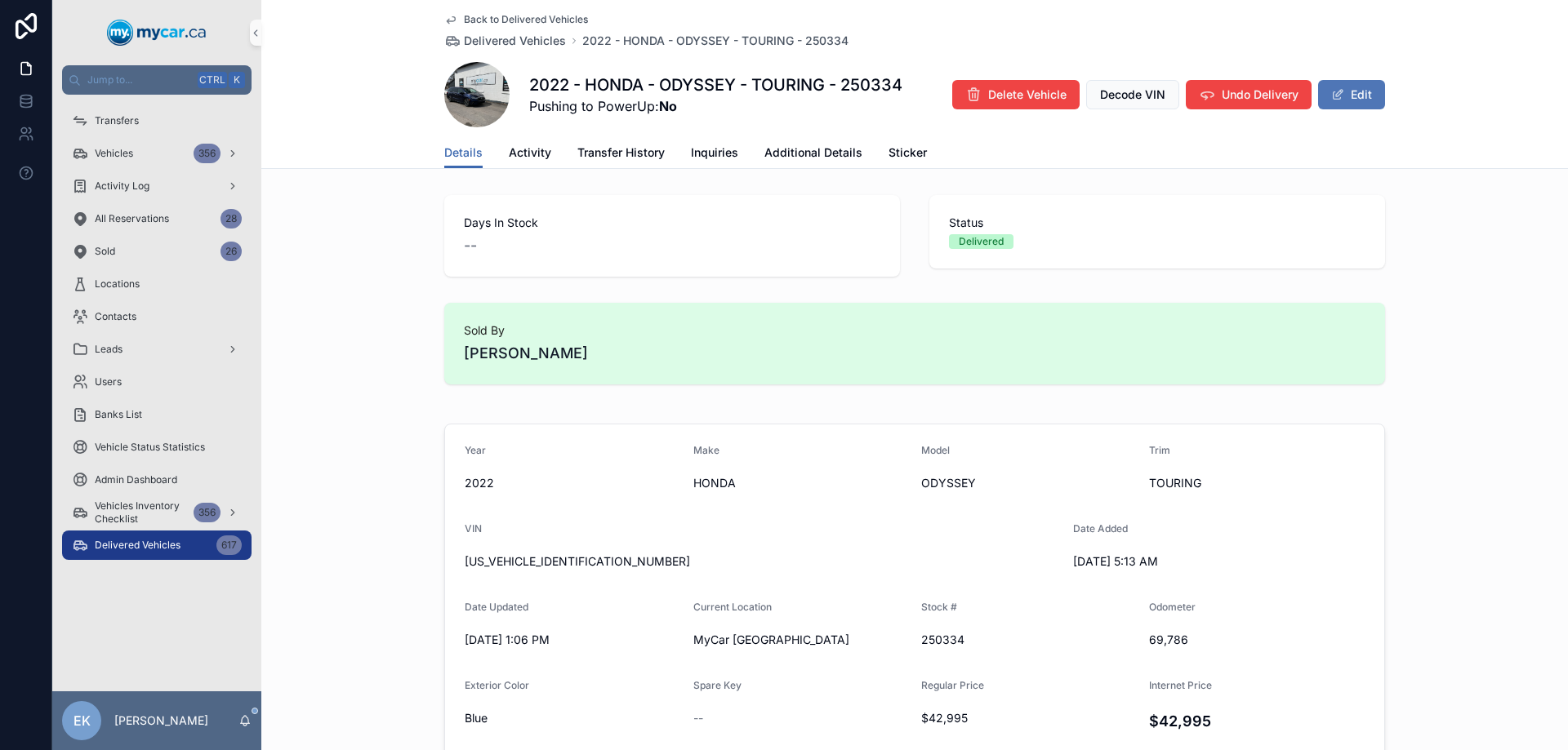
click at [1357, 91] on button "Edit" at bounding box center [1351, 94] width 67 height 30
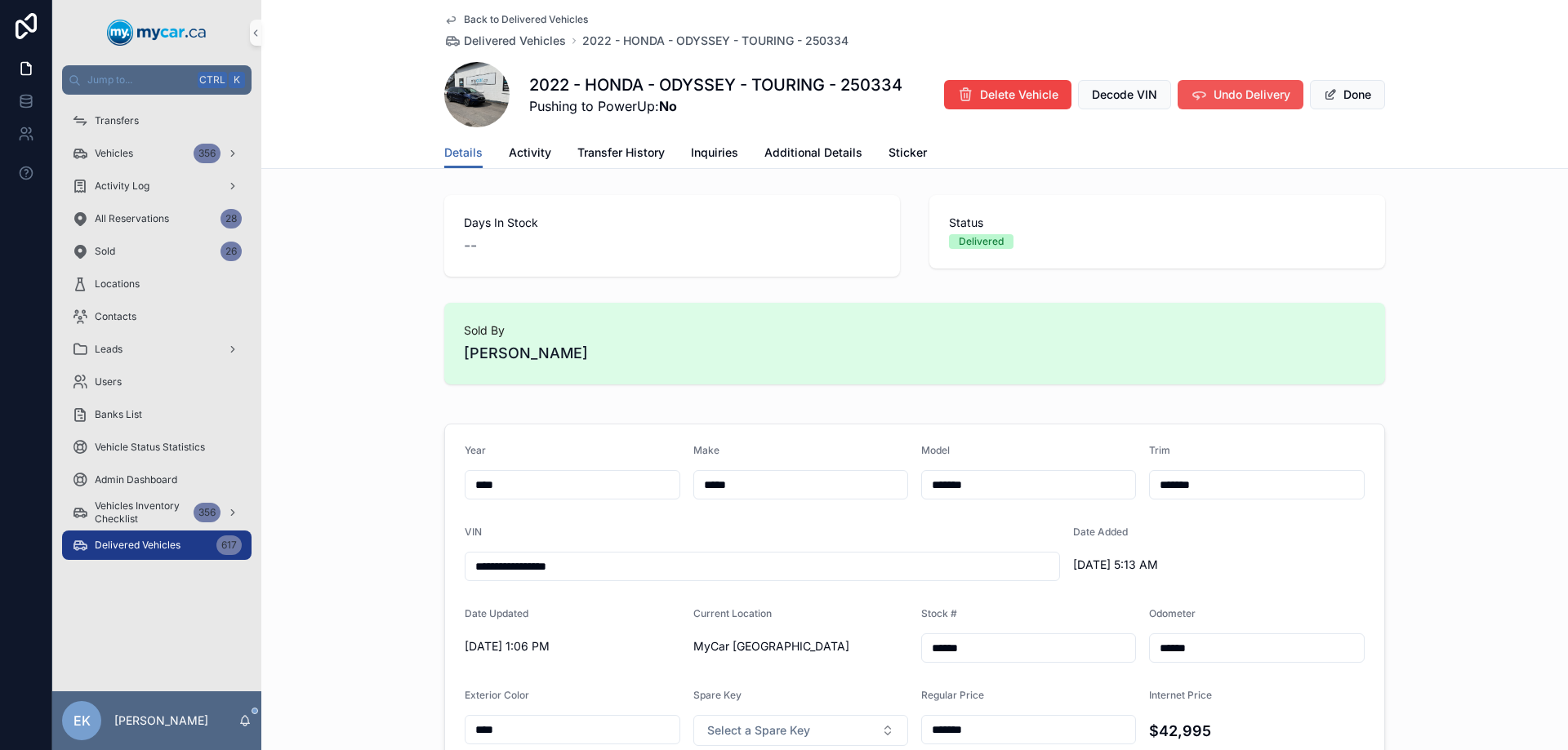
click at [1258, 97] on span "Undo Delivery" at bounding box center [1252, 95] width 77 height 16
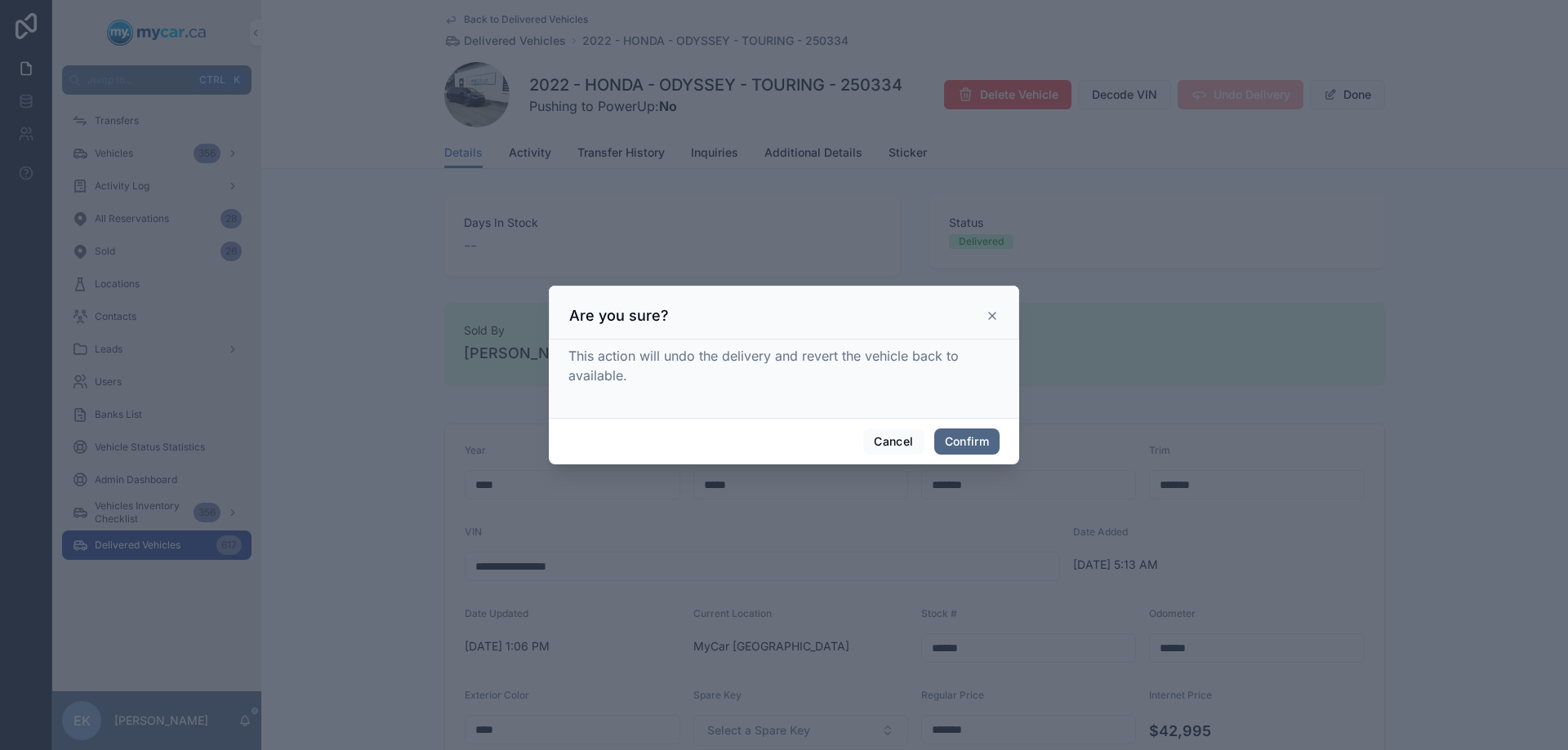
click at [960, 442] on button "Confirm" at bounding box center [966, 441] width 65 height 26
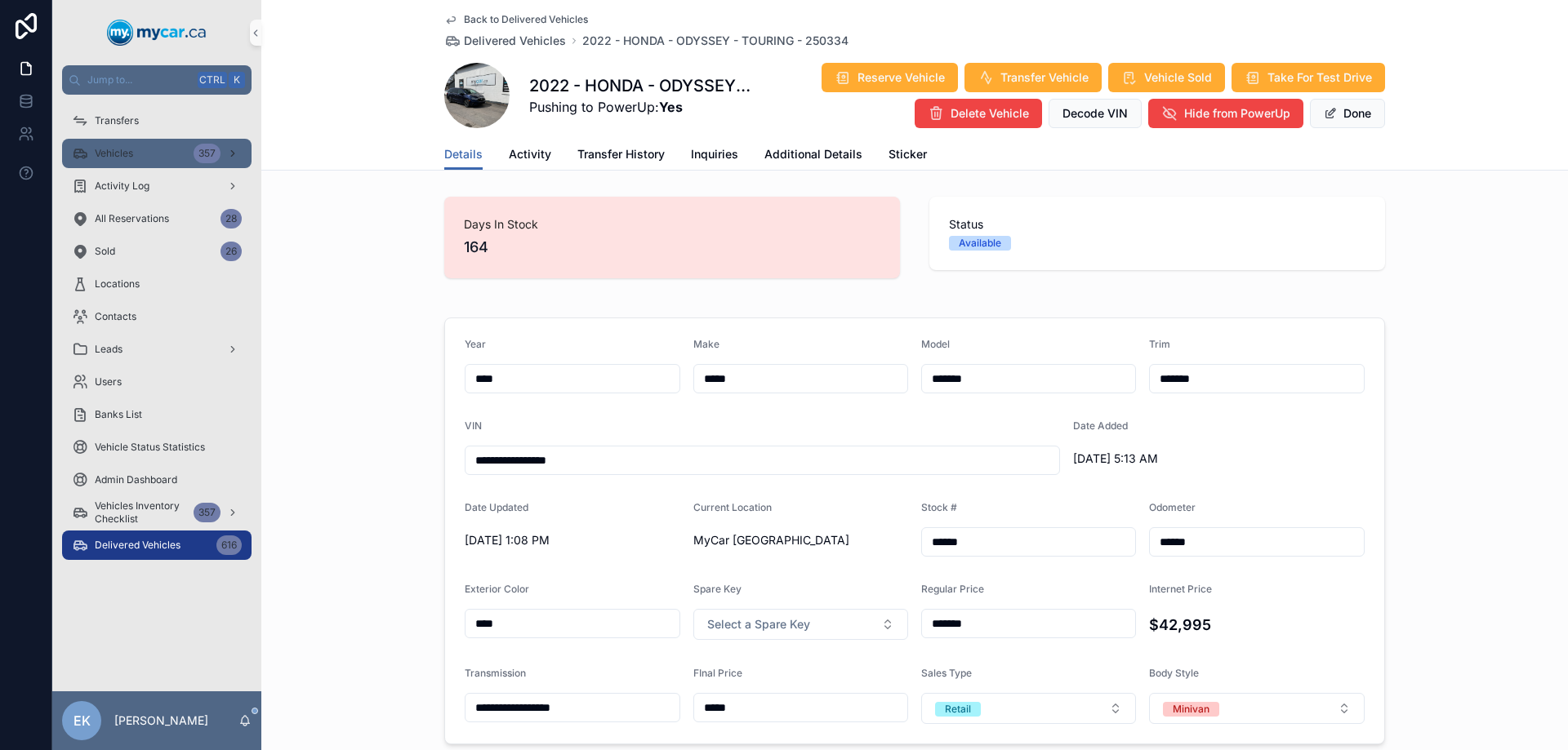
click at [133, 151] on span "Vehicles" at bounding box center [114, 153] width 39 height 13
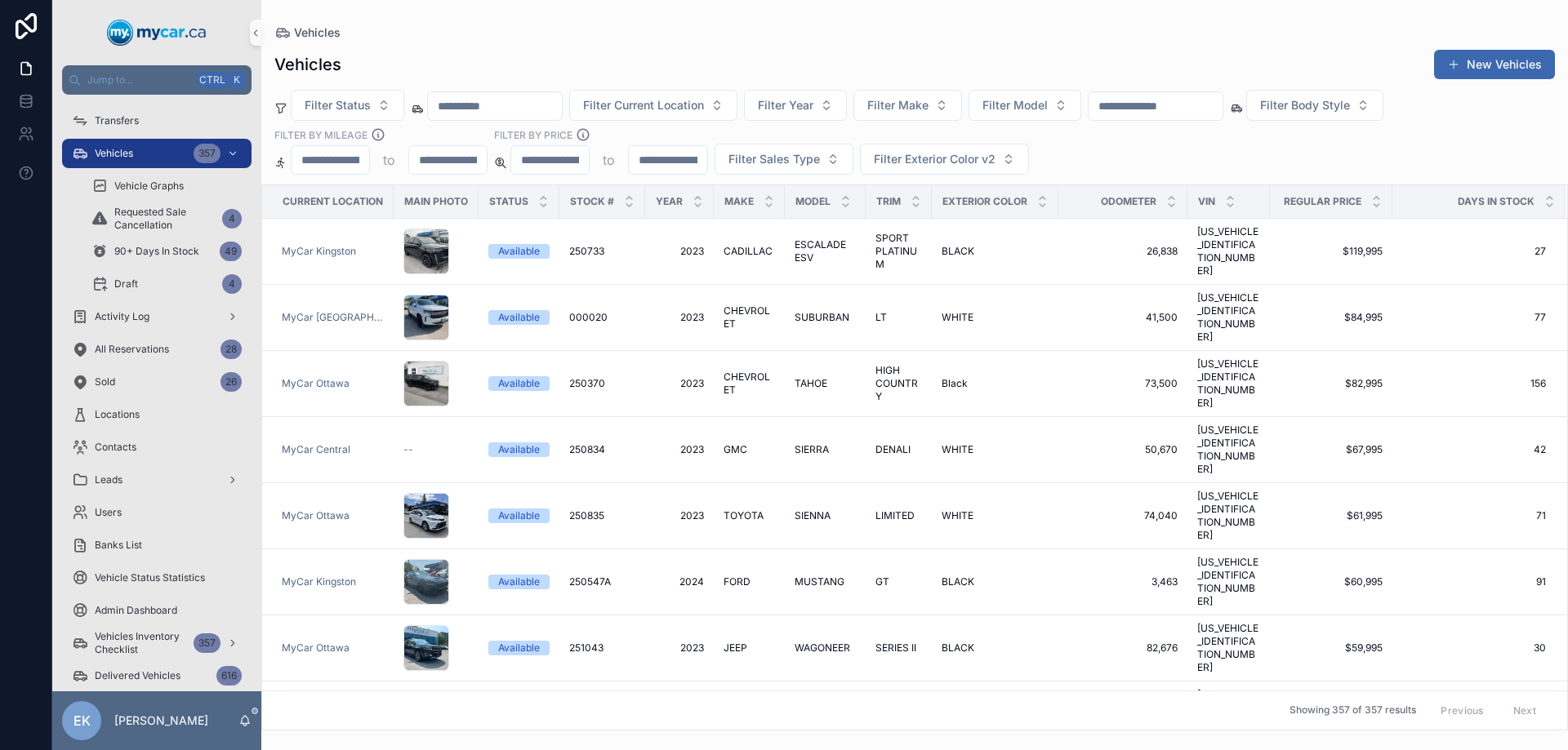
click at [1198, 108] on input "text" at bounding box center [1155, 106] width 134 height 22
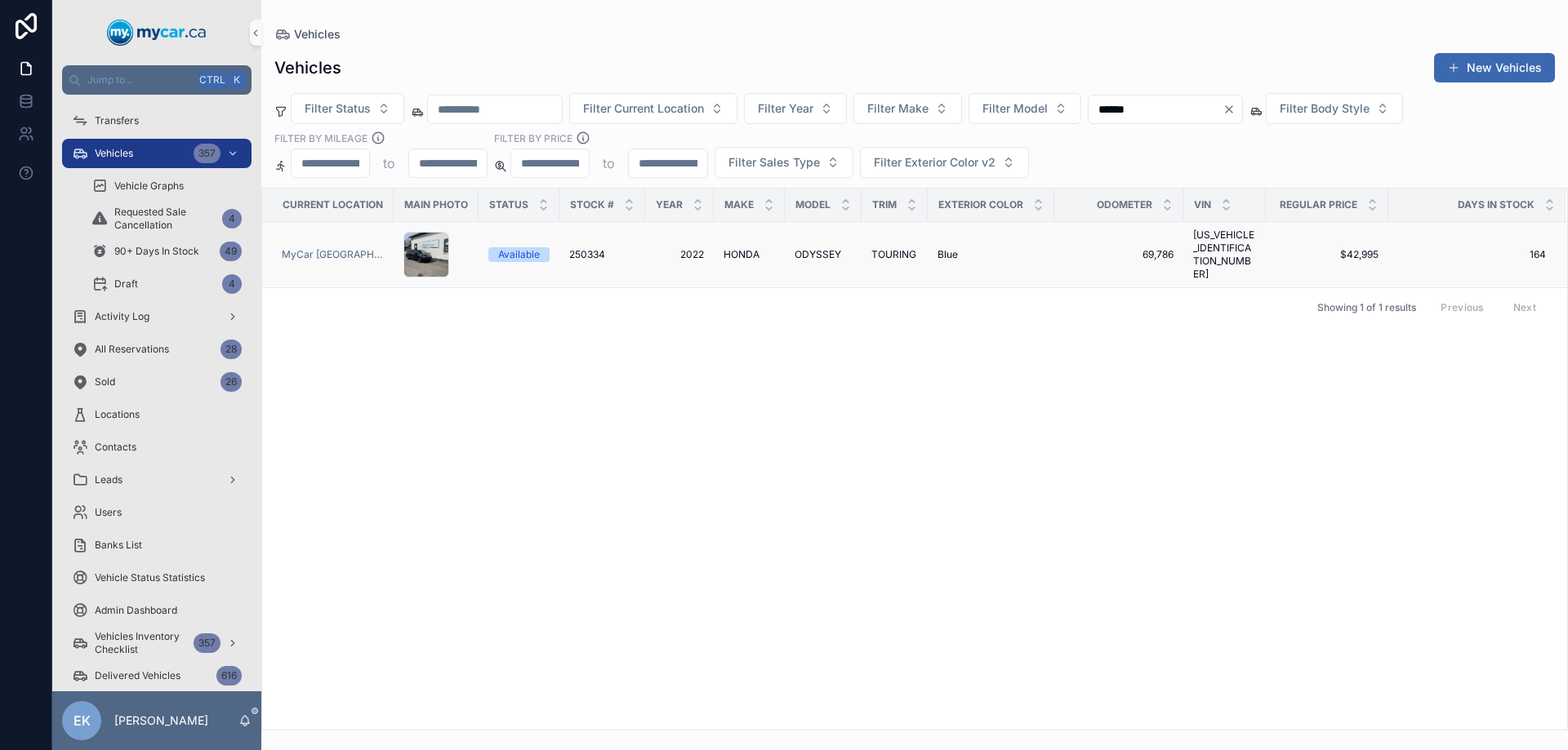
type input "******"
click at [741, 251] on span "HONDA" at bounding box center [741, 254] width 36 height 13
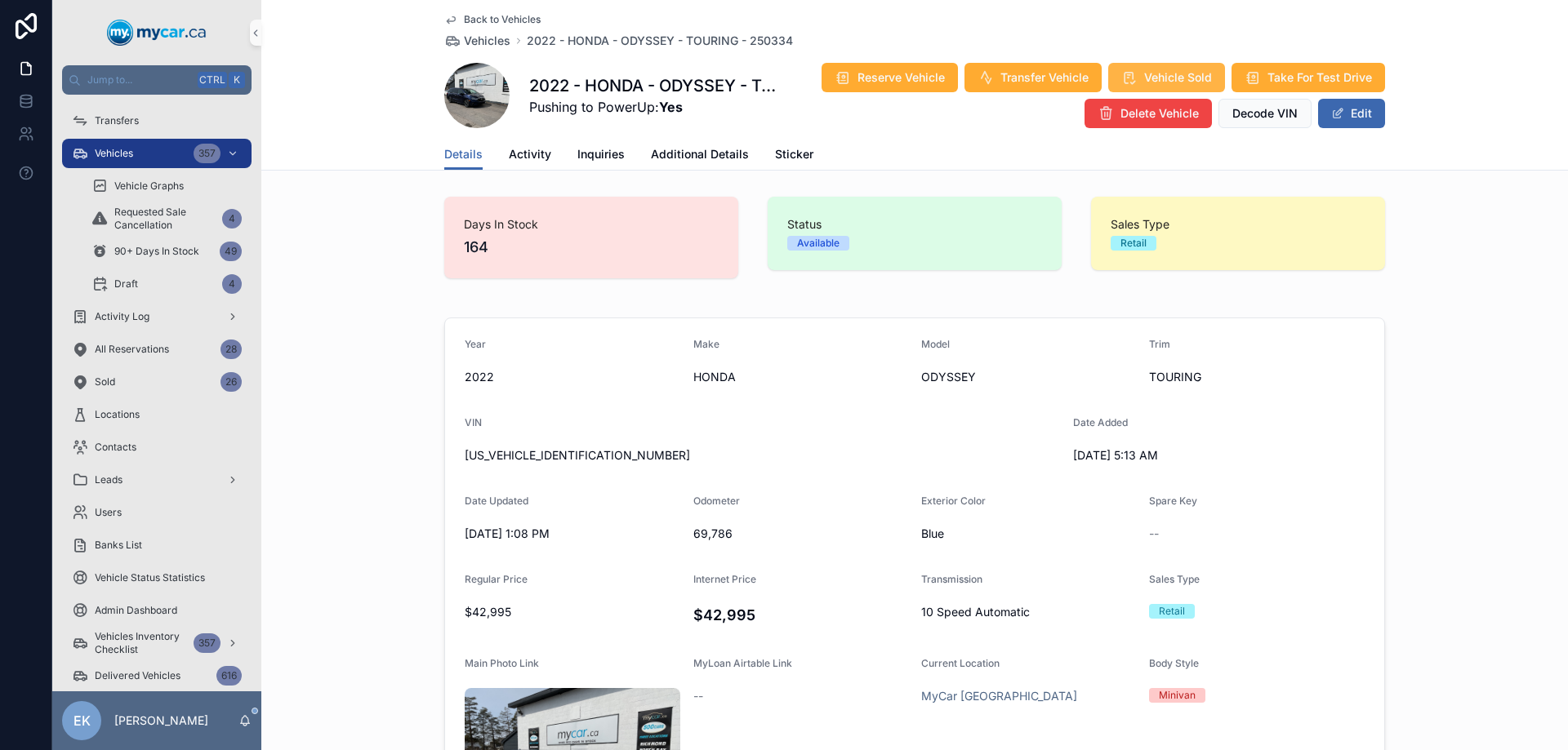
click at [1157, 72] on span "Vehicle Sold" at bounding box center [1178, 77] width 68 height 16
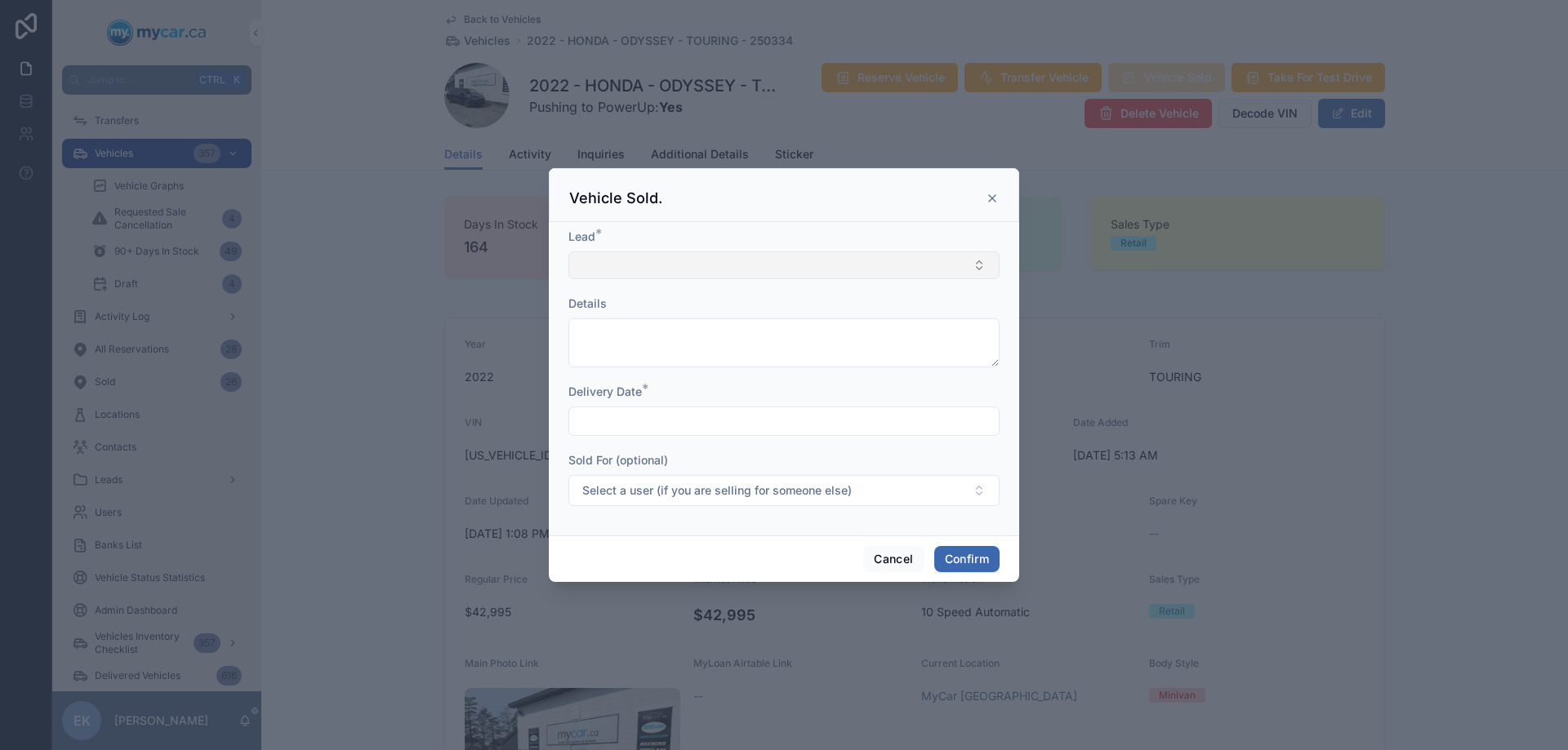
click at [644, 262] on button "Select Button" at bounding box center [784, 264] width 431 height 28
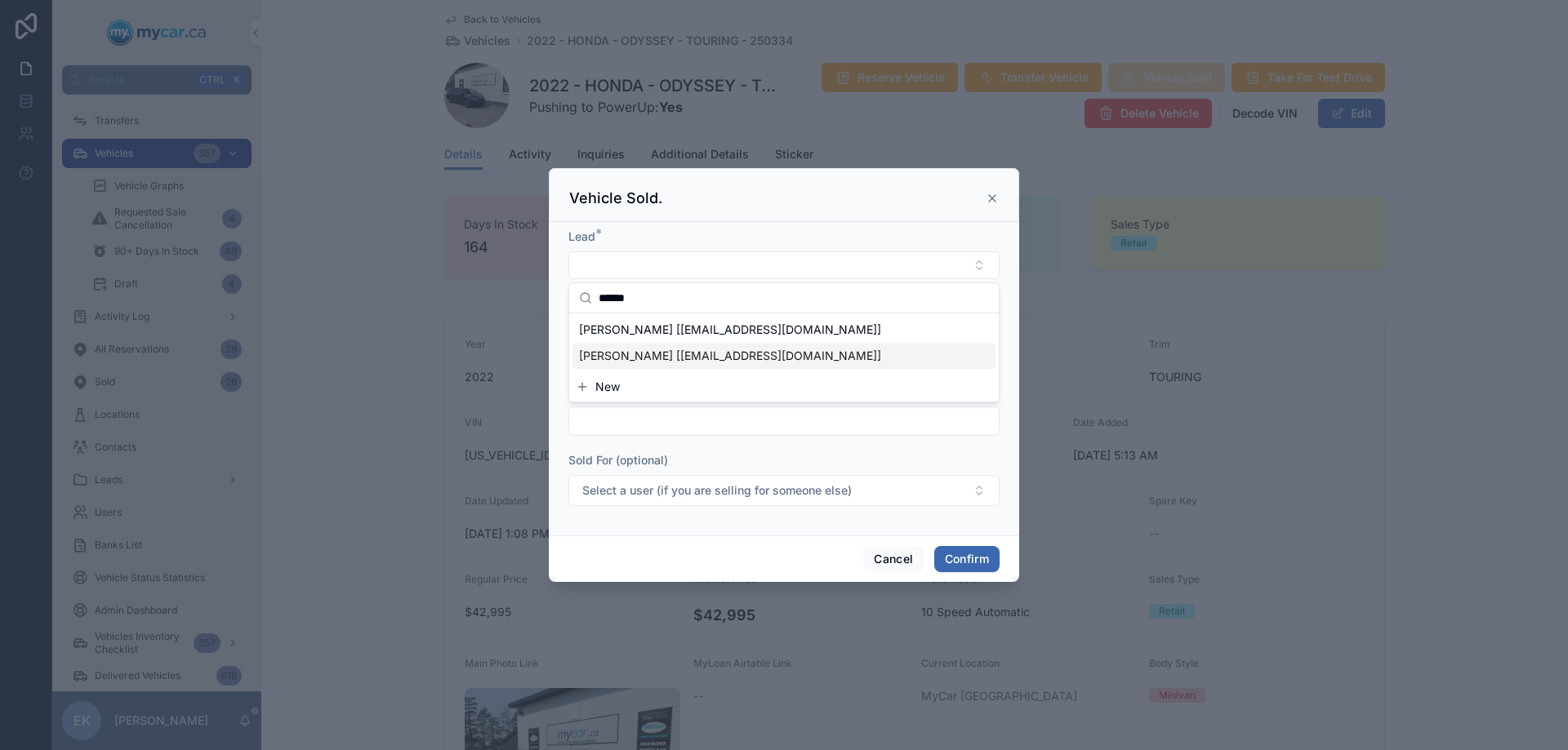
type input "******"
click at [654, 334] on span "JUSTEN GRIFFITHS [meschars123@gmail.com]" at bounding box center [730, 330] width 302 height 16
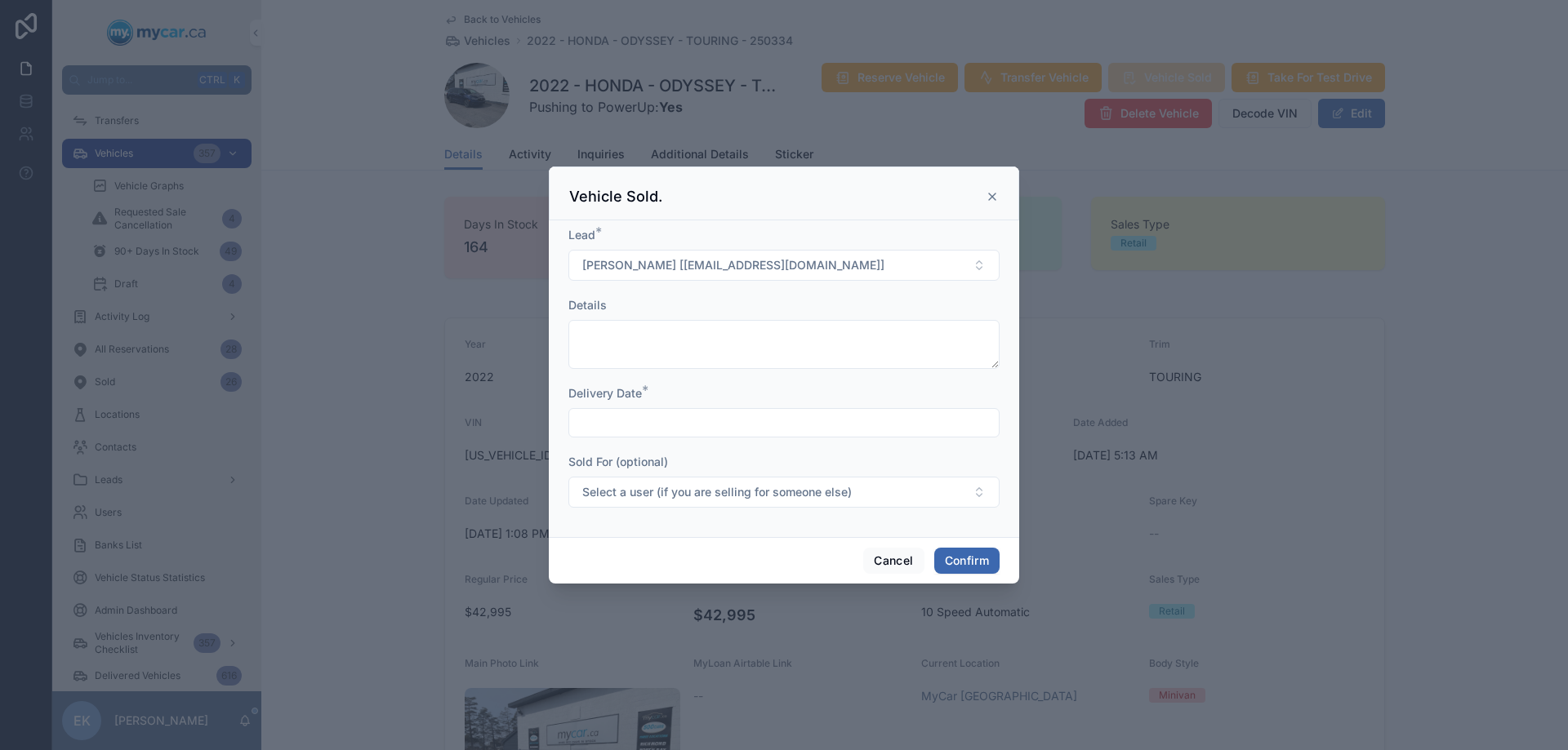
click at [678, 416] on input "text" at bounding box center [784, 422] width 429 height 22
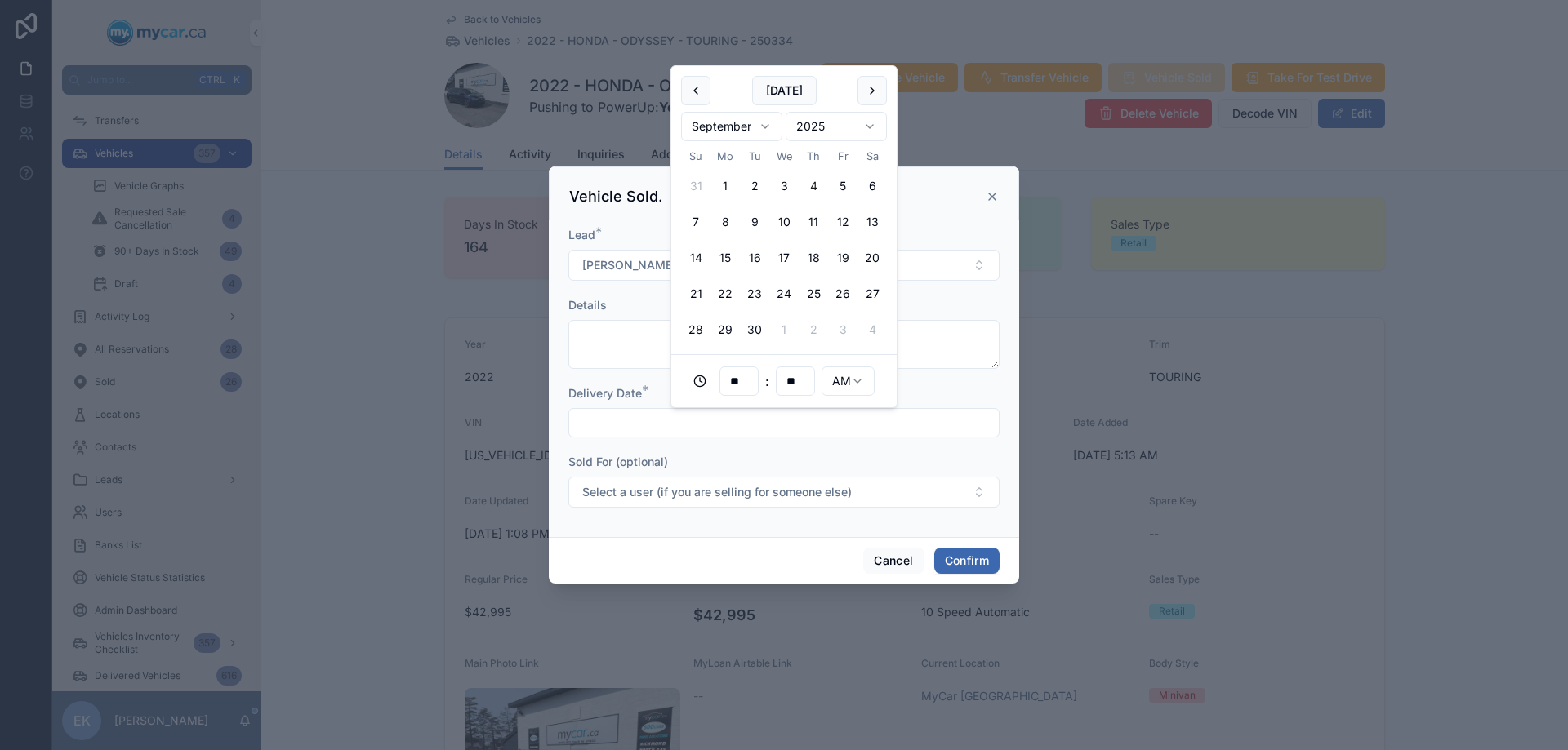
click at [811, 181] on button "4" at bounding box center [813, 185] width 30 height 30
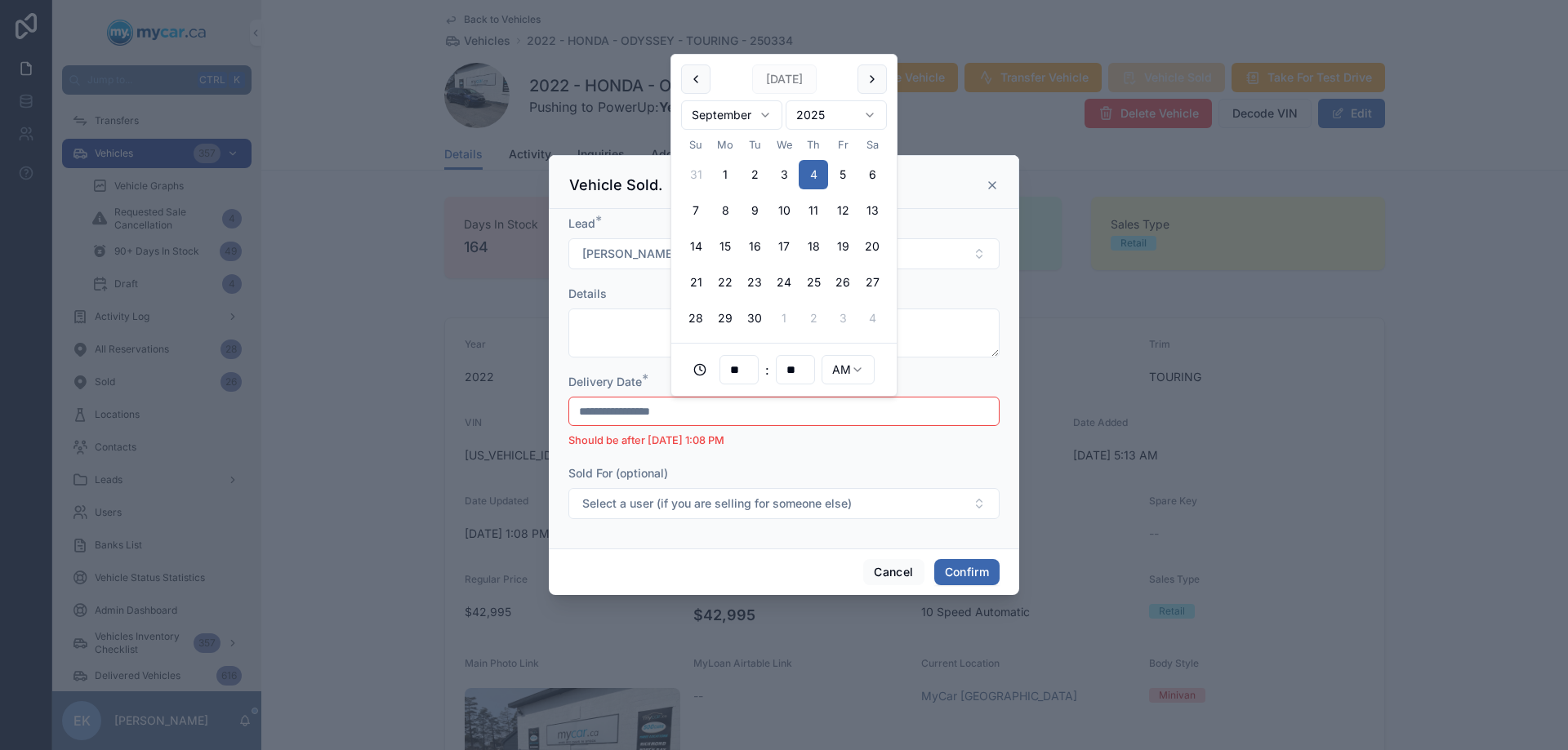
click at [858, 368] on html "Jump to... Ctrl K Transfers Vehicles 357 Vehicle Graphs Requested Sale Cancella…" at bounding box center [784, 375] width 1568 height 750
click at [742, 372] on input "**" at bounding box center [739, 369] width 38 height 22
type input "**********"
type input "**"
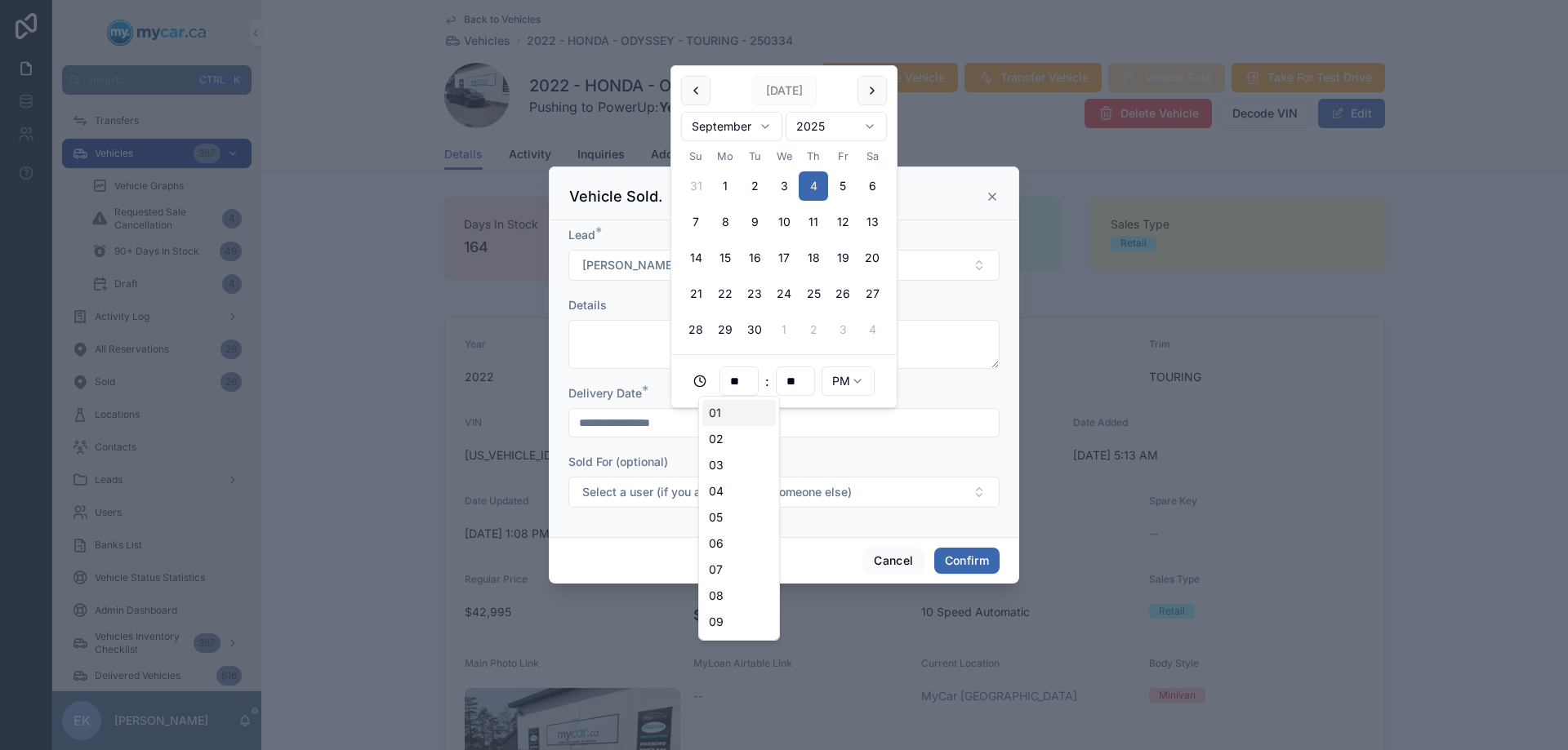
click at [822, 536] on div "**********" at bounding box center [784, 378] width 471 height 316
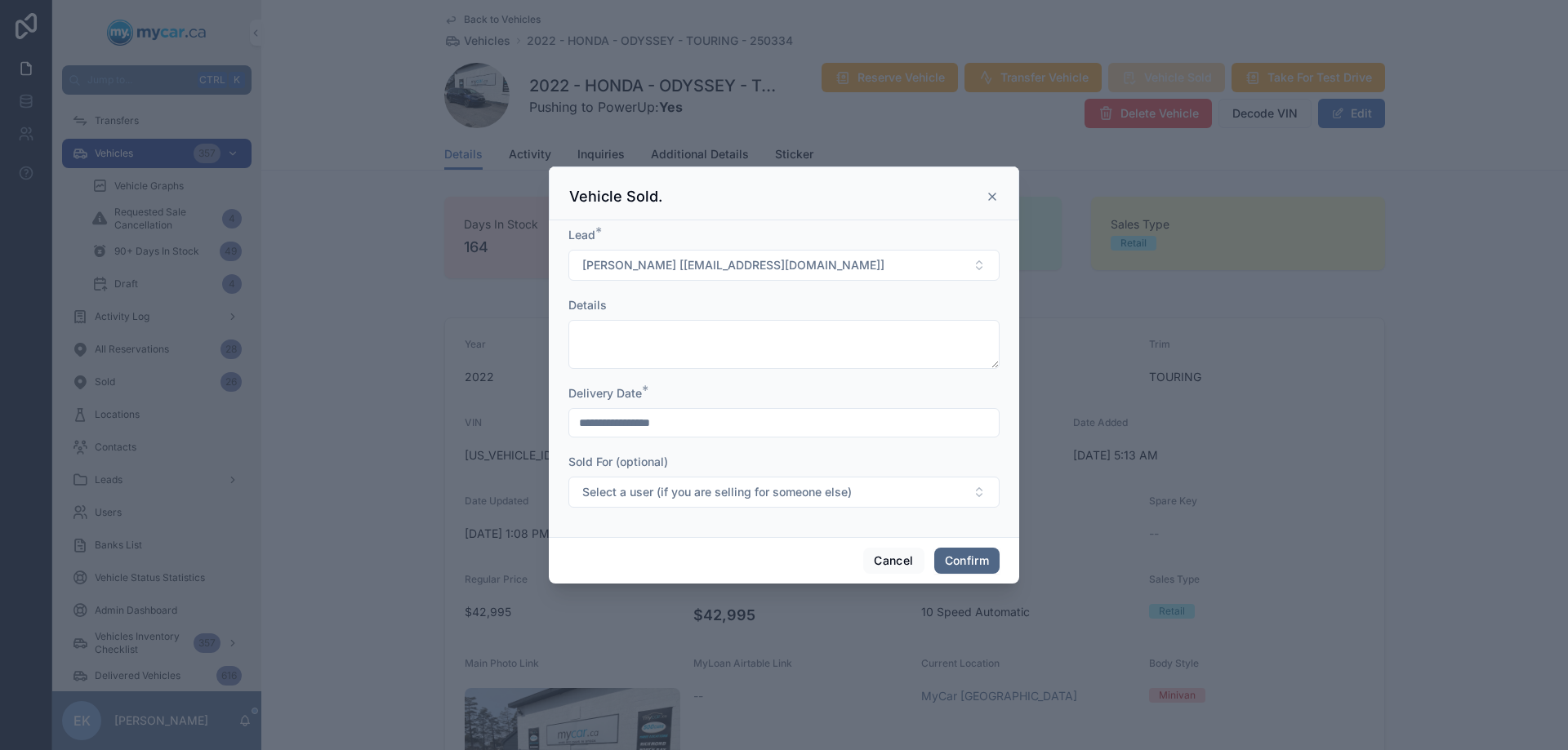
click at [978, 565] on button "Confirm" at bounding box center [966, 560] width 65 height 26
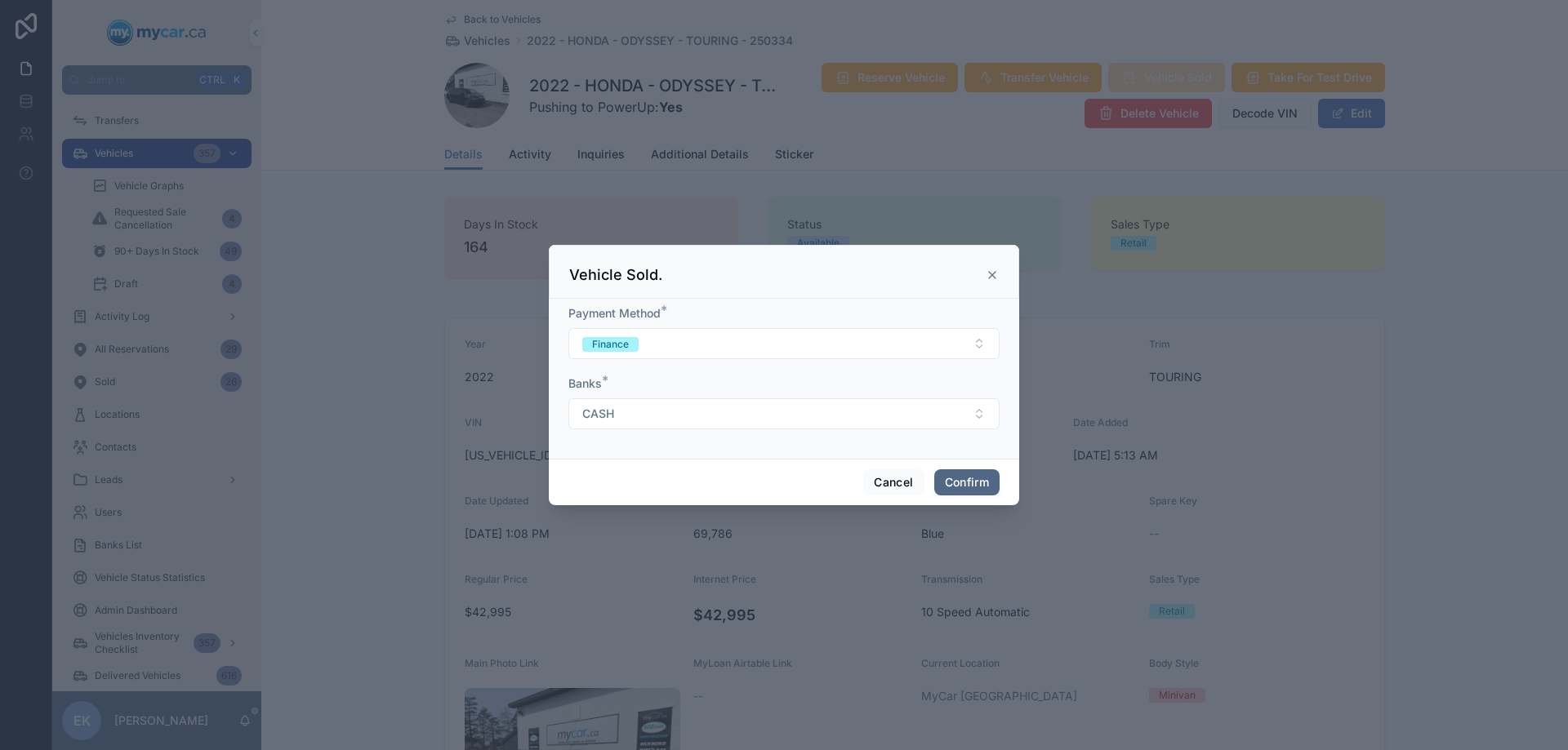
click at [965, 481] on button "Confirm" at bounding box center [966, 482] width 65 height 26
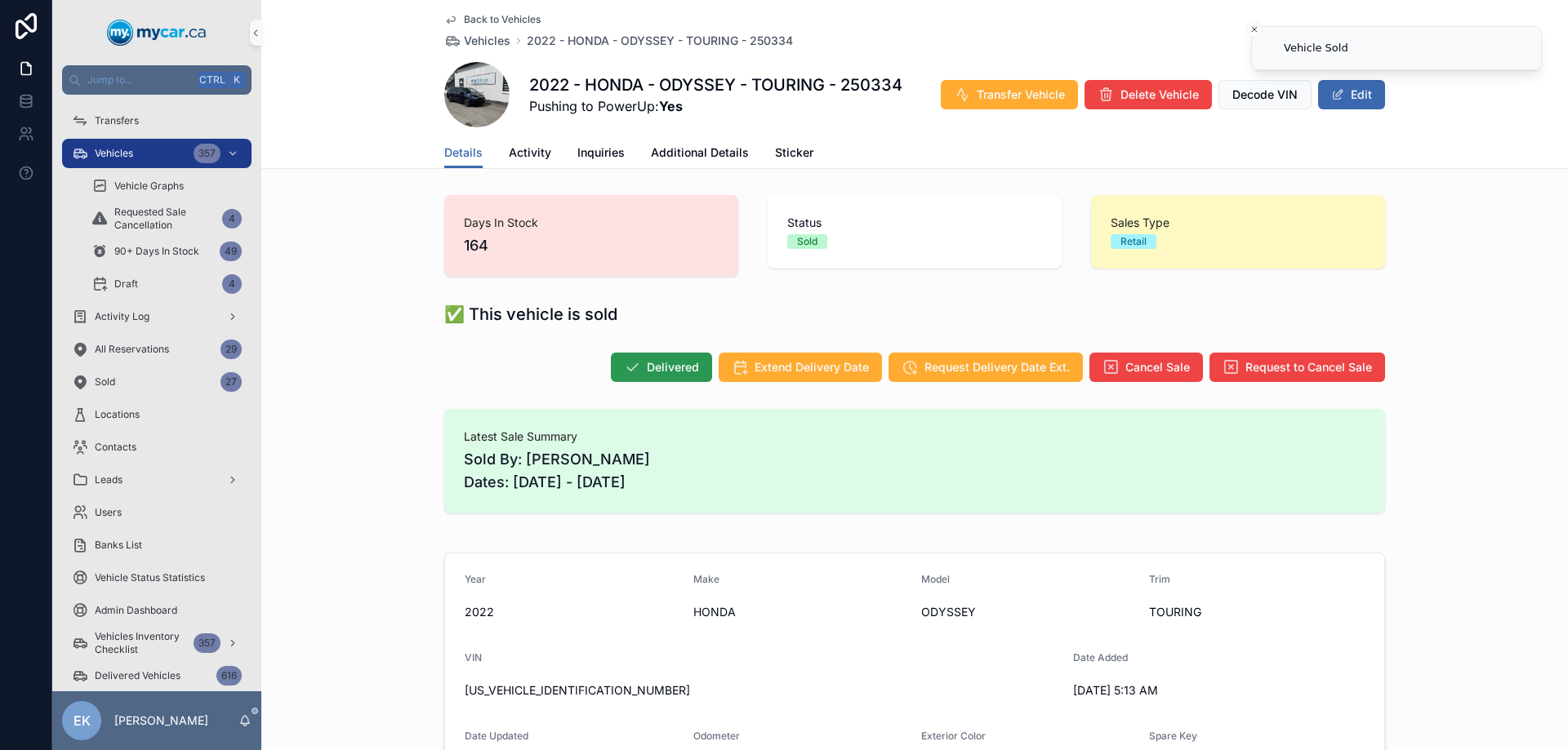
click at [665, 370] on span "Delivered" at bounding box center [672, 367] width 52 height 16
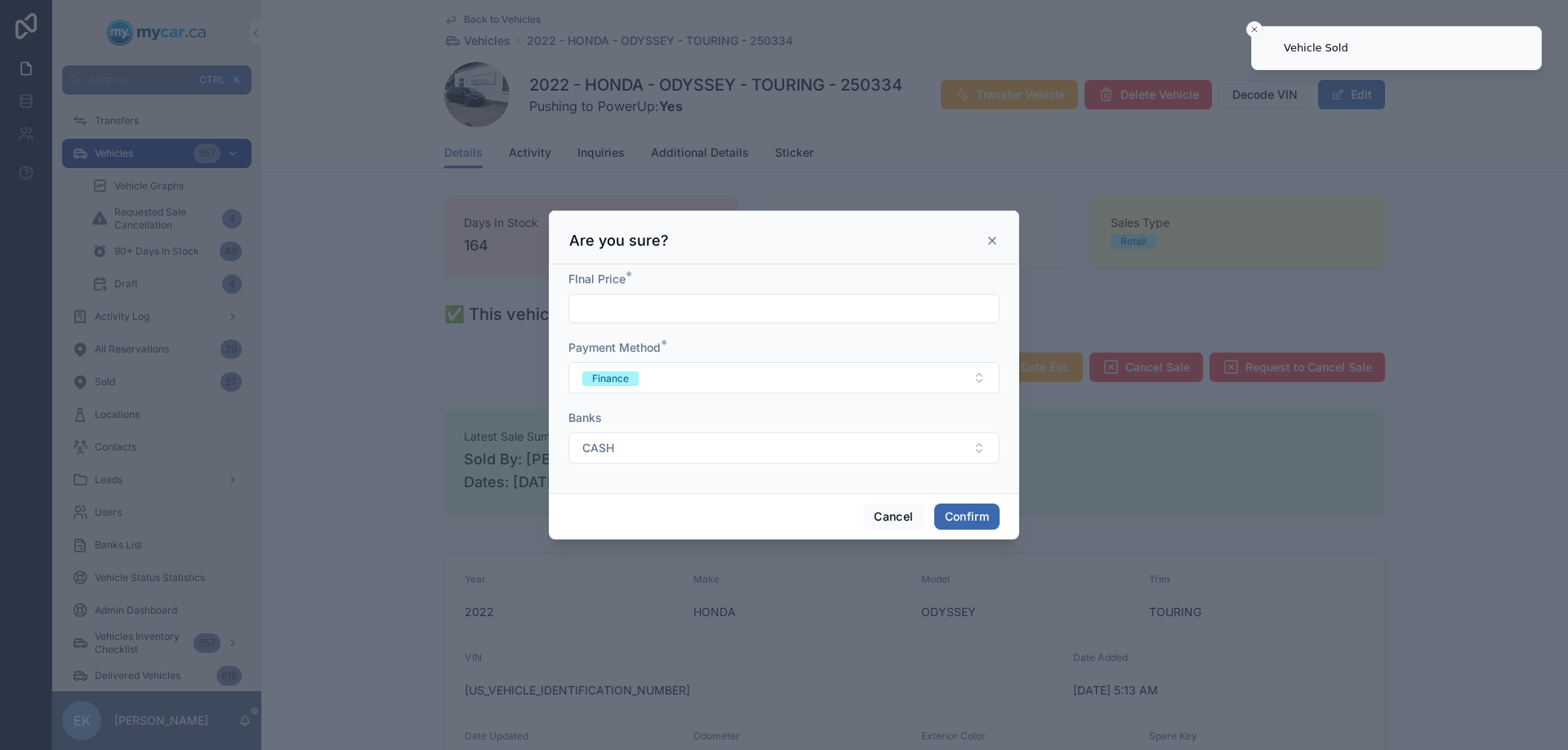
click at [661, 311] on input "text" at bounding box center [784, 307] width 429 height 22
type input "*****"
click at [969, 513] on button "Confirm" at bounding box center [966, 516] width 65 height 26
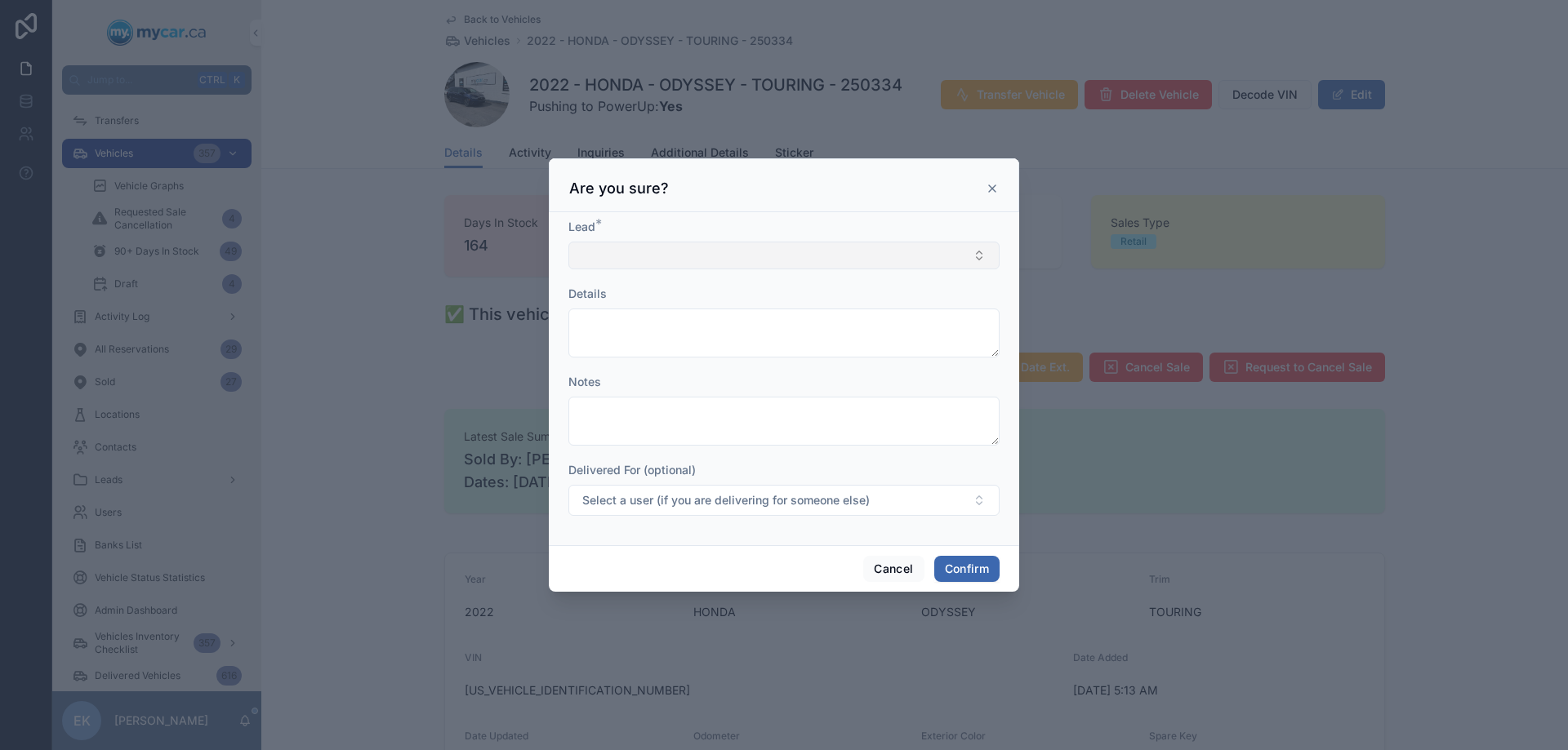
click at [791, 254] on button "Select Button" at bounding box center [784, 255] width 431 height 28
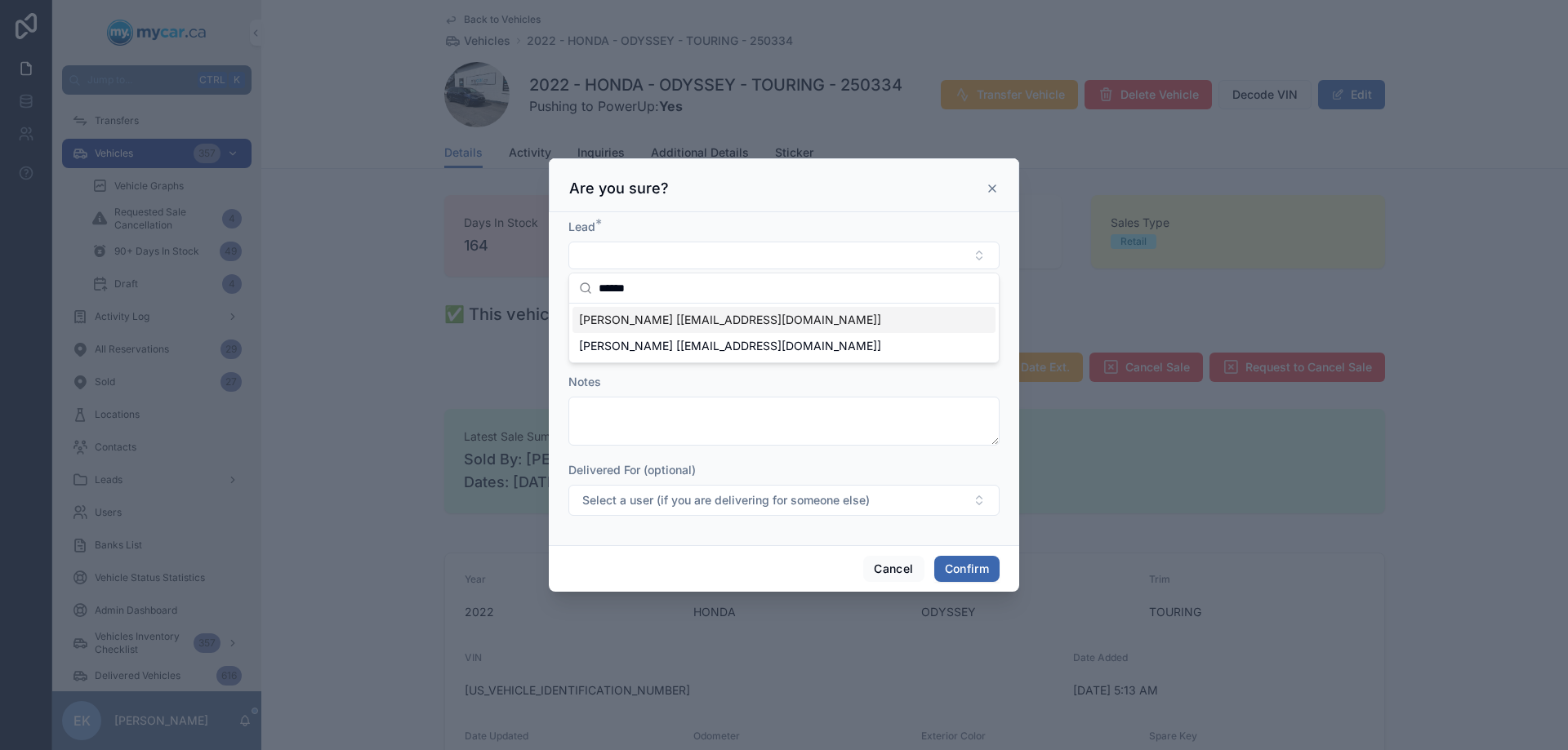
type input "******"
click at [648, 319] on span "JUSTEN GRIFFITHS [meschars123@gmail.com]" at bounding box center [730, 320] width 302 height 16
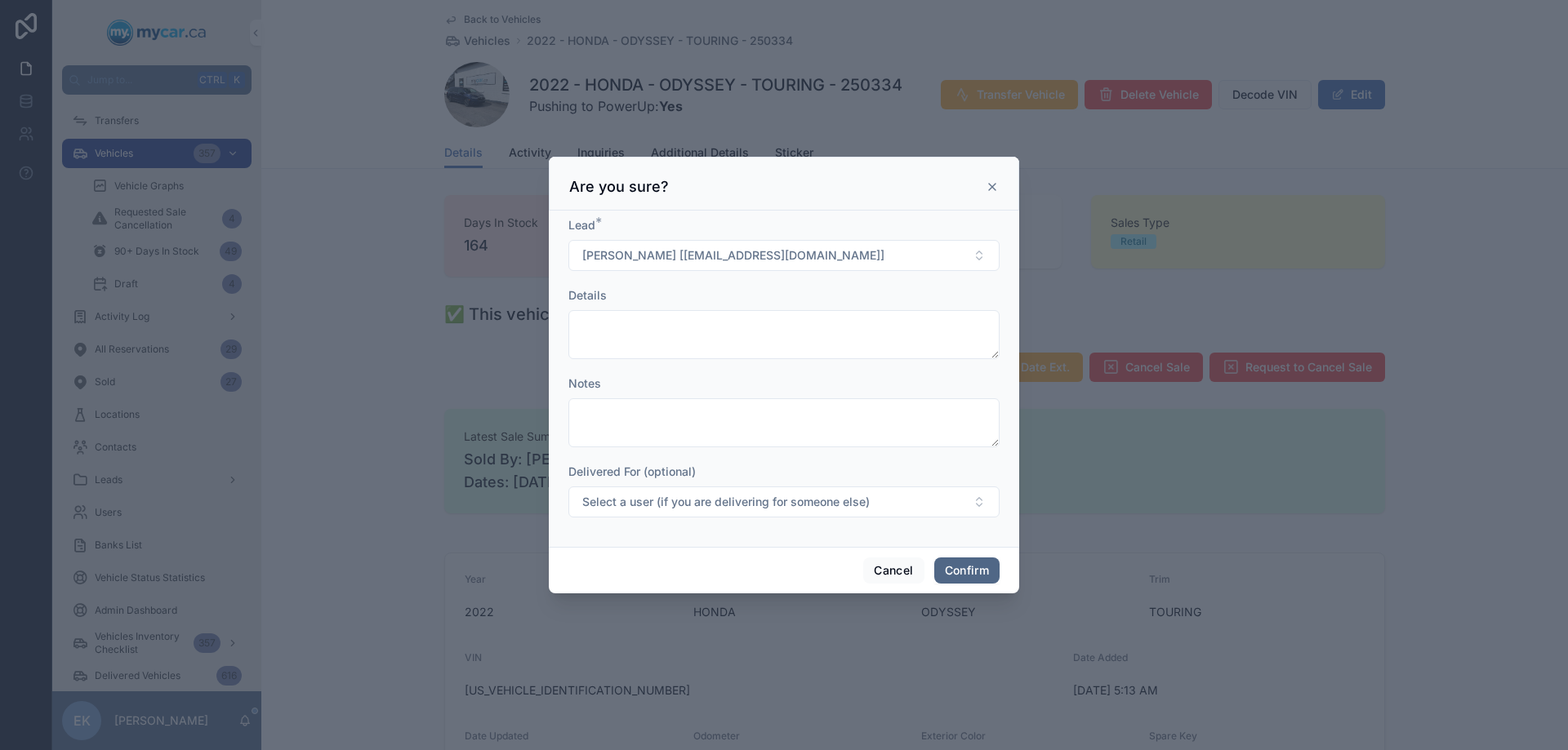
click at [957, 562] on button "Confirm" at bounding box center [966, 570] width 65 height 26
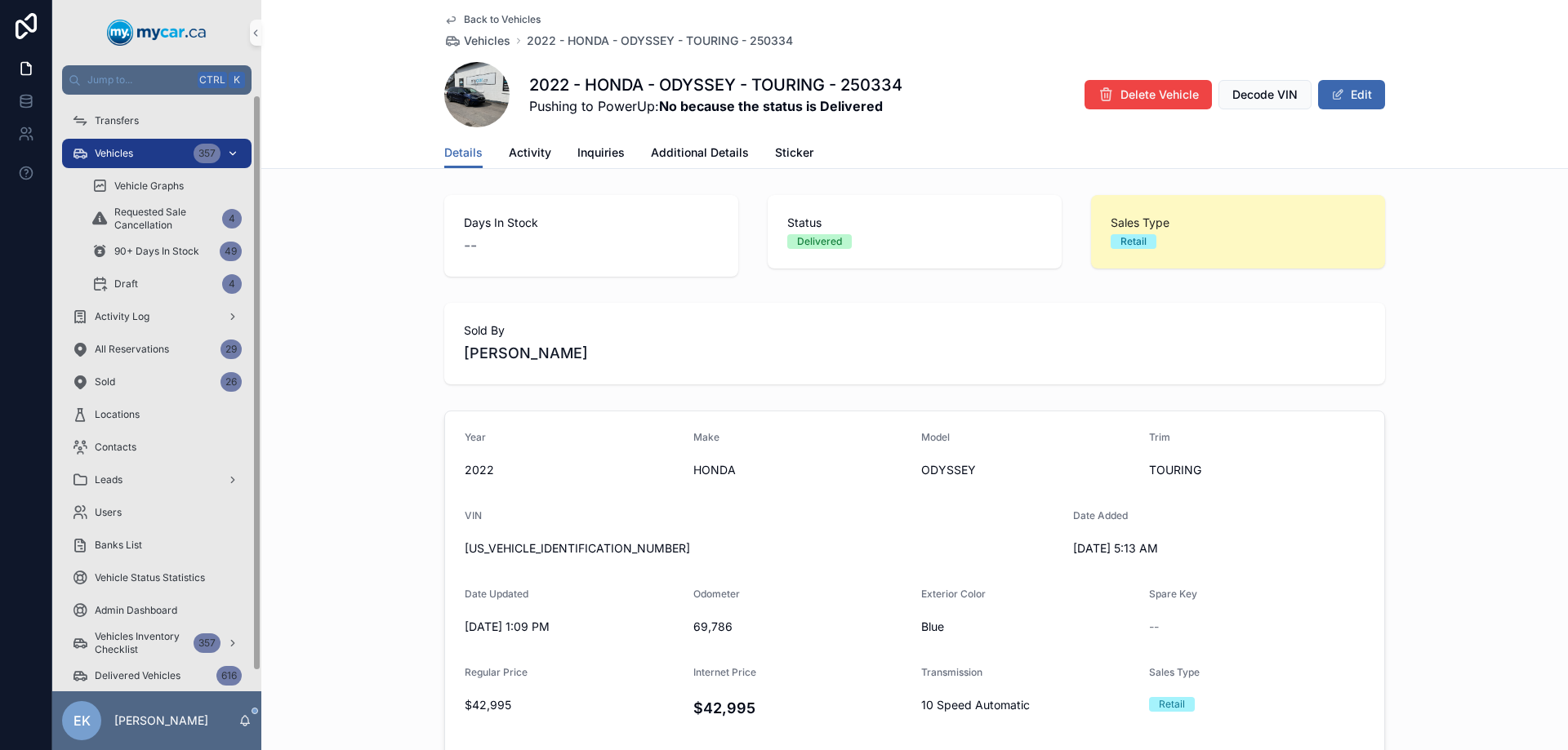
click at [134, 151] on div "Vehicles 357" at bounding box center [156, 153] width 169 height 26
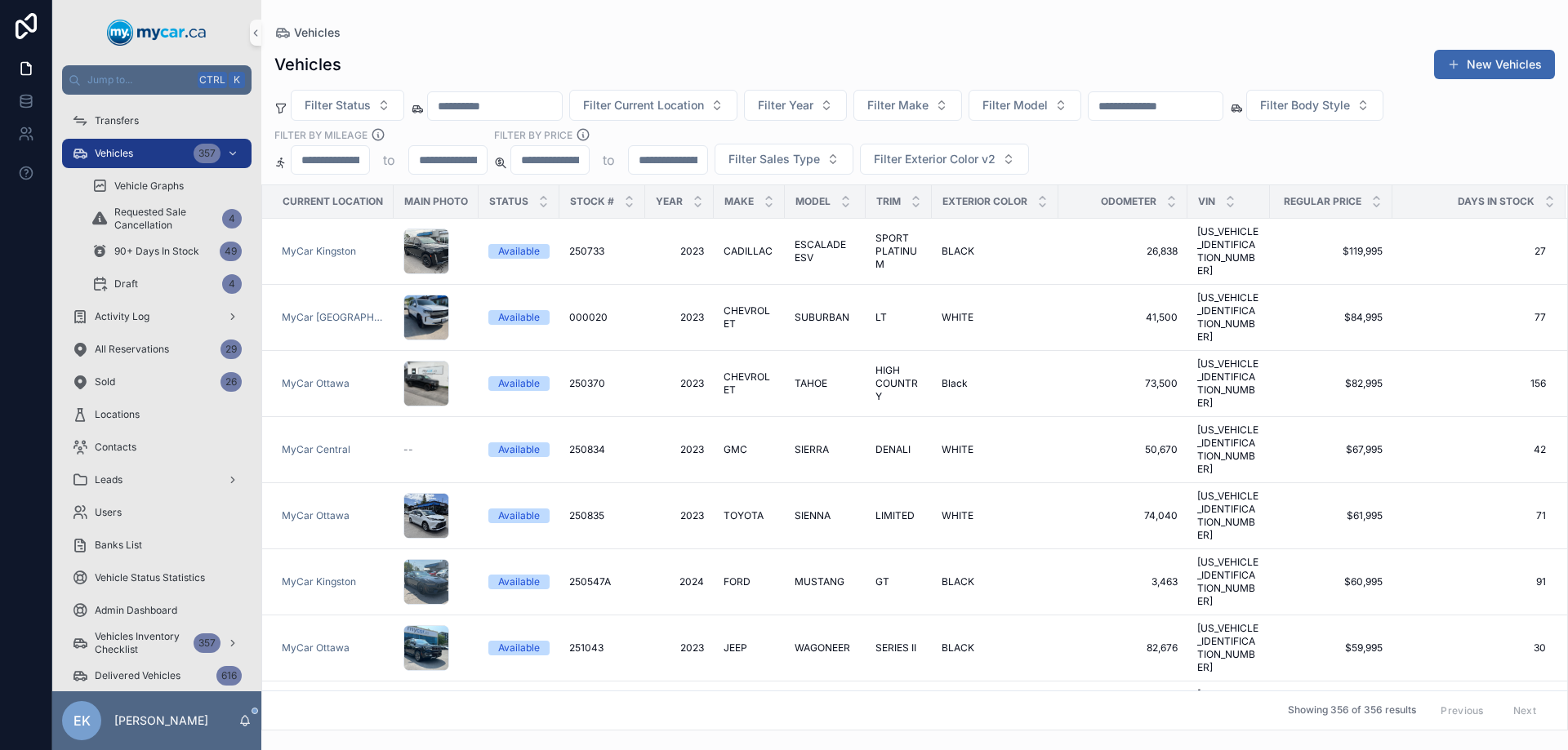
click at [658, 32] on div "Vehicles" at bounding box center [914, 32] width 1280 height 13
